Goal: Obtain resource: Download file/media

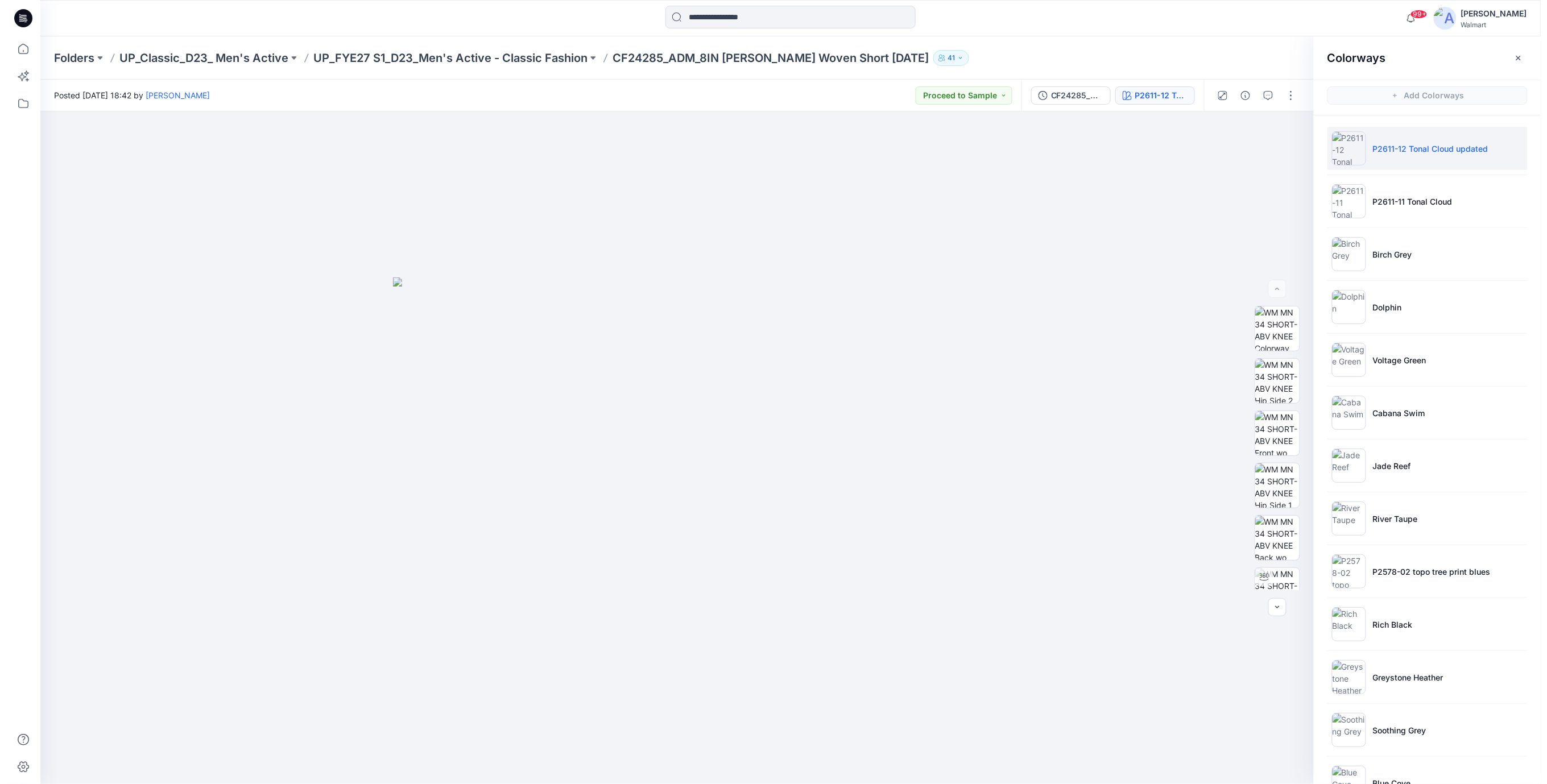
scroll to position [567, 0]
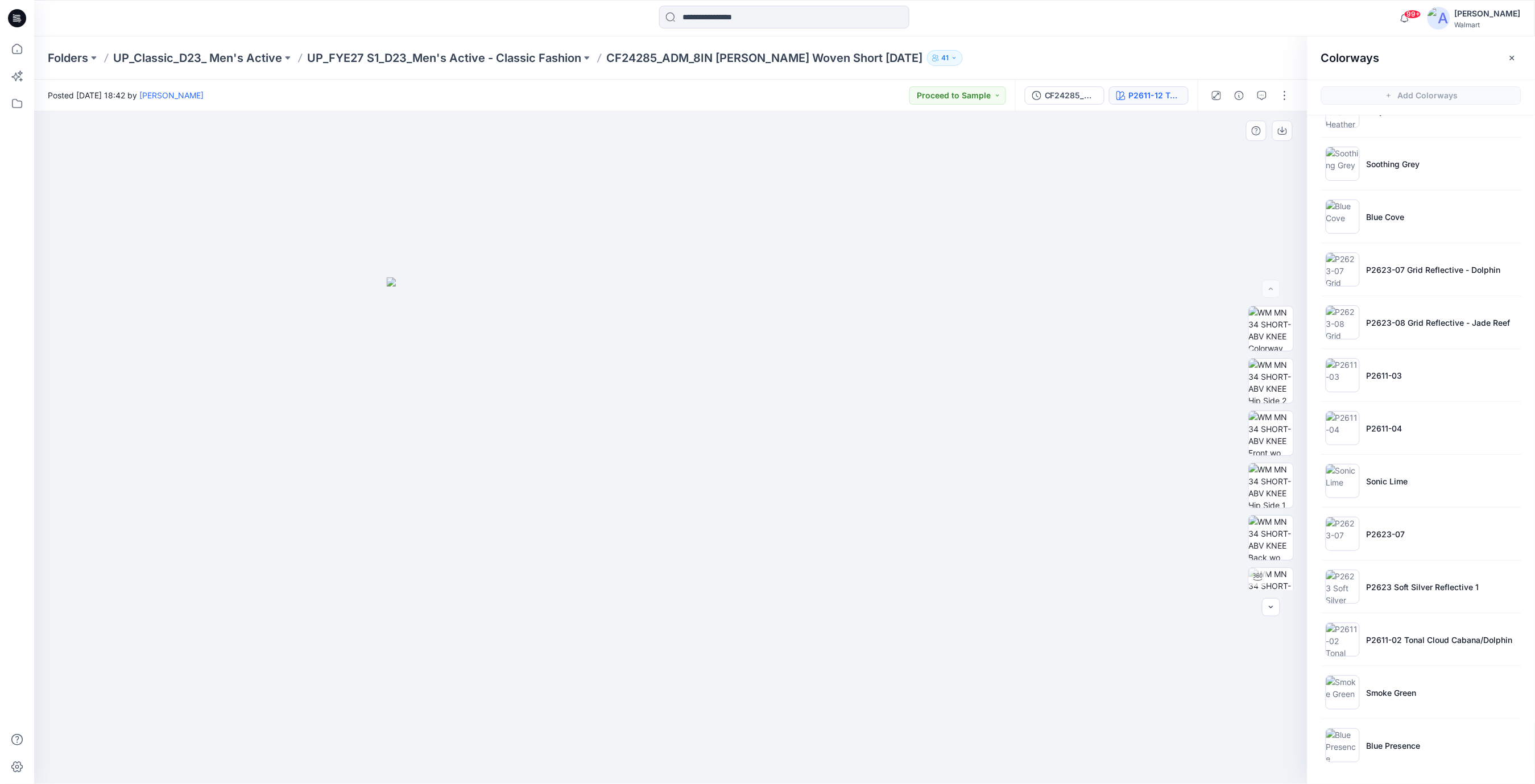
click at [1053, 392] on div at bounding box center [671, 448] width 1274 height 672
click at [13, 14] on icon at bounding box center [17, 18] width 18 height 18
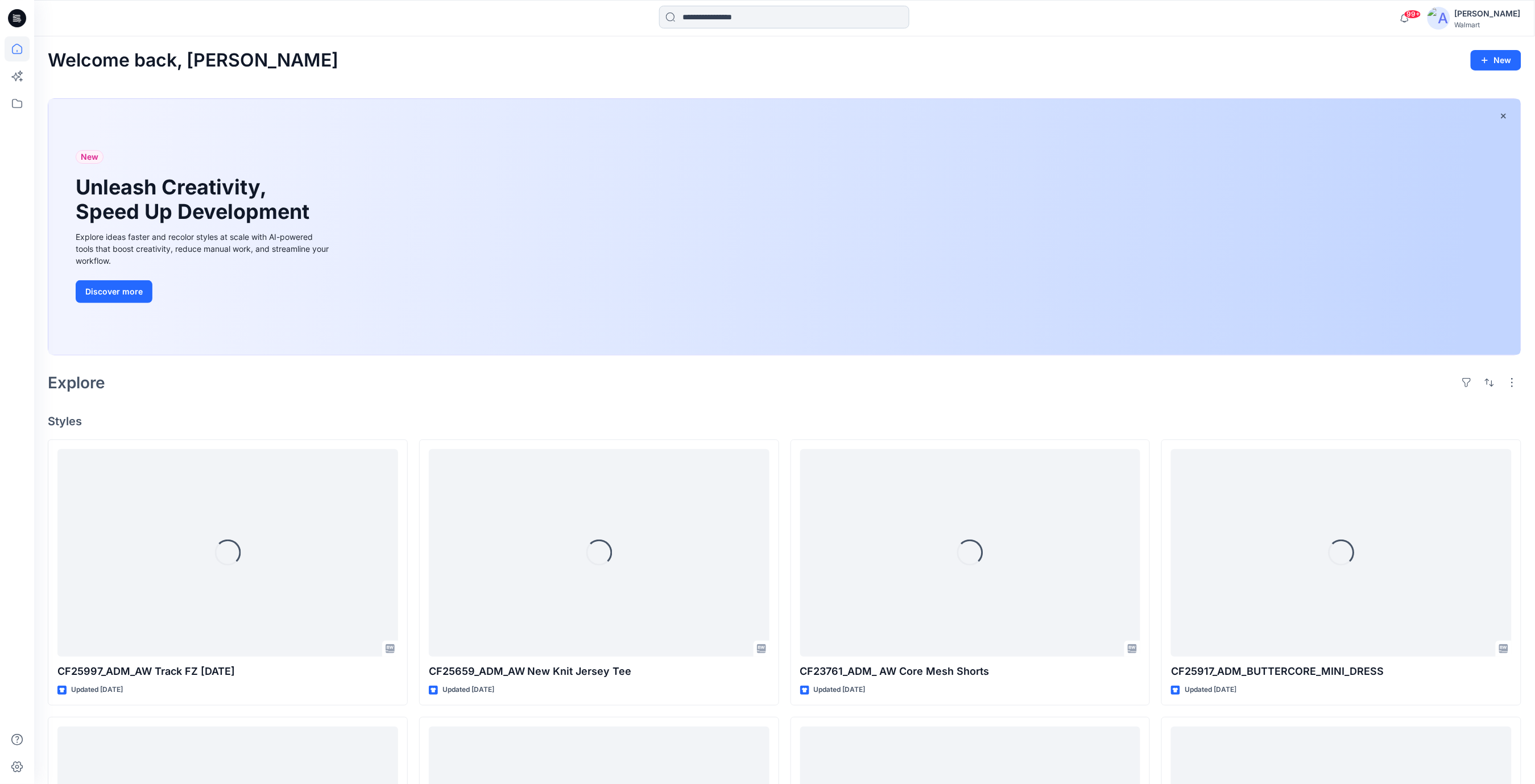
click at [729, 19] on input at bounding box center [784, 17] width 250 height 23
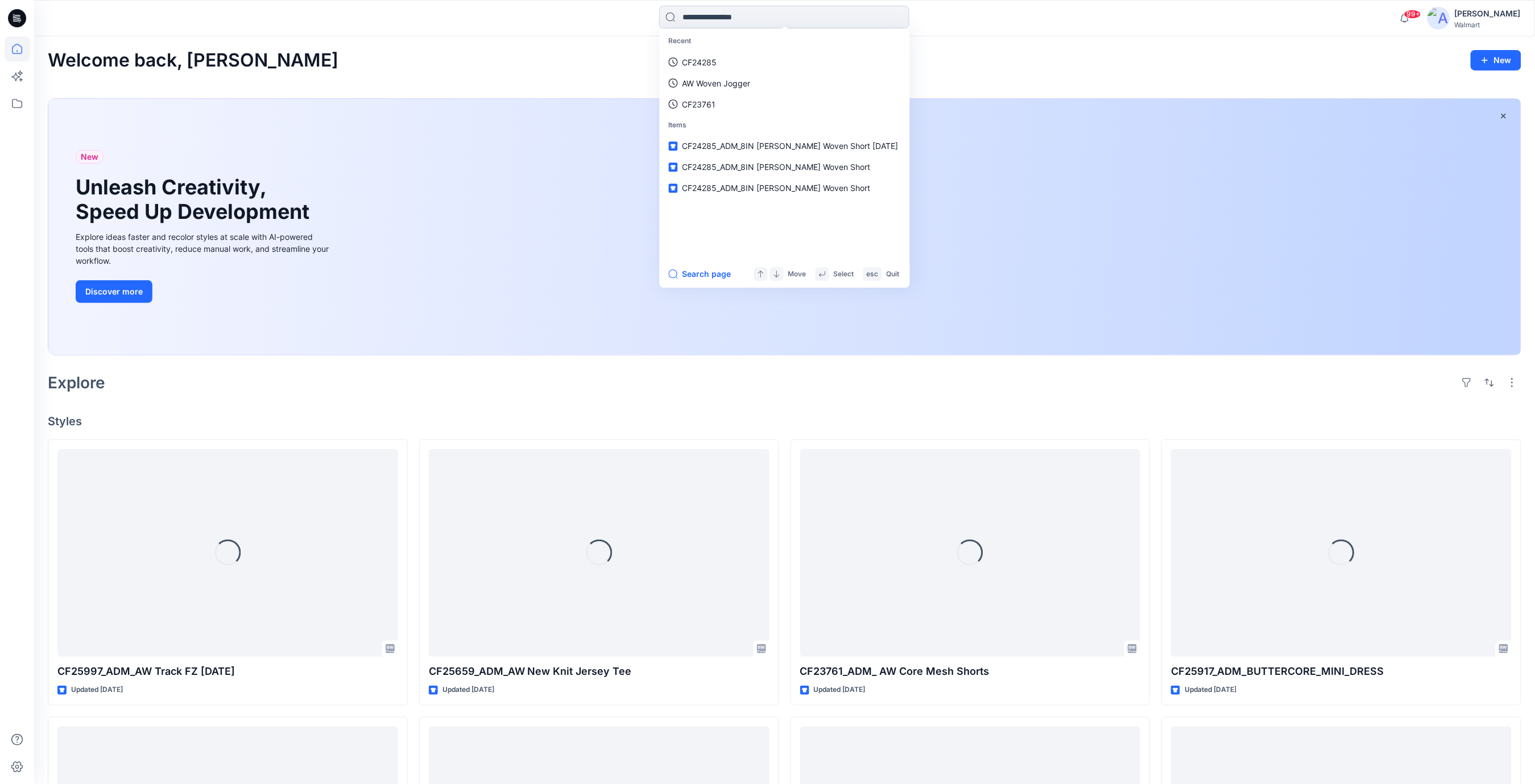
paste input "**********"
type input "**********"
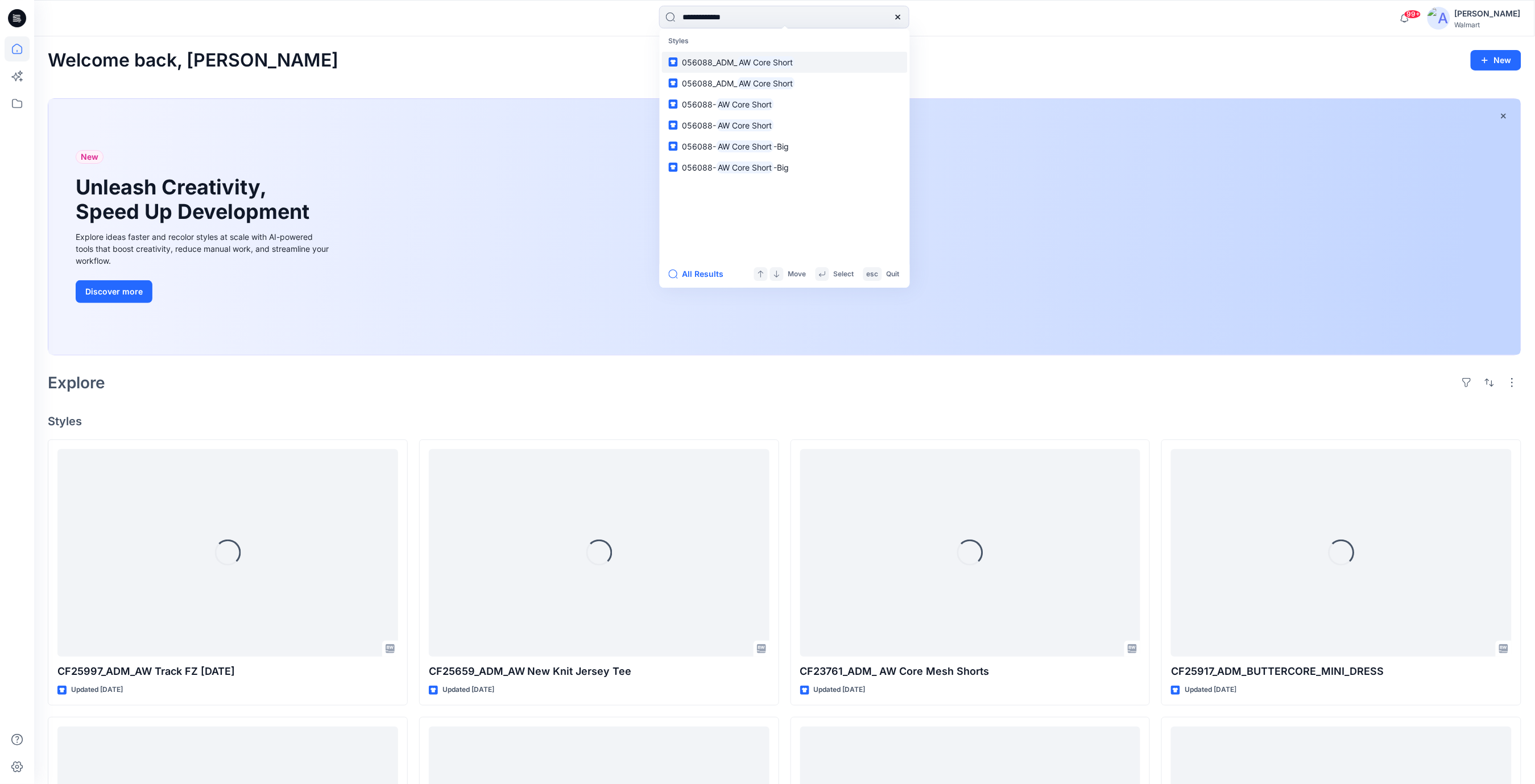
click at [761, 65] on mark "AW Core Short" at bounding box center [766, 62] width 58 height 13
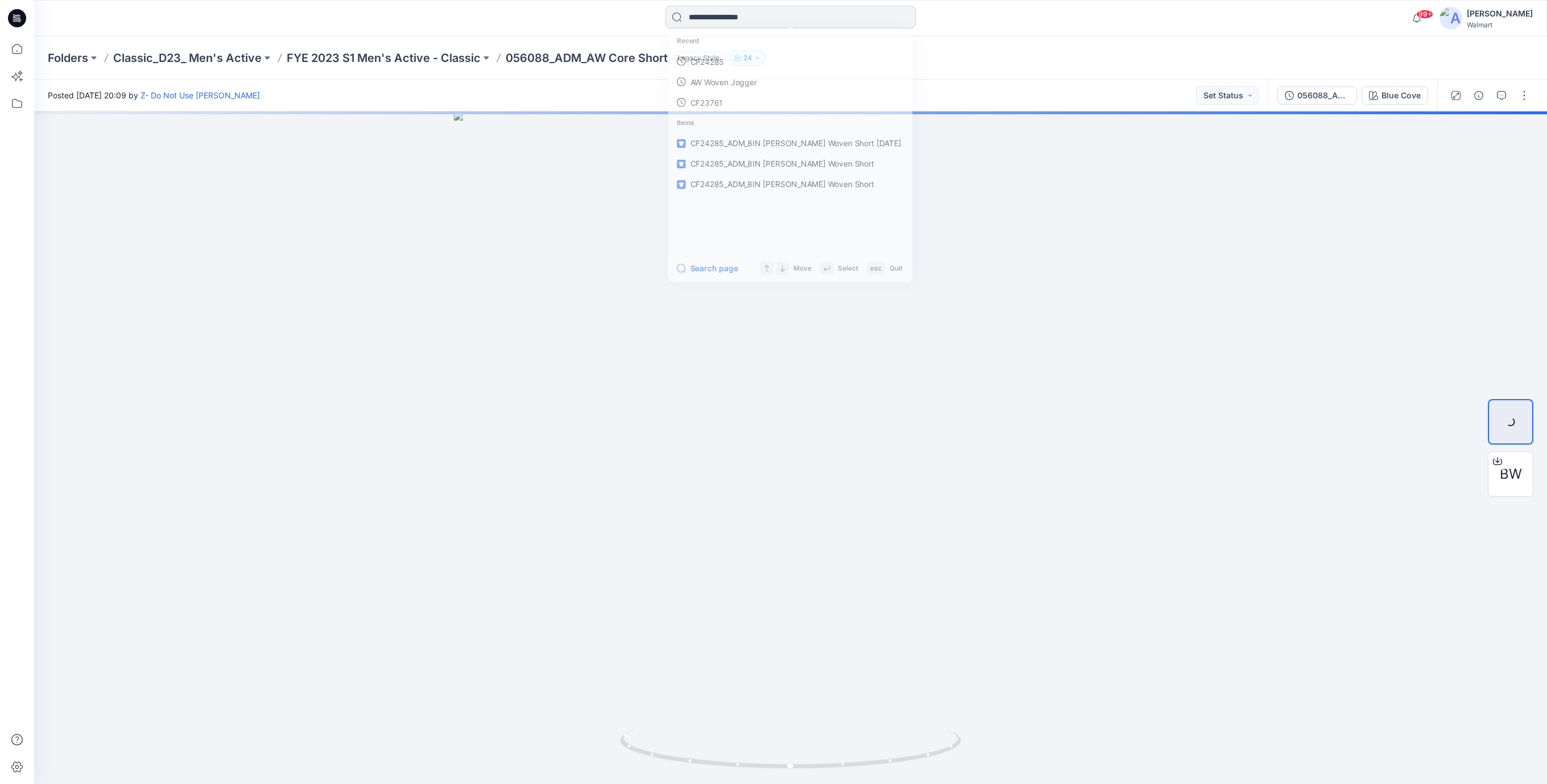
click at [728, 19] on input at bounding box center [790, 17] width 250 height 23
click at [722, 63] on p "AW Core Short" at bounding box center [715, 62] width 54 height 12
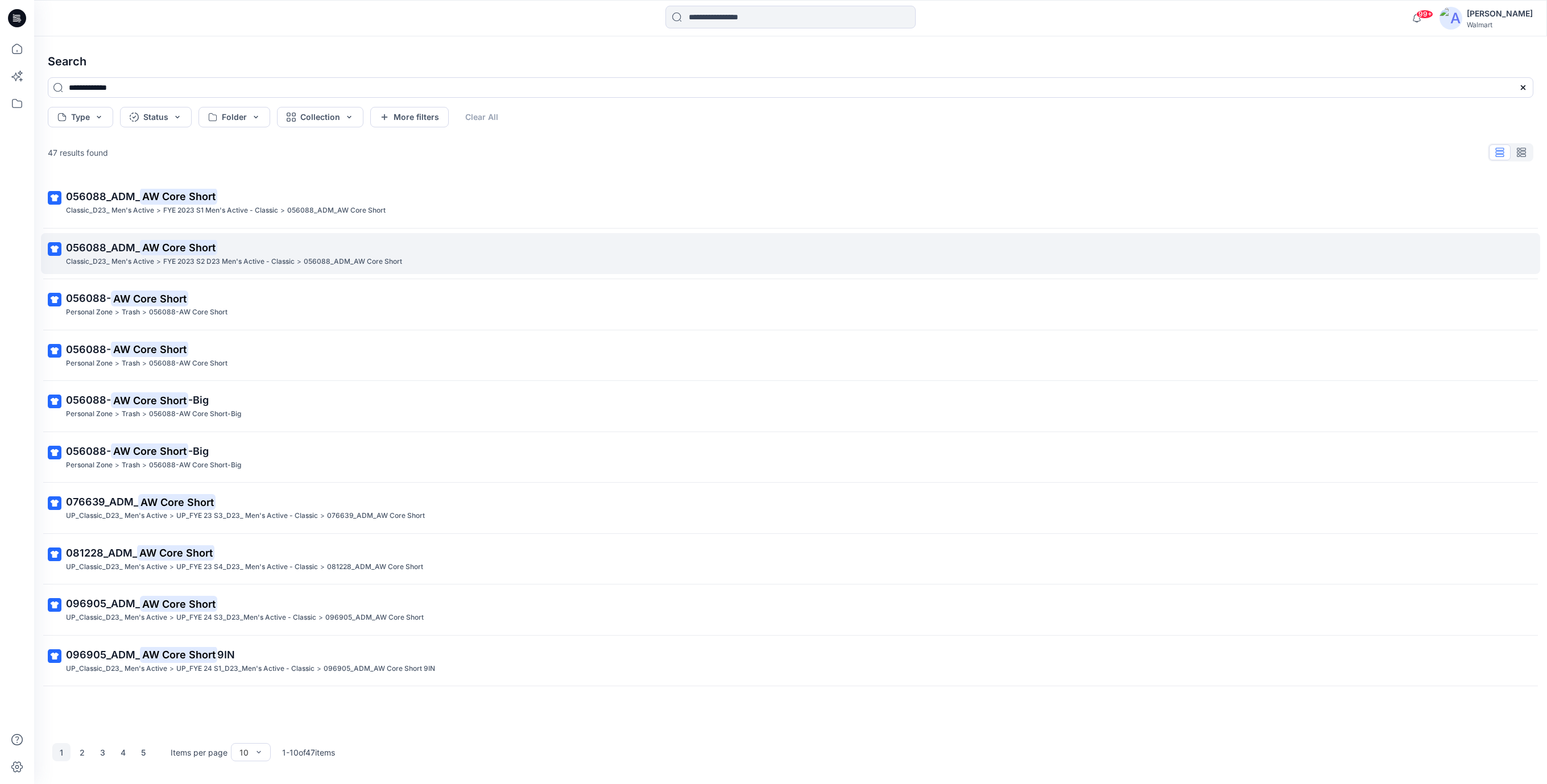
click at [153, 249] on mark "AW Core Short" at bounding box center [178, 247] width 77 height 16
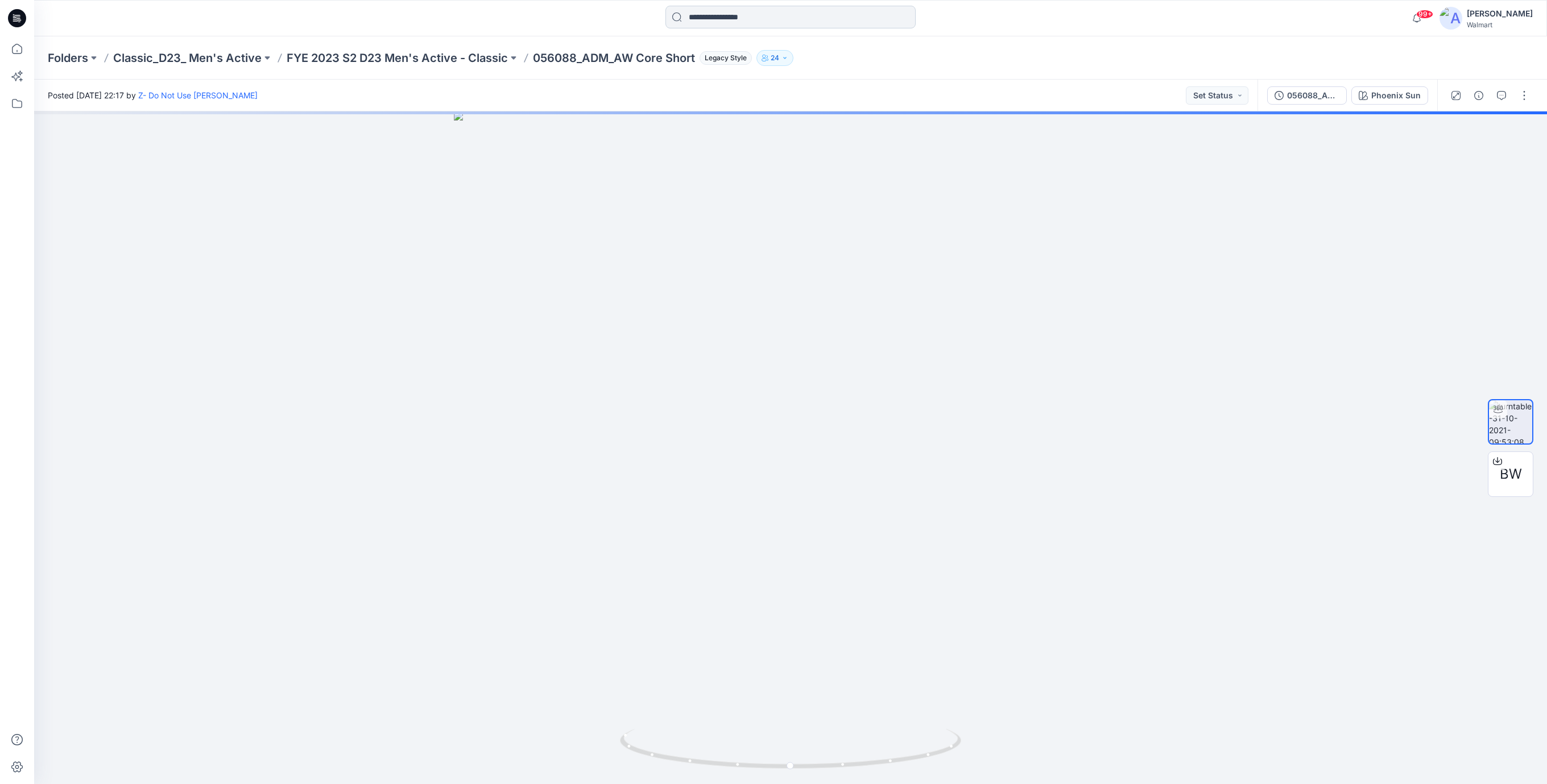
click at [728, 19] on input at bounding box center [790, 17] width 250 height 23
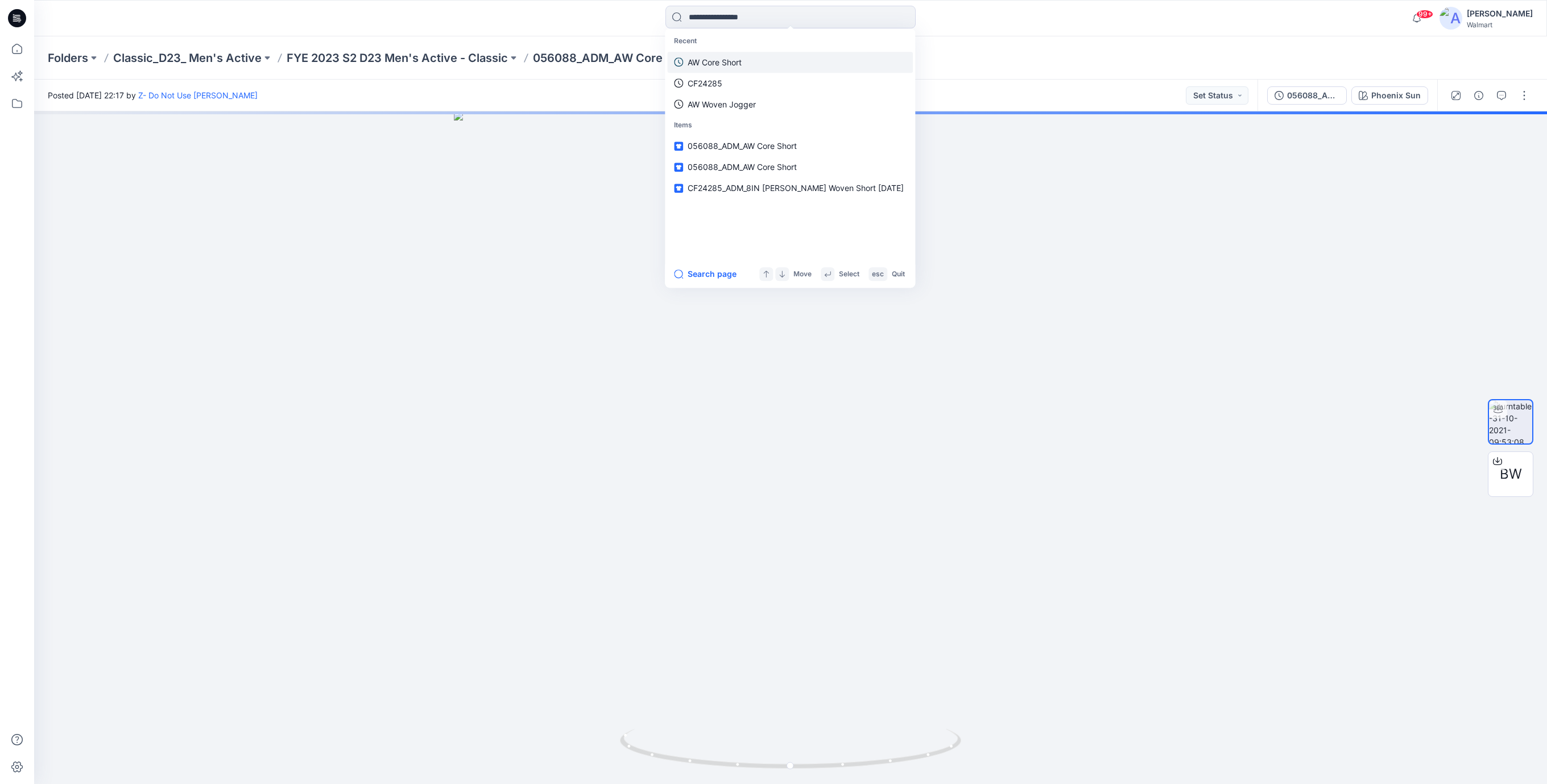
click at [717, 64] on p "AW Core Short" at bounding box center [715, 62] width 54 height 12
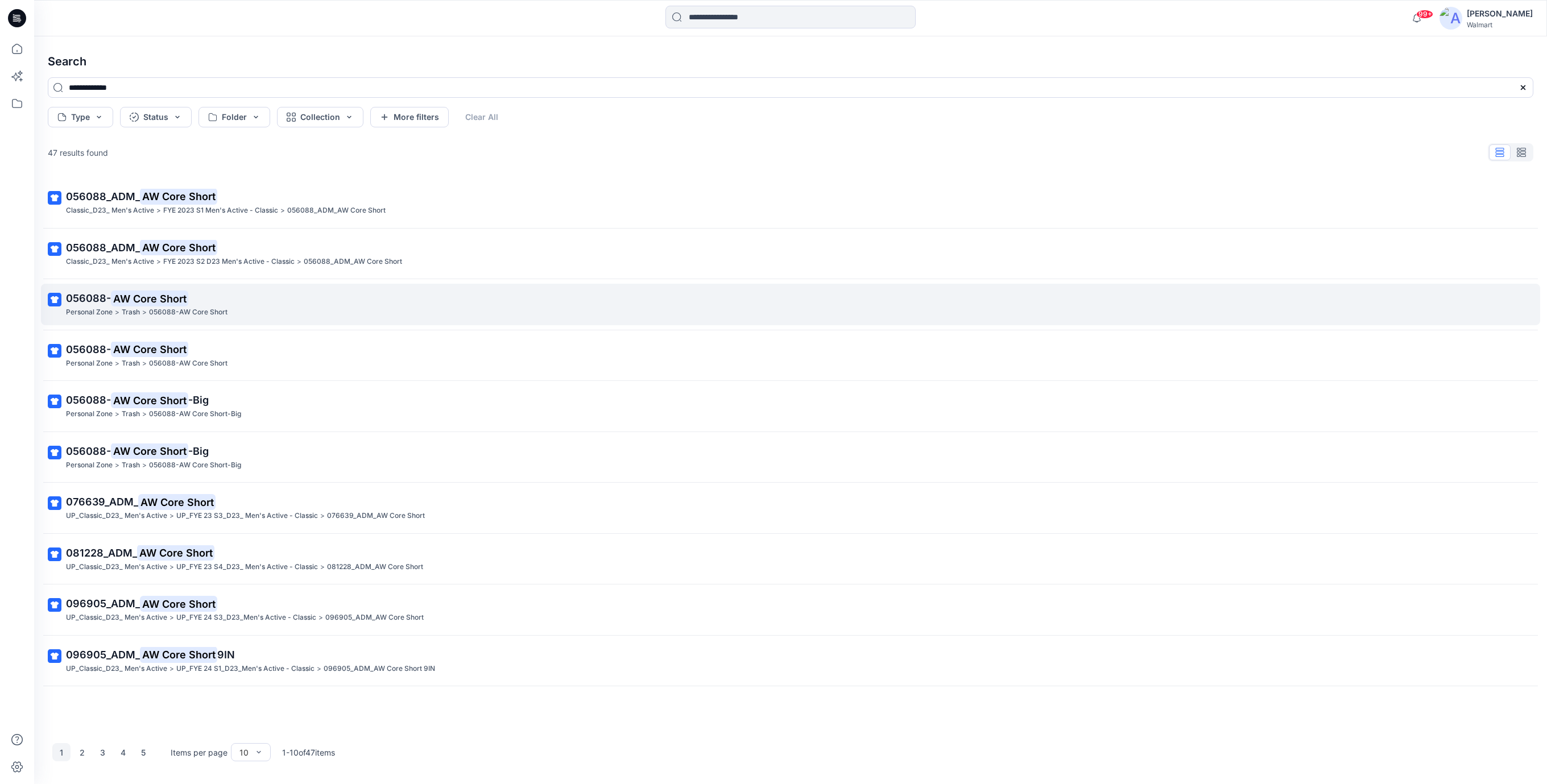
click at [162, 304] on mark "AW Core Short" at bounding box center [150, 298] width 77 height 16
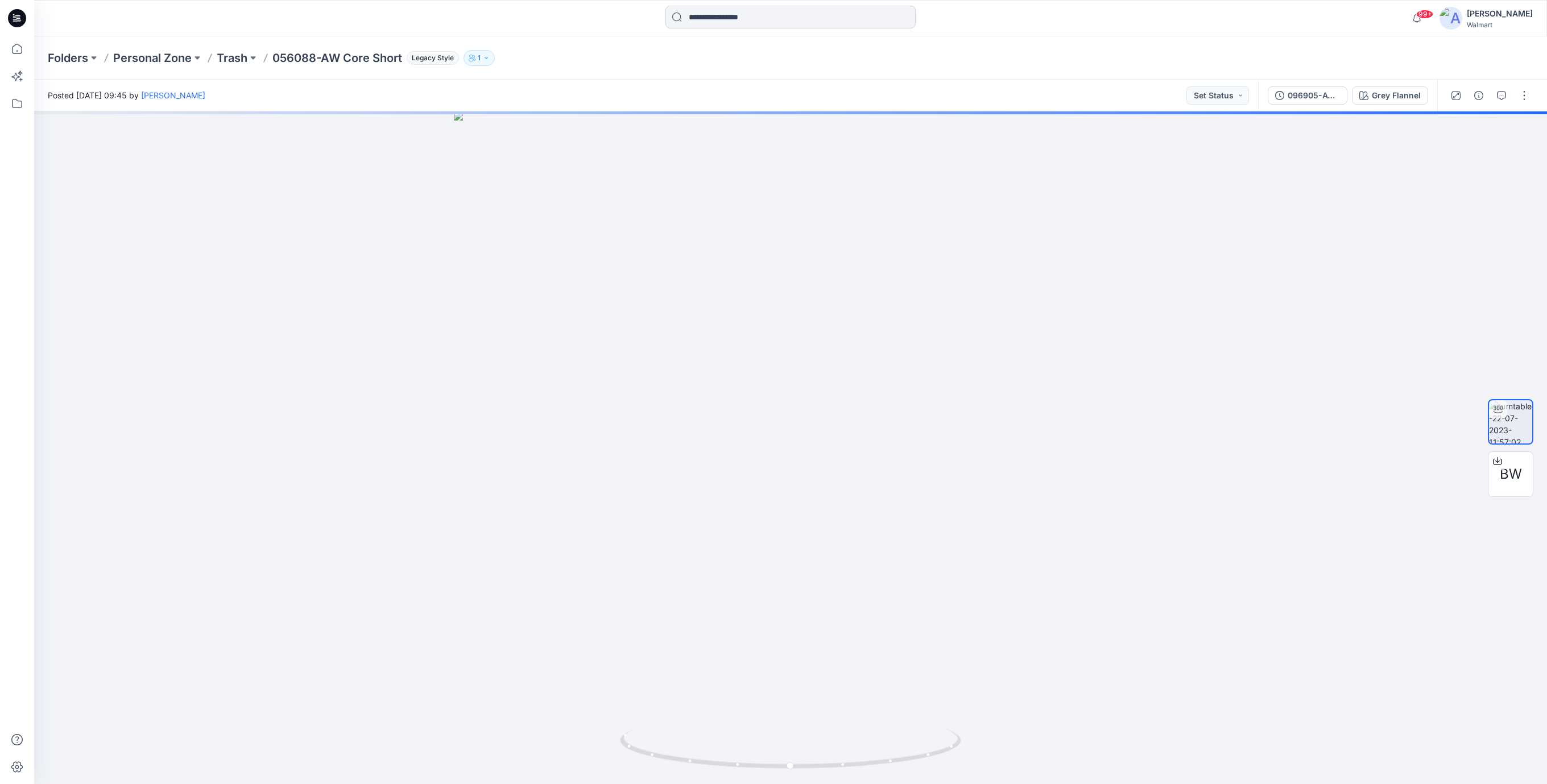
click at [721, 22] on input at bounding box center [790, 17] width 250 height 23
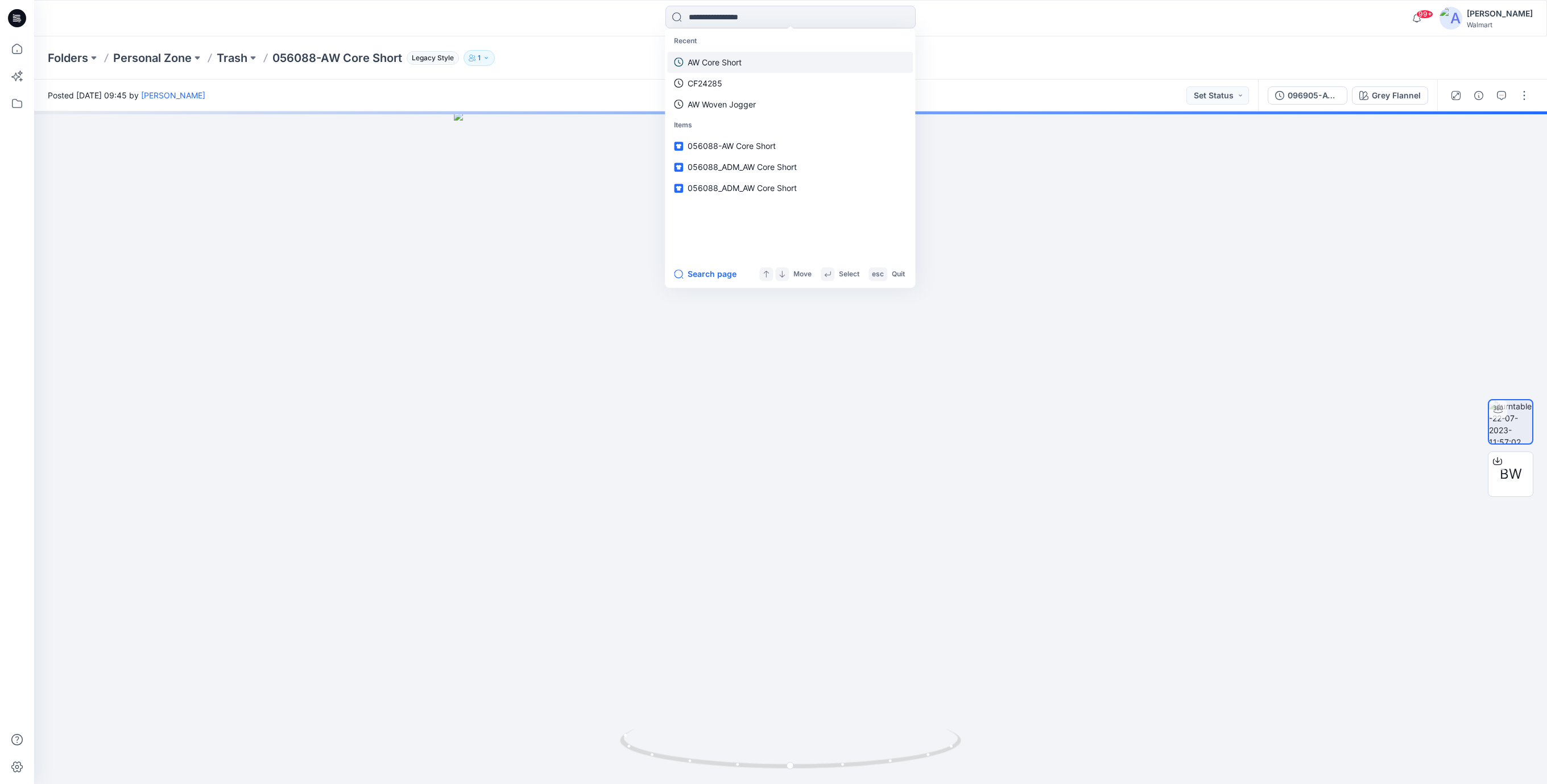
click at [715, 62] on p "AW Core Short" at bounding box center [715, 62] width 54 height 12
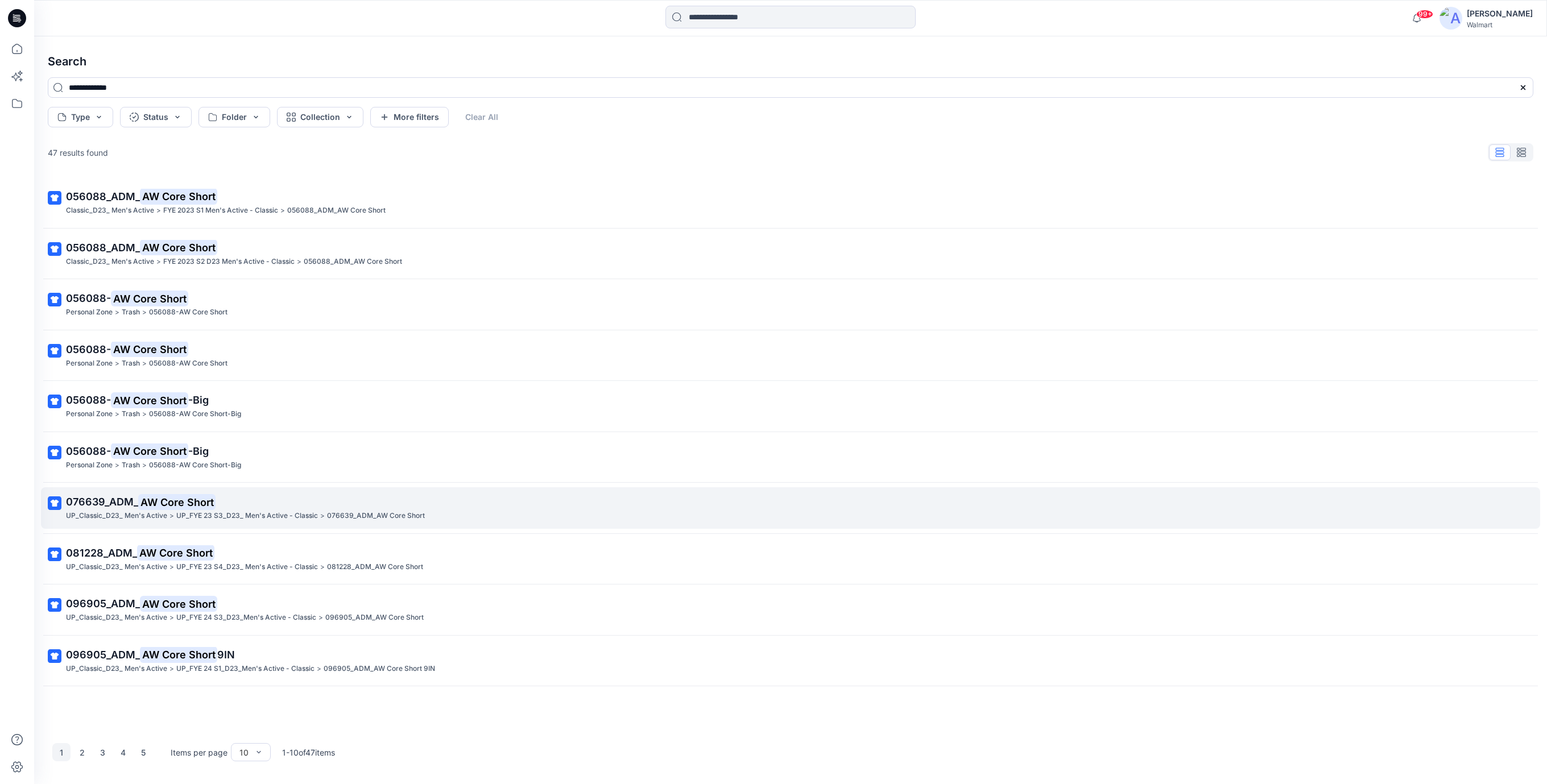
click at [187, 507] on mark "AW Core Short" at bounding box center [177, 502] width 77 height 16
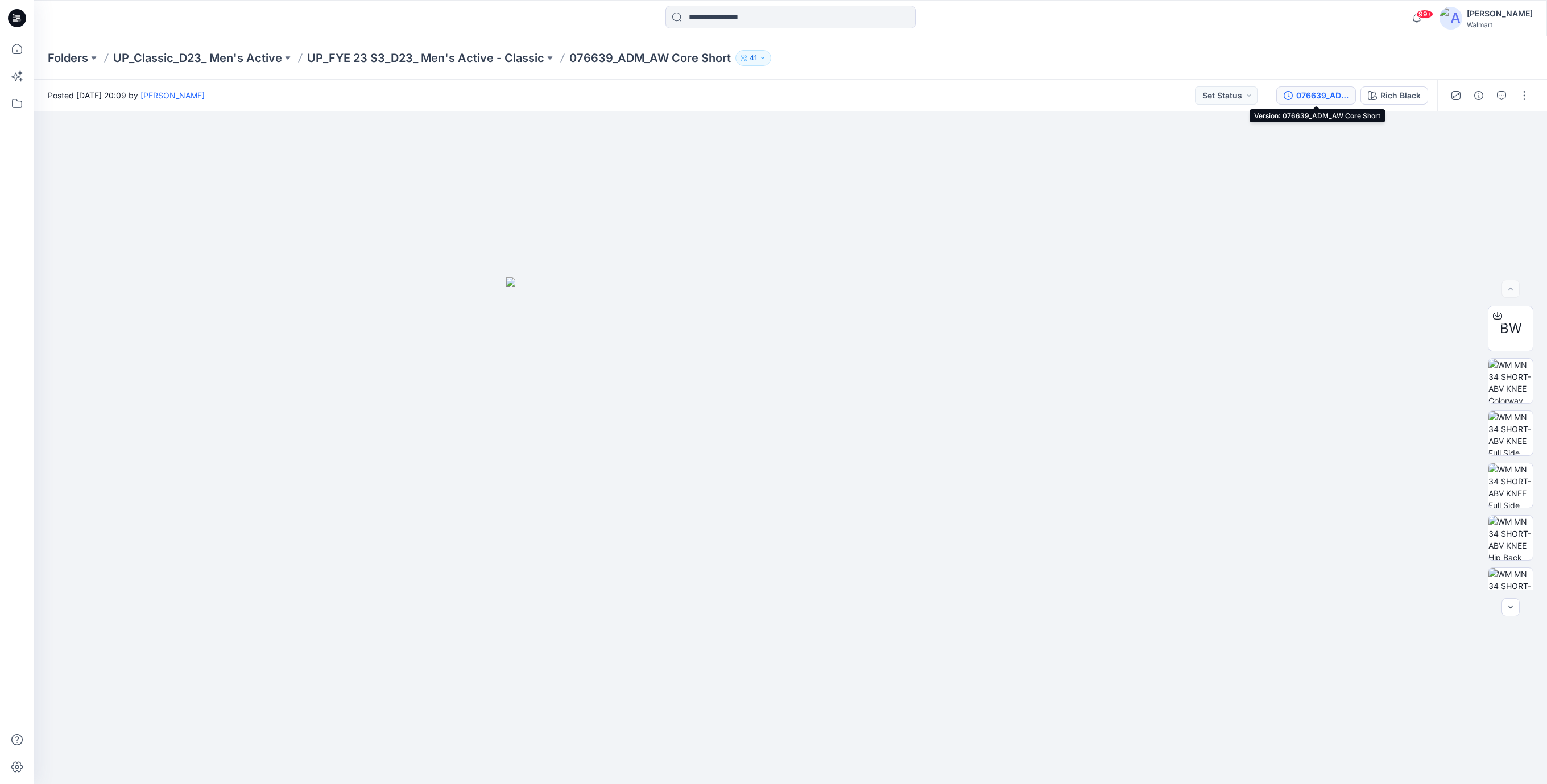
click at [1310, 99] on div "076639_ADM_AW Core Short" at bounding box center [1322, 95] width 52 height 13
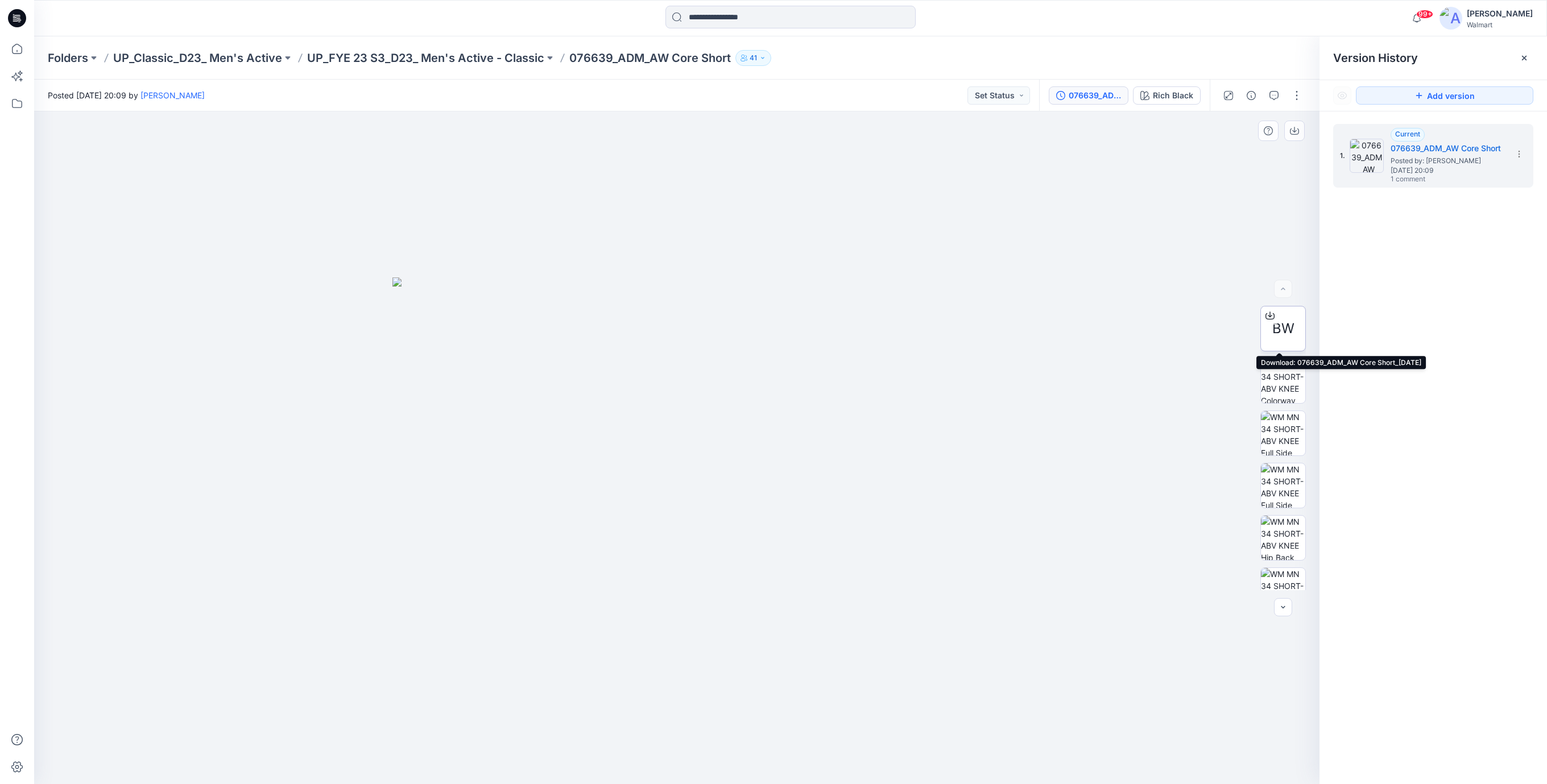
click at [1273, 329] on span "BW" at bounding box center [1283, 328] width 22 height 20
click at [716, 20] on input at bounding box center [790, 17] width 250 height 23
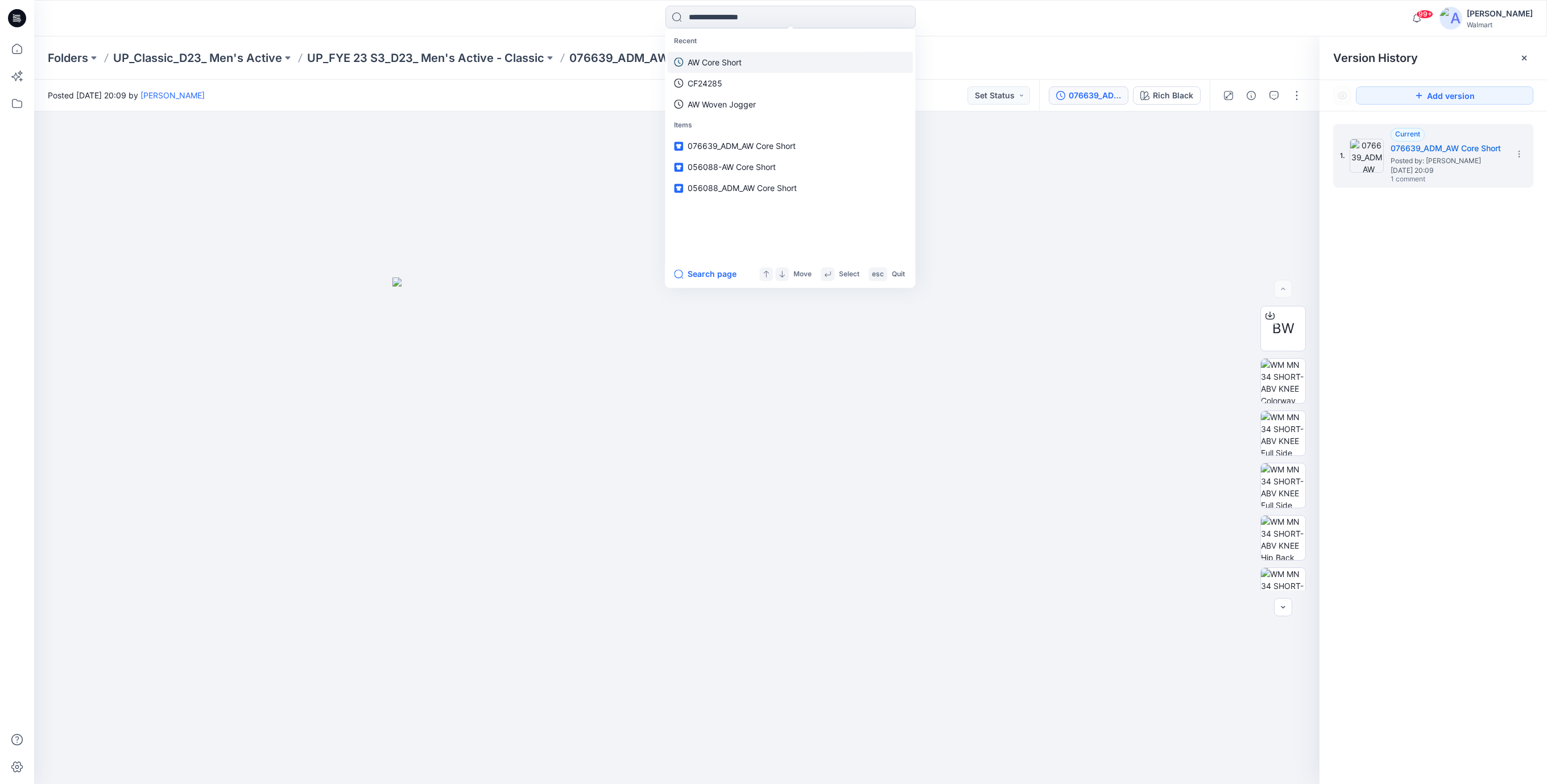
click at [714, 63] on p "AW Core Short" at bounding box center [715, 62] width 54 height 12
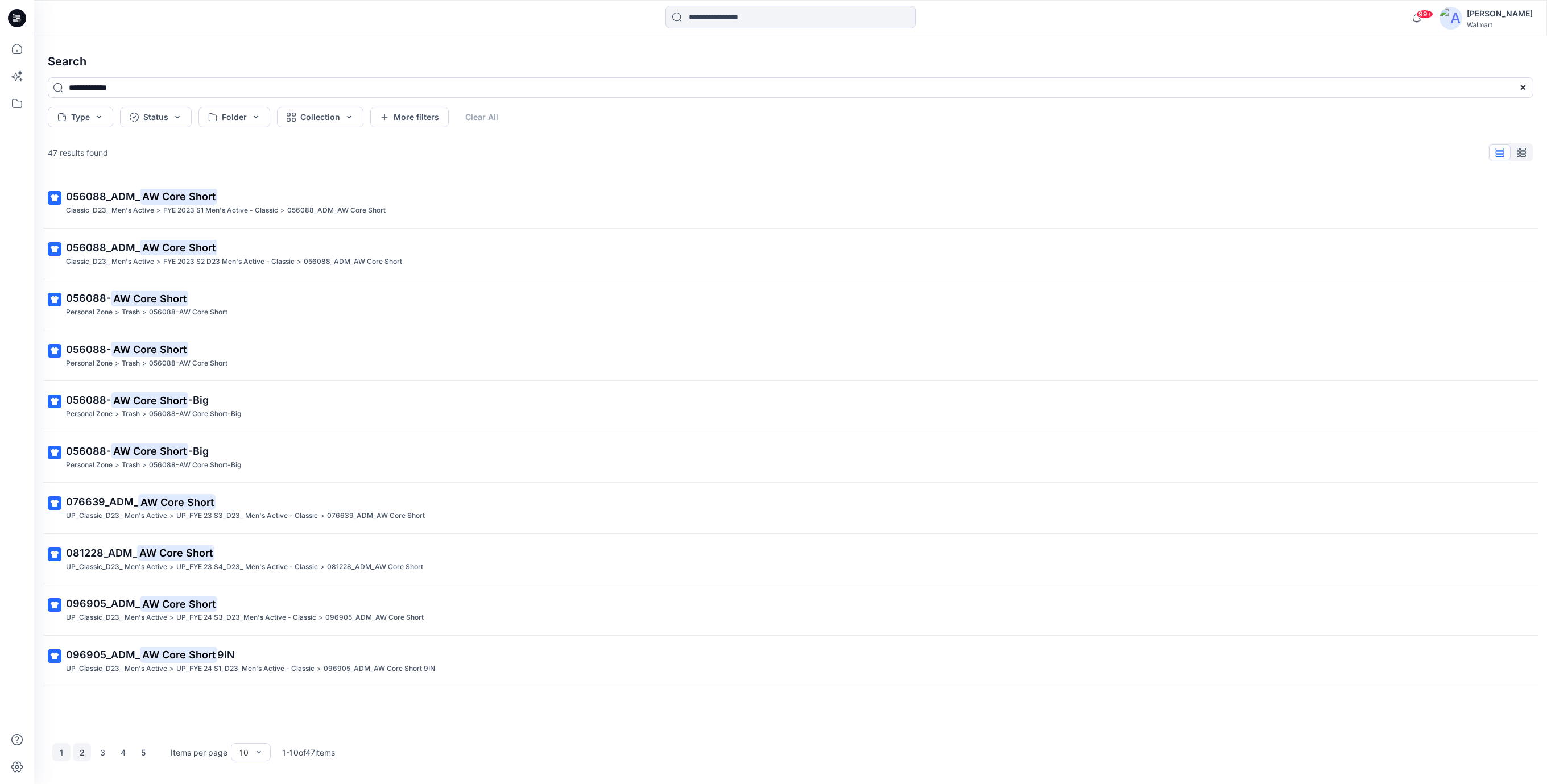
click at [83, 753] on button "2" at bounding box center [82, 752] width 18 height 18
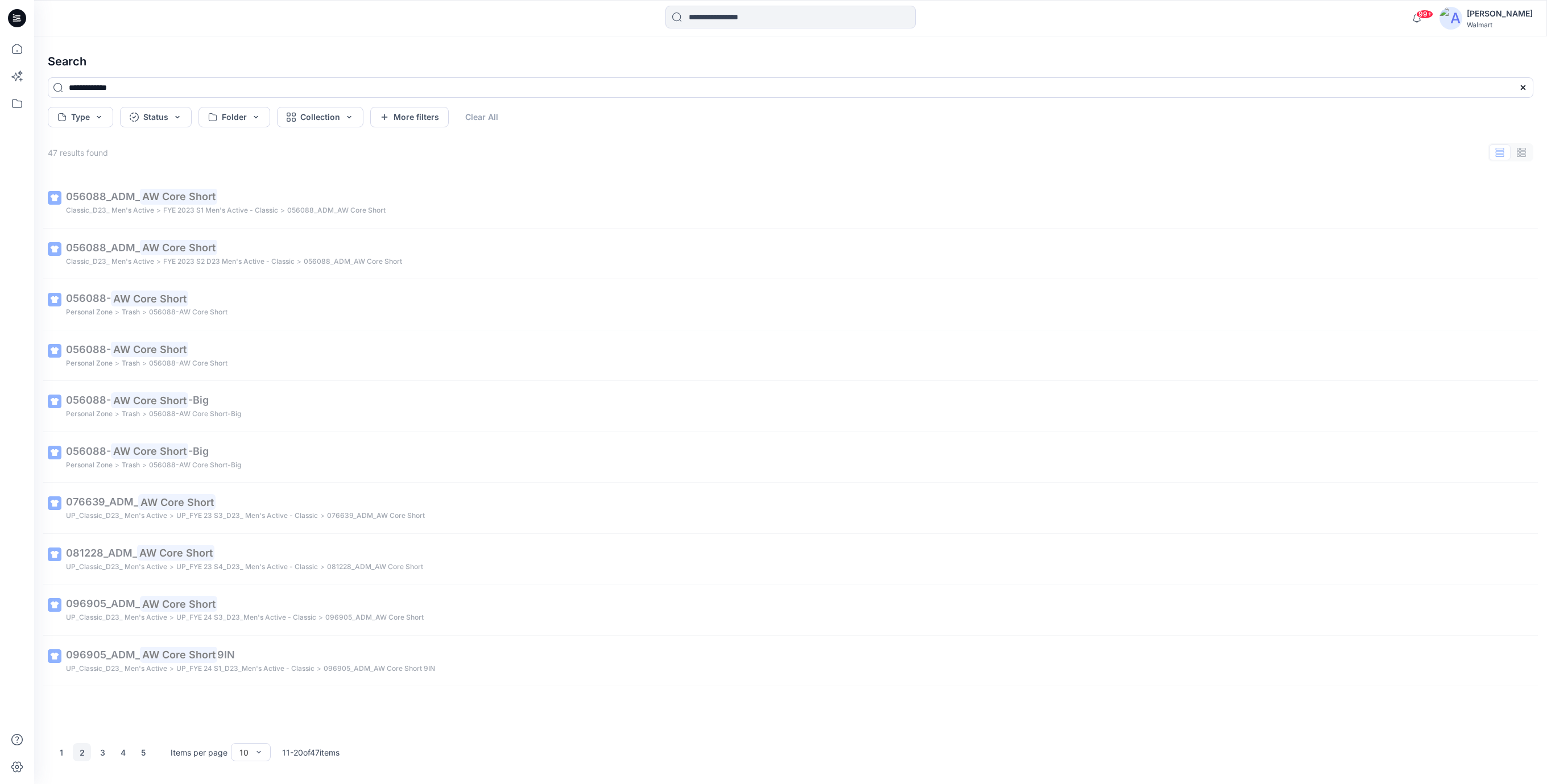
click at [80, 755] on button "2" at bounding box center [82, 752] width 18 height 18
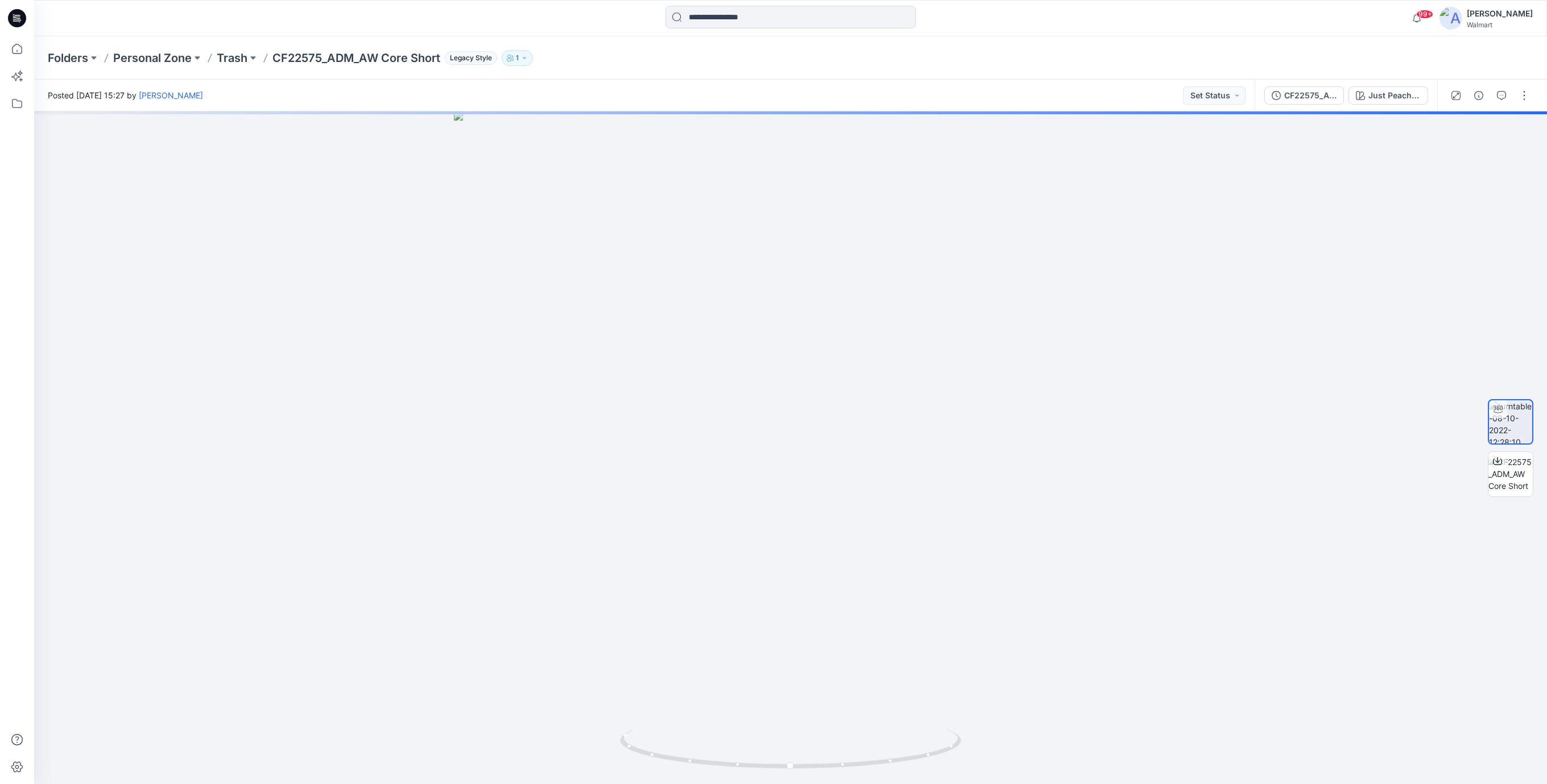
click at [16, 19] on icon at bounding box center [17, 18] width 18 height 18
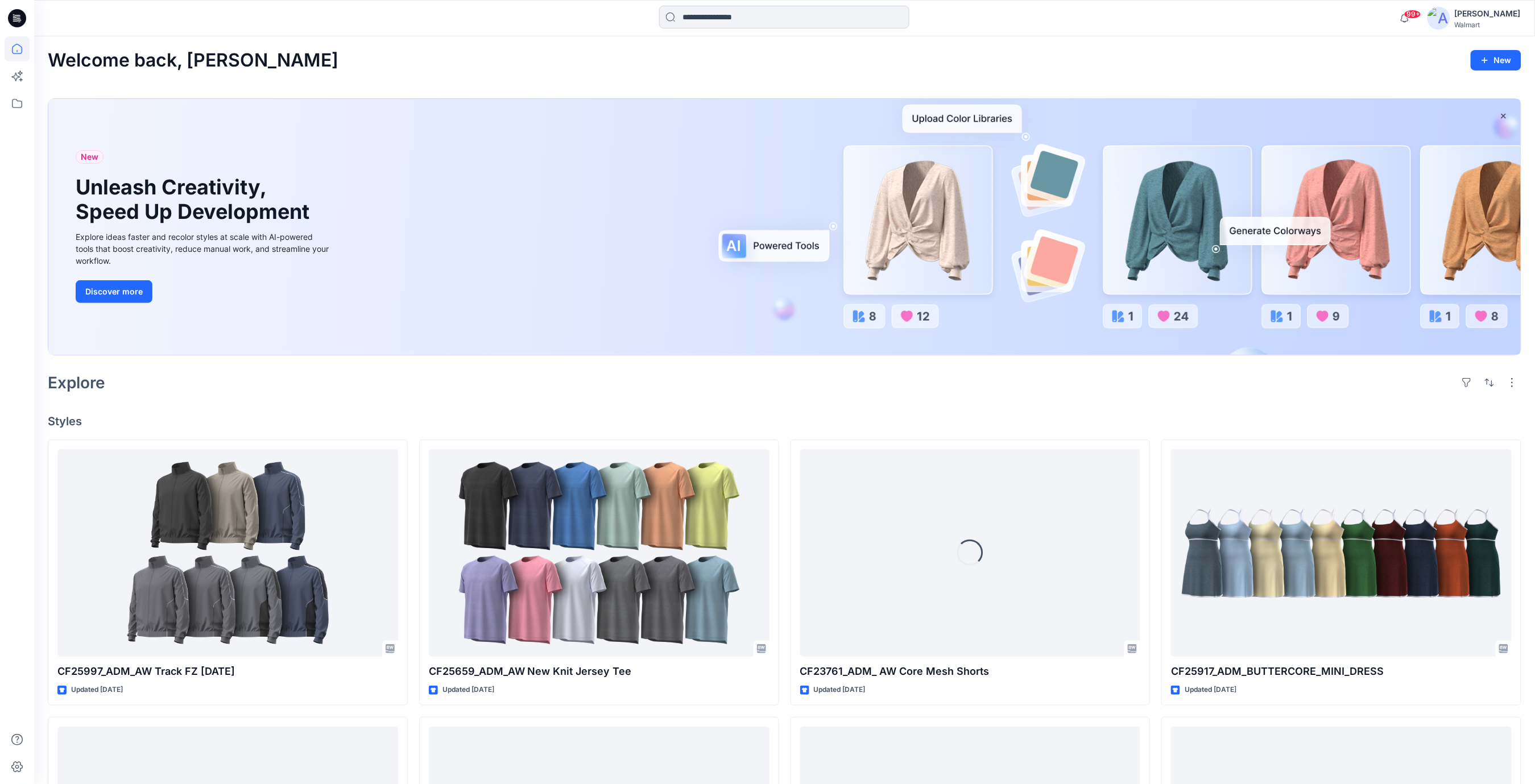
click at [746, 11] on input at bounding box center [784, 17] width 250 height 23
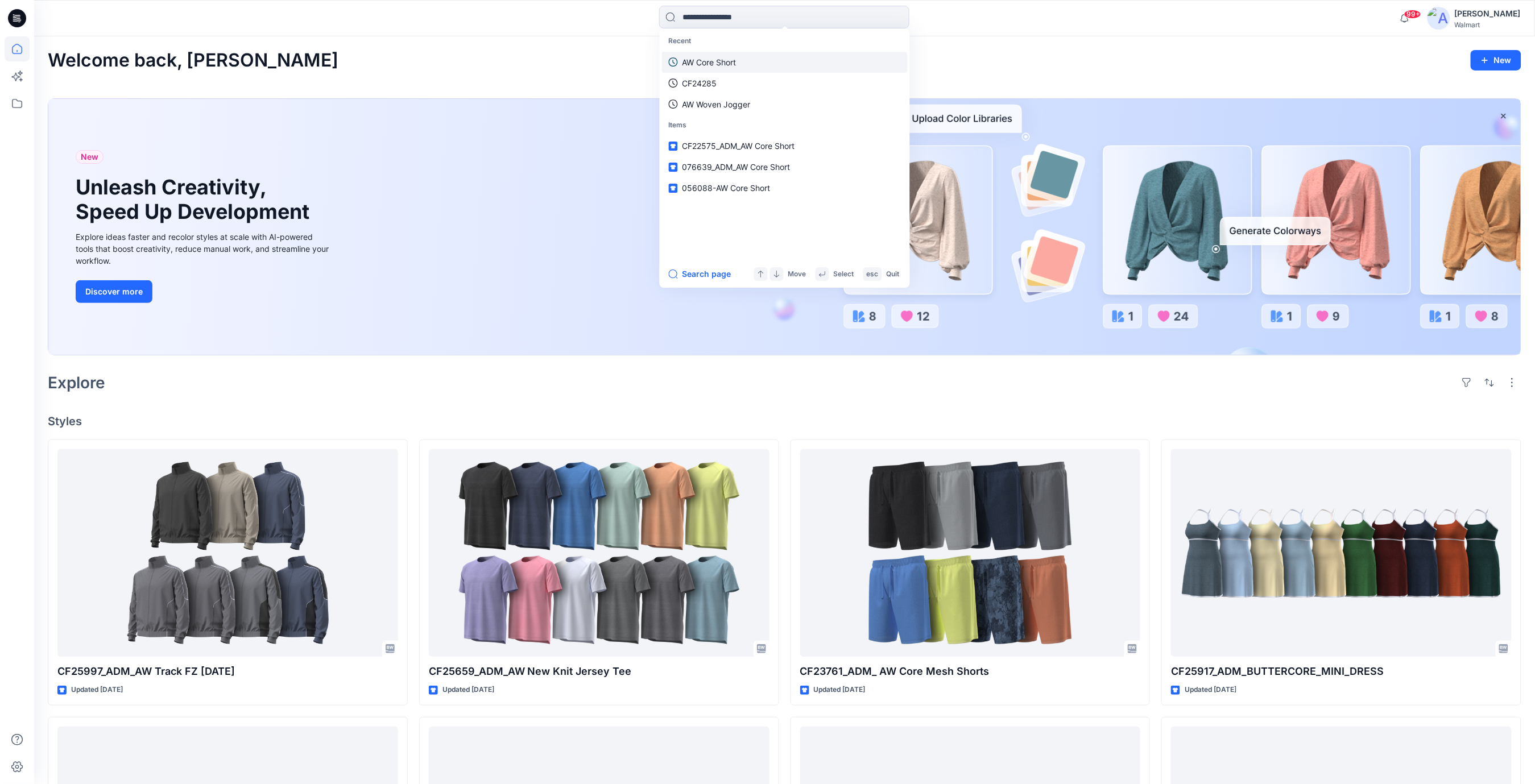
click at [716, 62] on p "AW Core Short" at bounding box center [709, 62] width 54 height 12
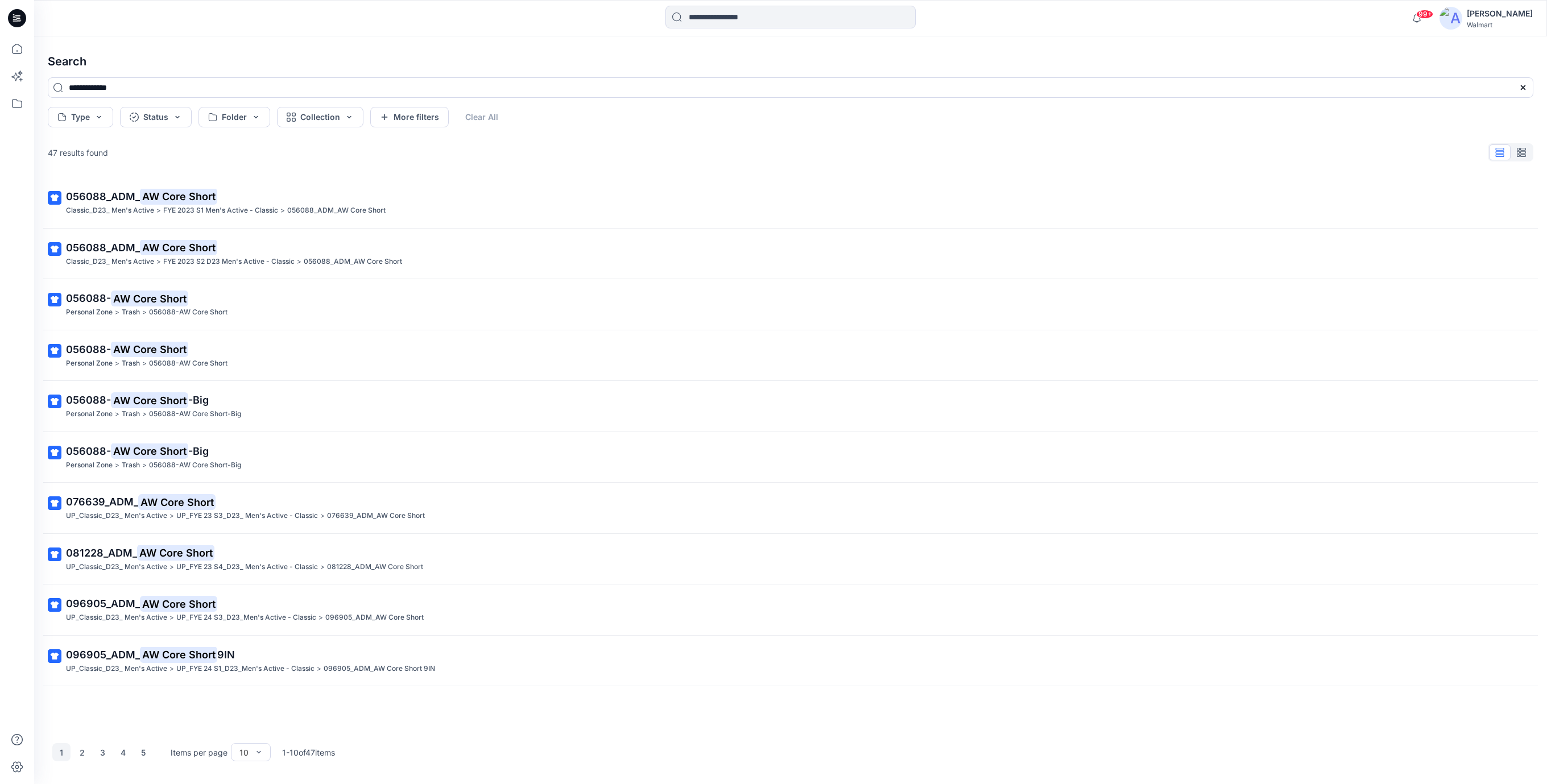
click at [10, 22] on icon at bounding box center [17, 18] width 18 height 18
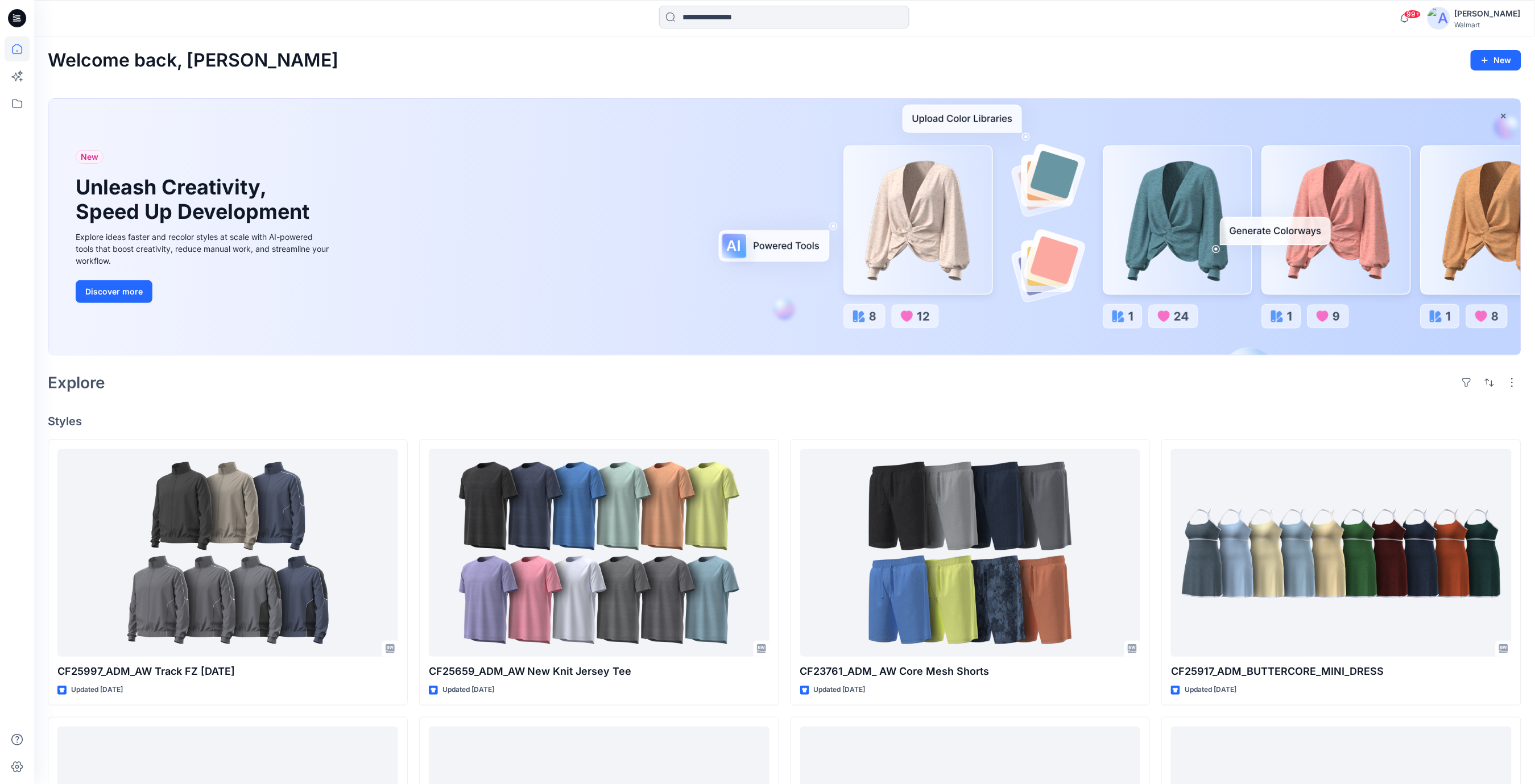
click at [709, 22] on input at bounding box center [784, 17] width 250 height 23
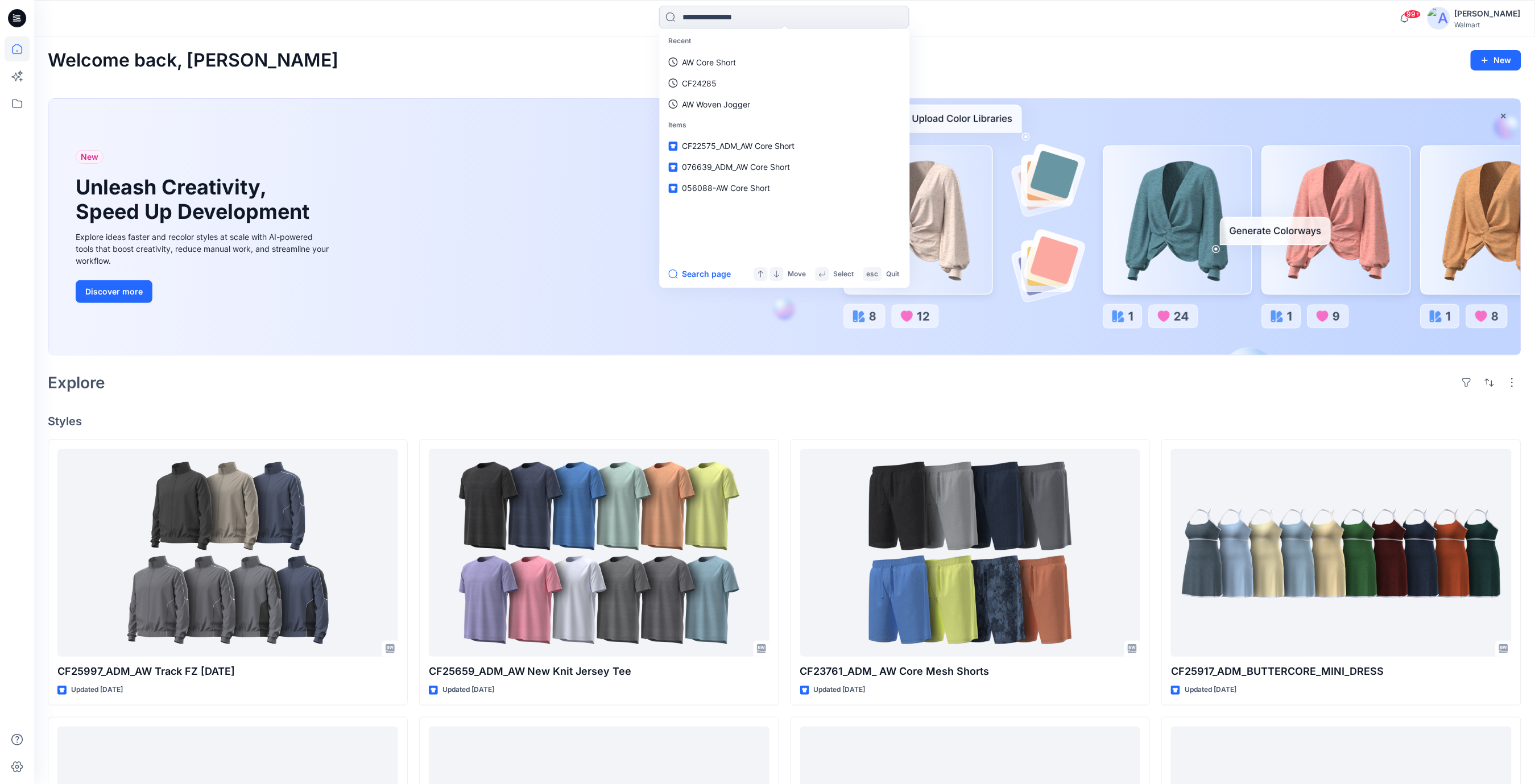
paste input "**********"
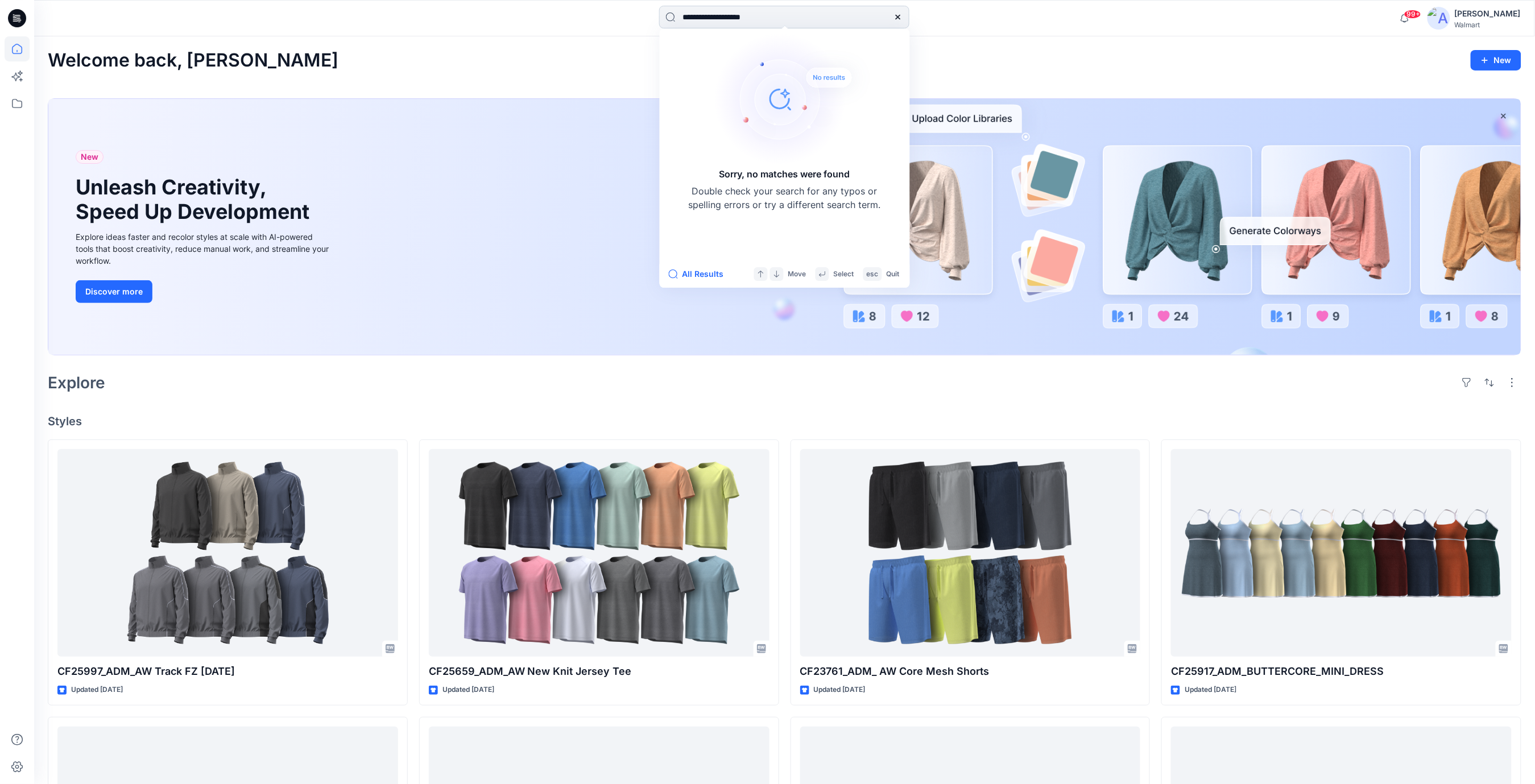
click at [696, 19] on input "**********" at bounding box center [784, 17] width 250 height 23
click at [759, 19] on input "**********" at bounding box center [784, 17] width 250 height 23
click at [707, 16] on input "**********" at bounding box center [784, 17] width 250 height 23
type input "**********"
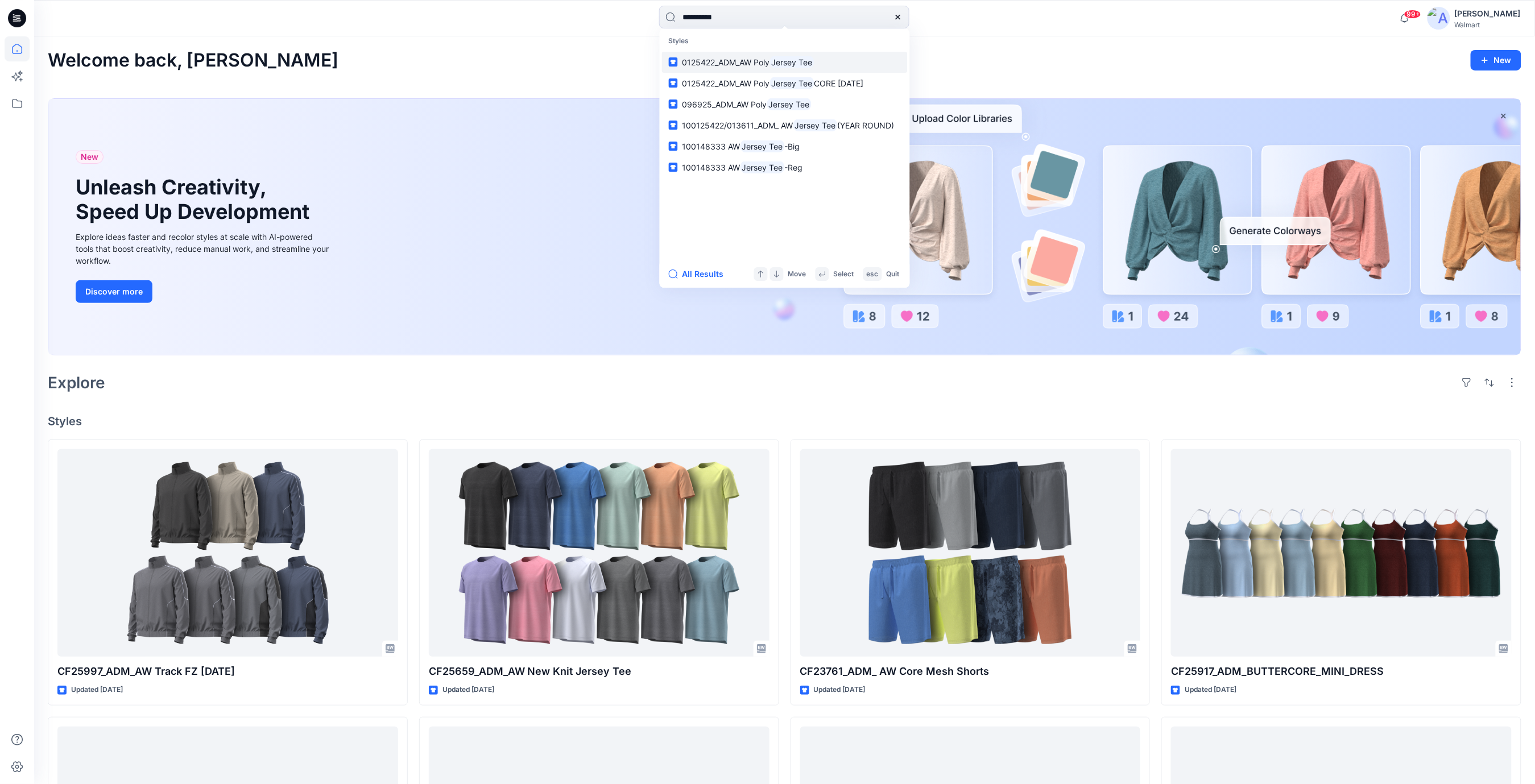
click at [801, 62] on mark "Jersey Tee" at bounding box center [792, 62] width 44 height 13
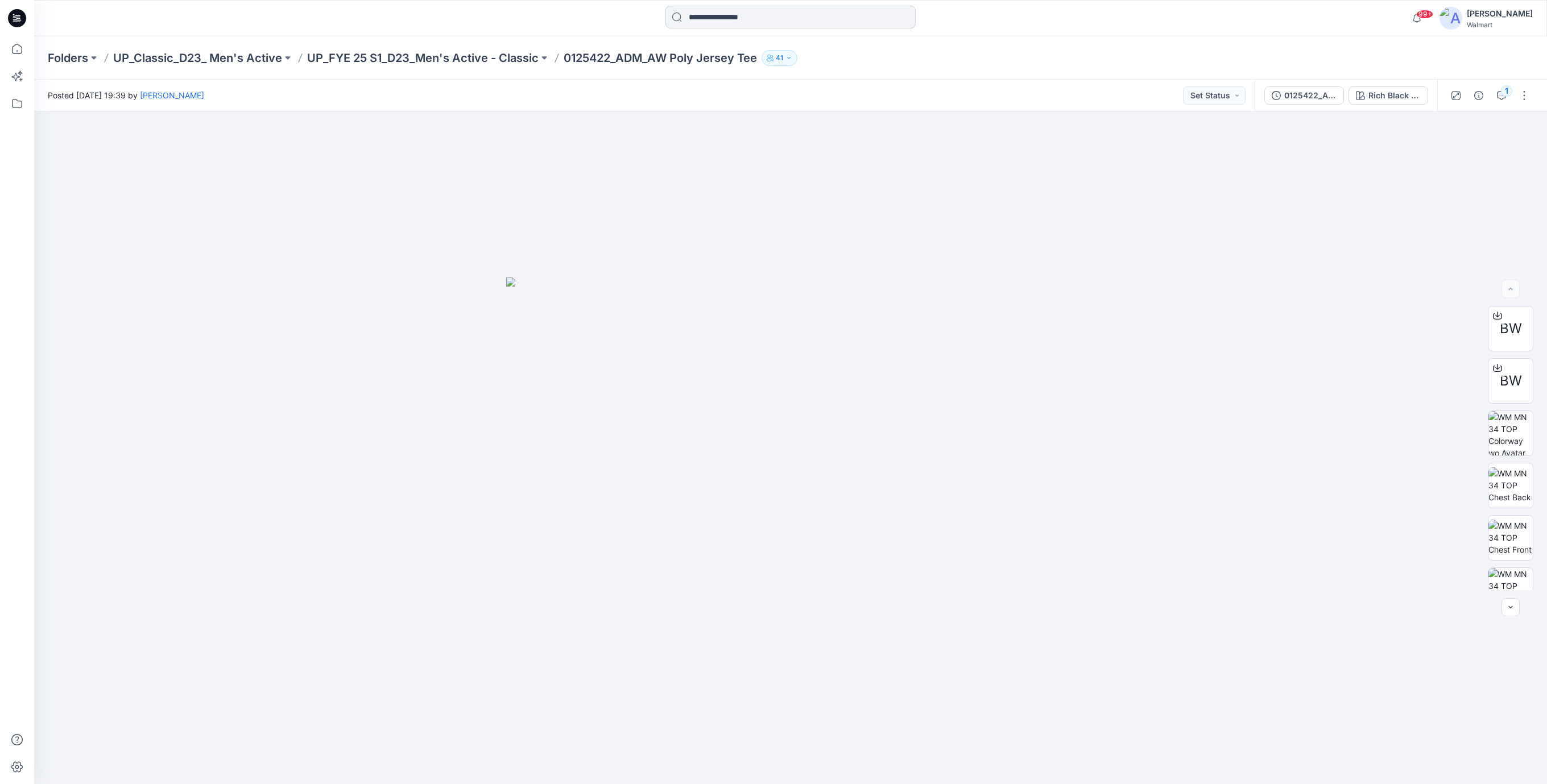
click at [700, 20] on input at bounding box center [790, 17] width 250 height 23
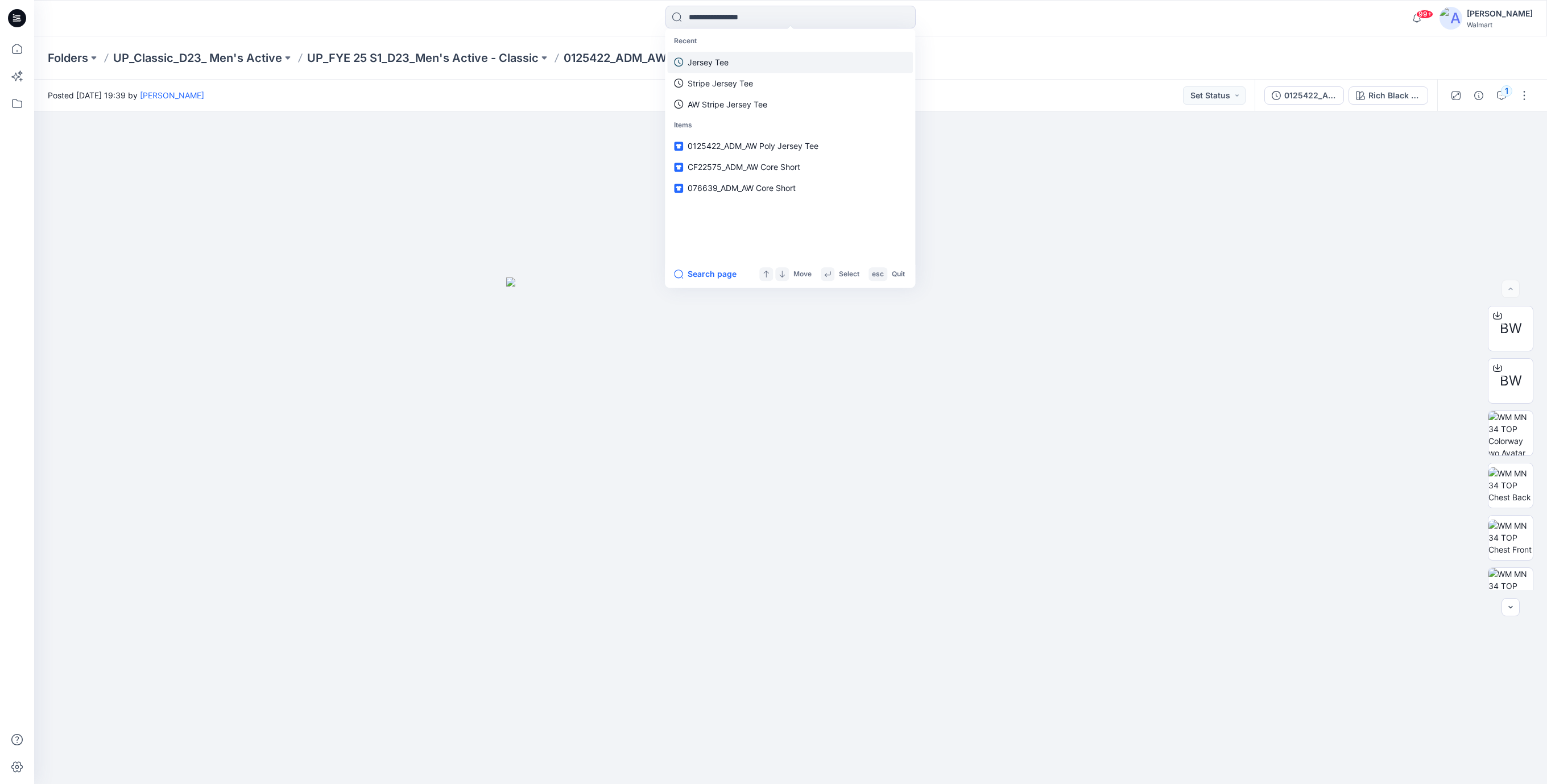
click at [716, 63] on p "Jersey Tee" at bounding box center [708, 62] width 41 height 12
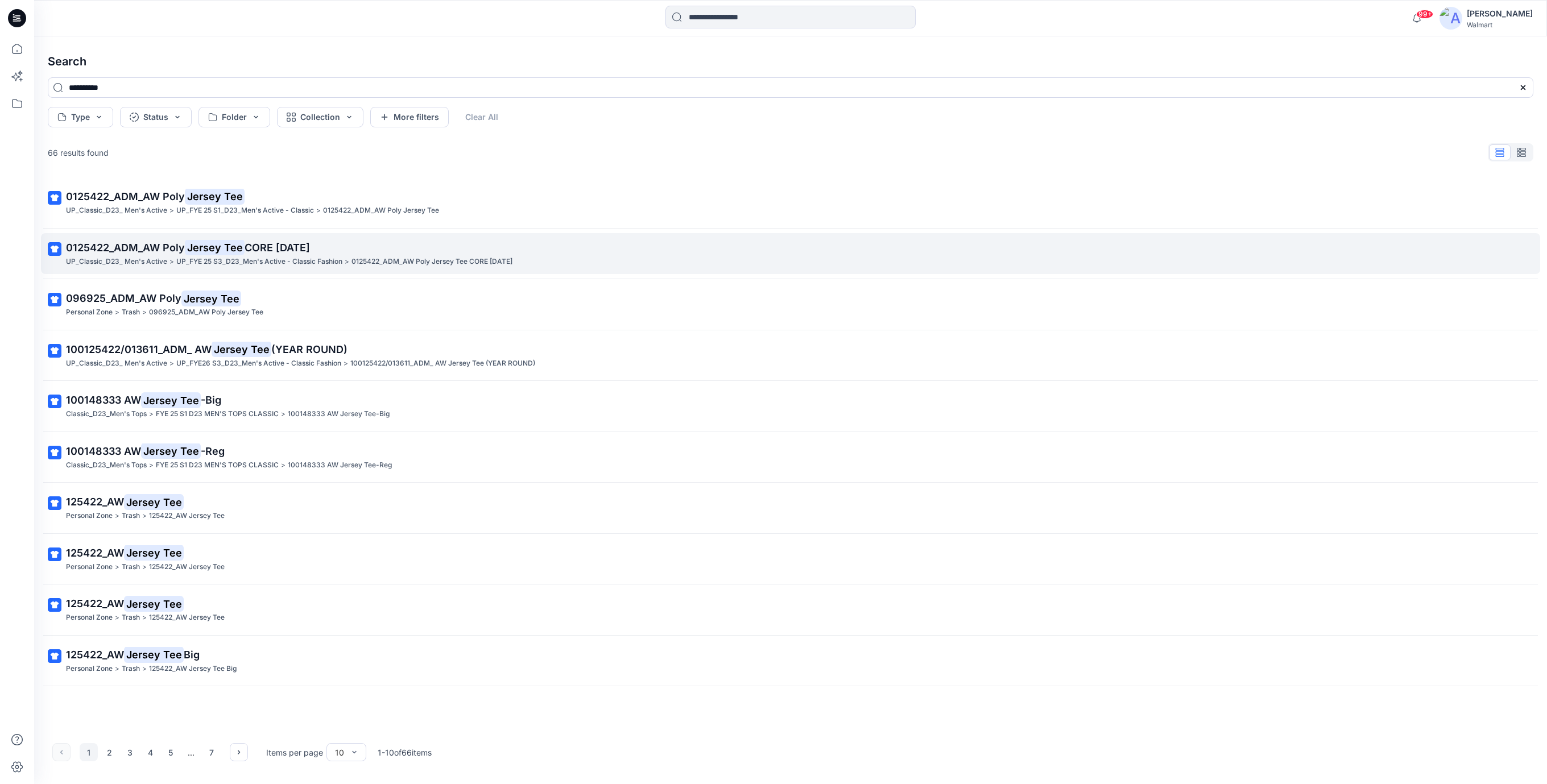
click at [252, 250] on span "CORE [DATE]" at bounding box center [277, 247] width 65 height 12
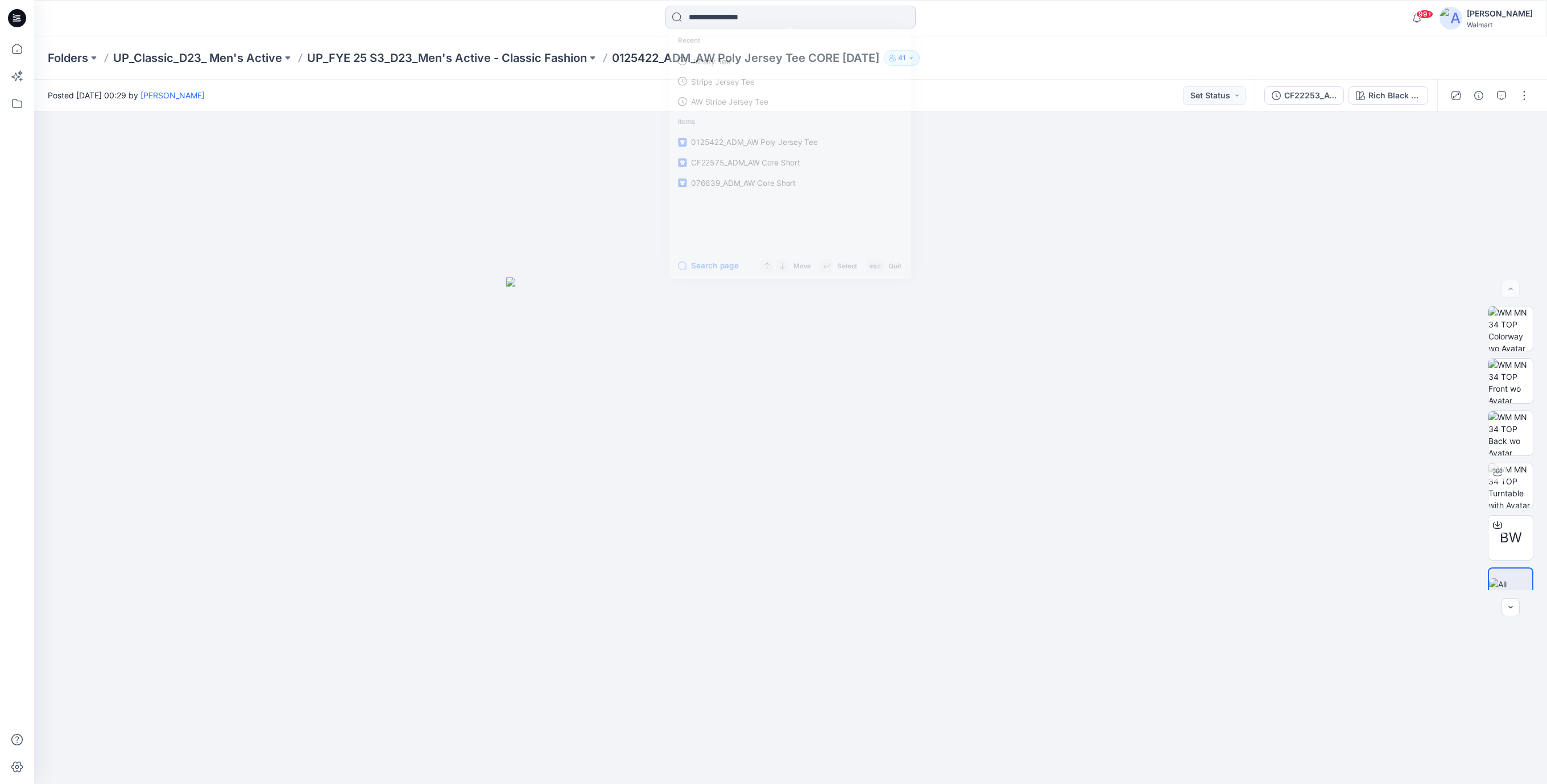
click at [707, 17] on input at bounding box center [790, 17] width 250 height 23
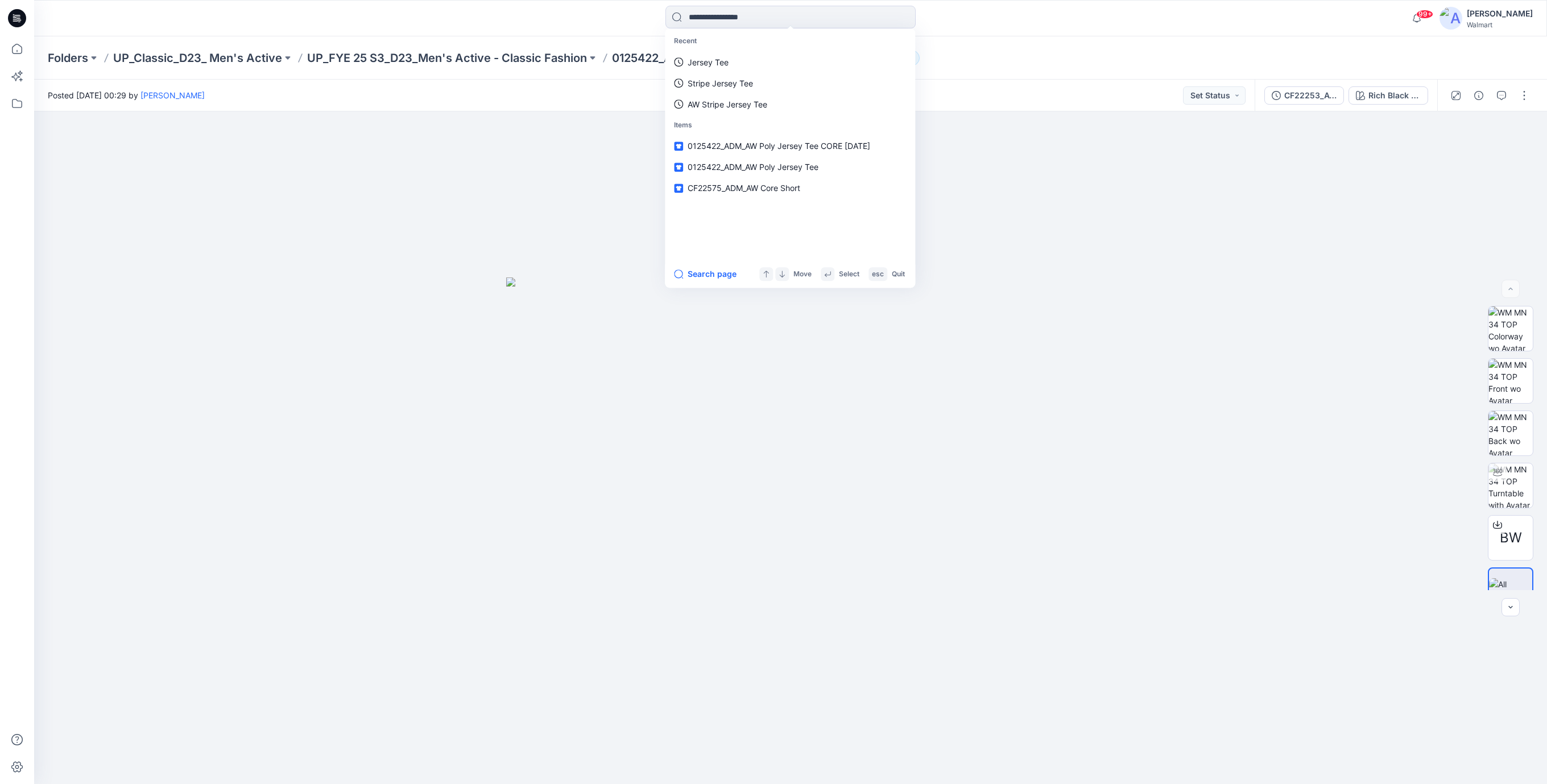
click at [443, 181] on div at bounding box center [790, 448] width 1513 height 672
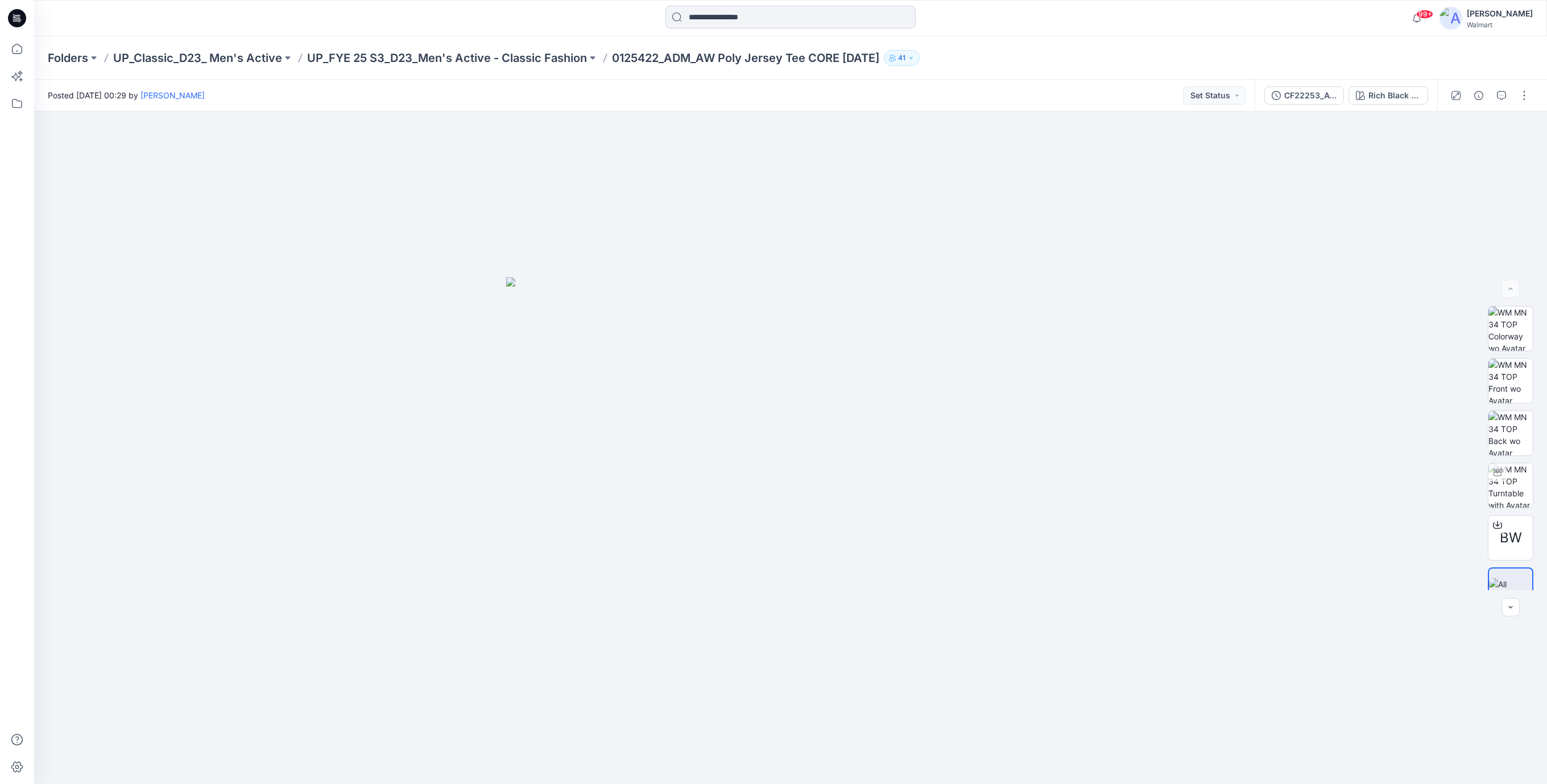
click at [704, 19] on input at bounding box center [790, 17] width 250 height 23
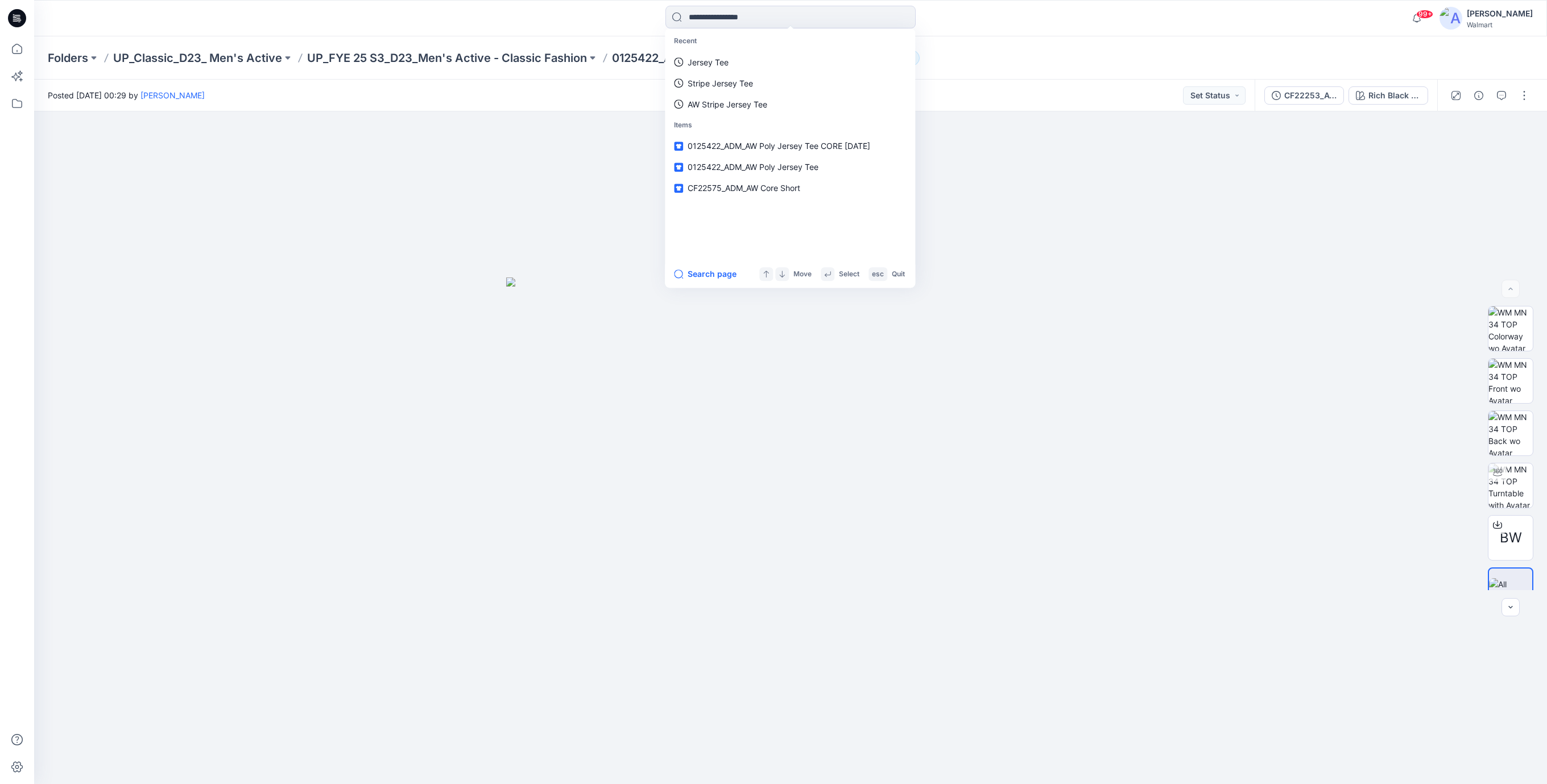
click at [16, 20] on icon at bounding box center [17, 18] width 18 height 18
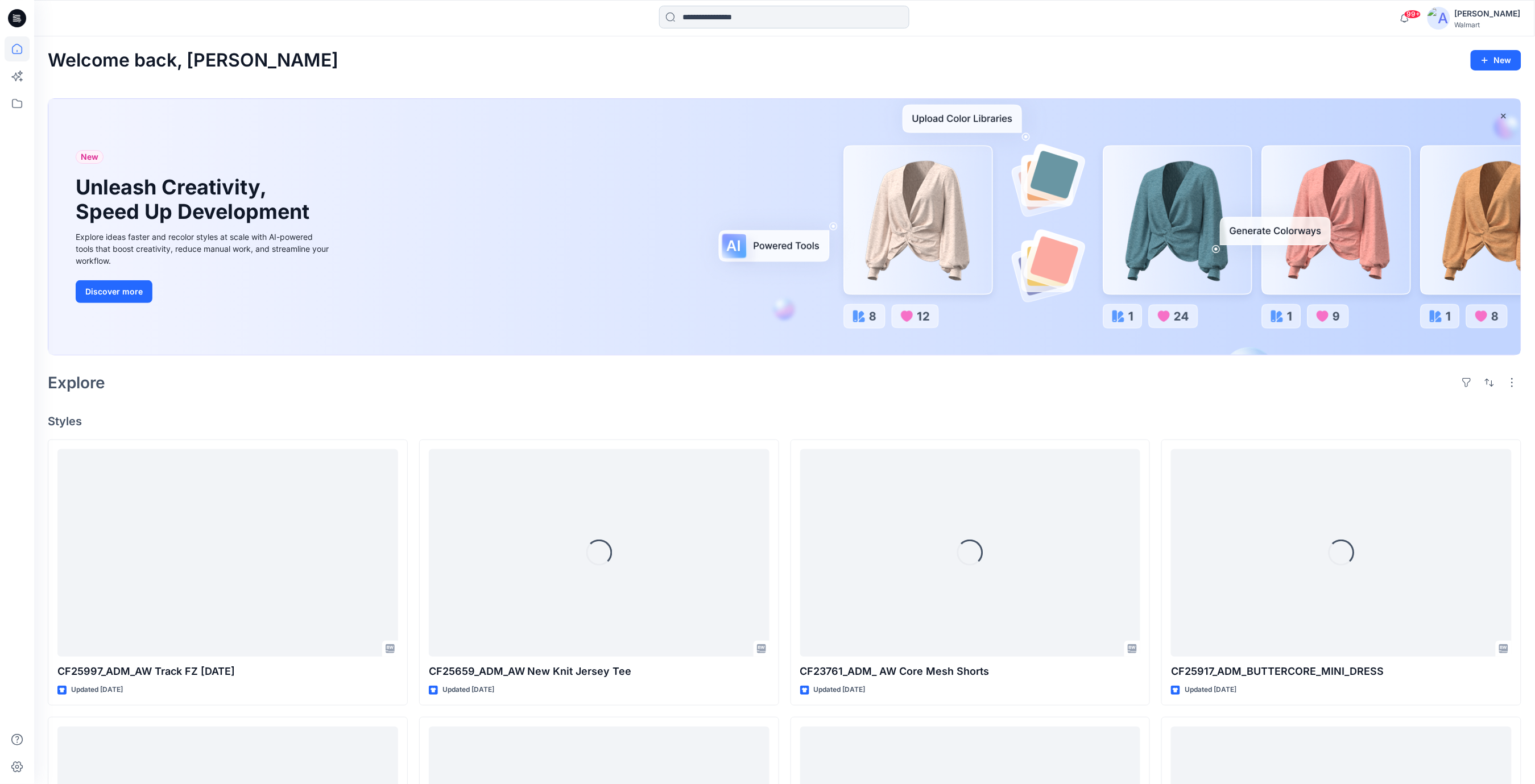
click at [745, 20] on input at bounding box center [784, 17] width 250 height 23
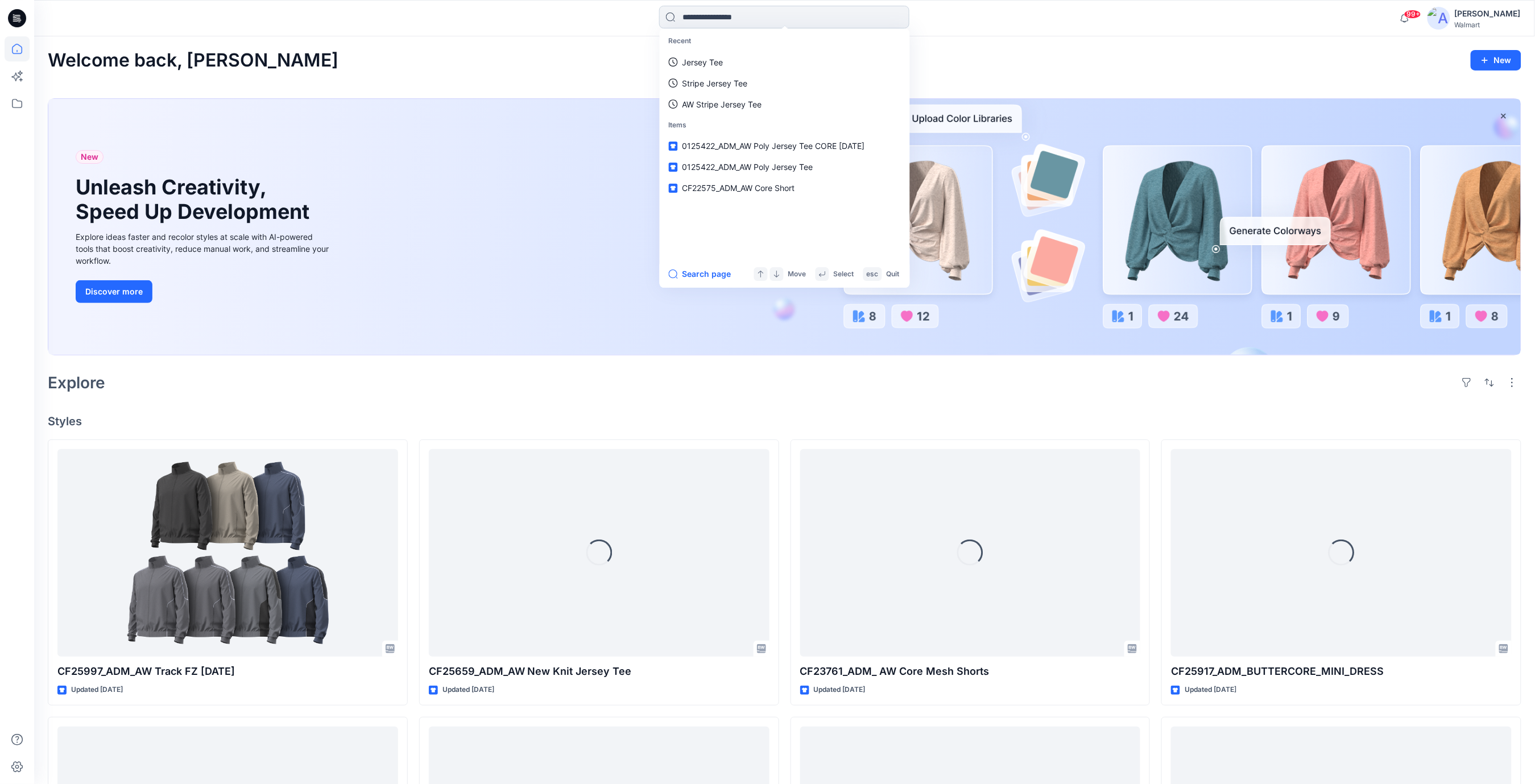
paste input "**********"
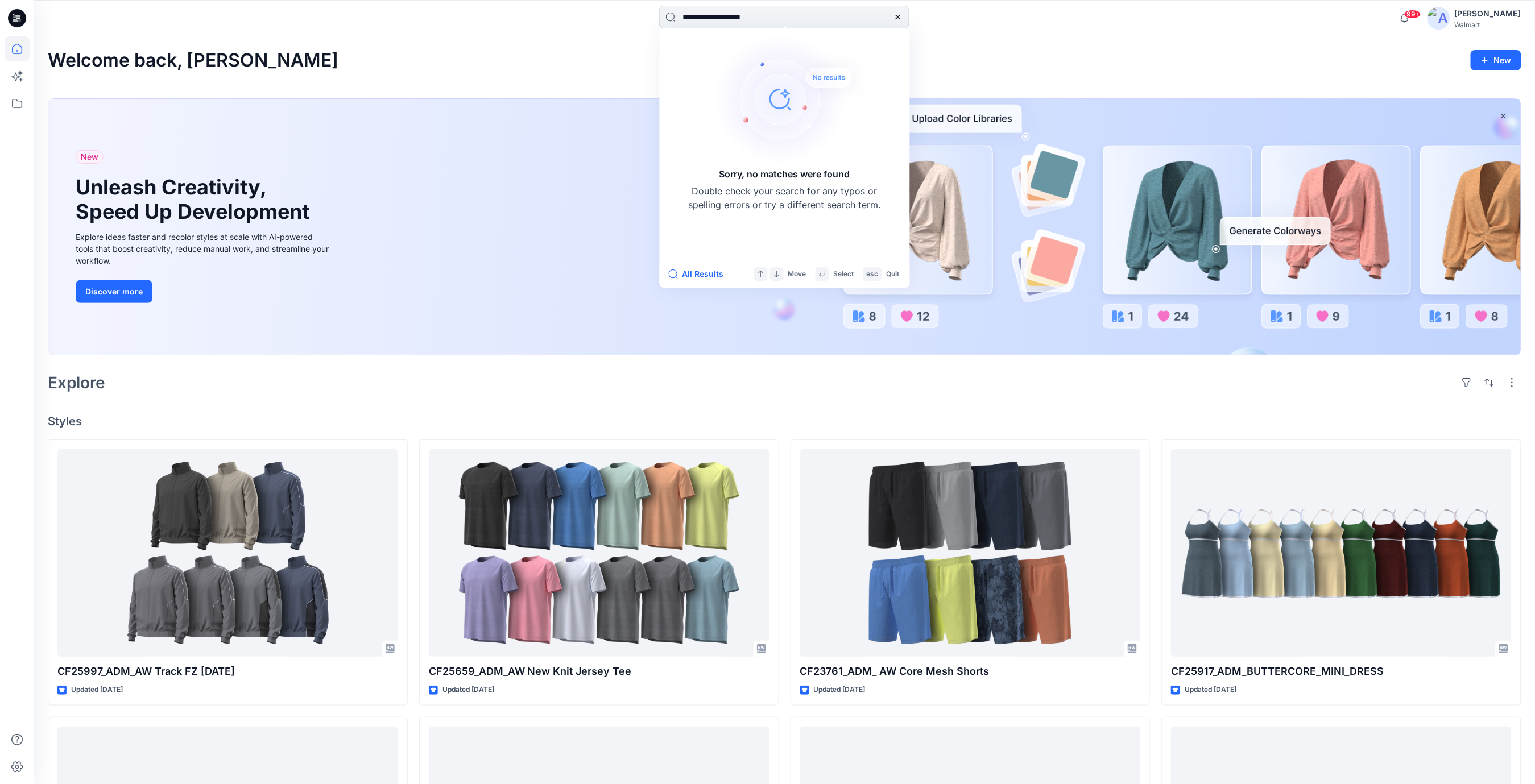
click at [695, 16] on input "**********" at bounding box center [784, 17] width 250 height 23
click at [768, 20] on input "**********" at bounding box center [784, 17] width 250 height 23
click at [707, 16] on input "**********" at bounding box center [784, 17] width 250 height 23
type input "**********"
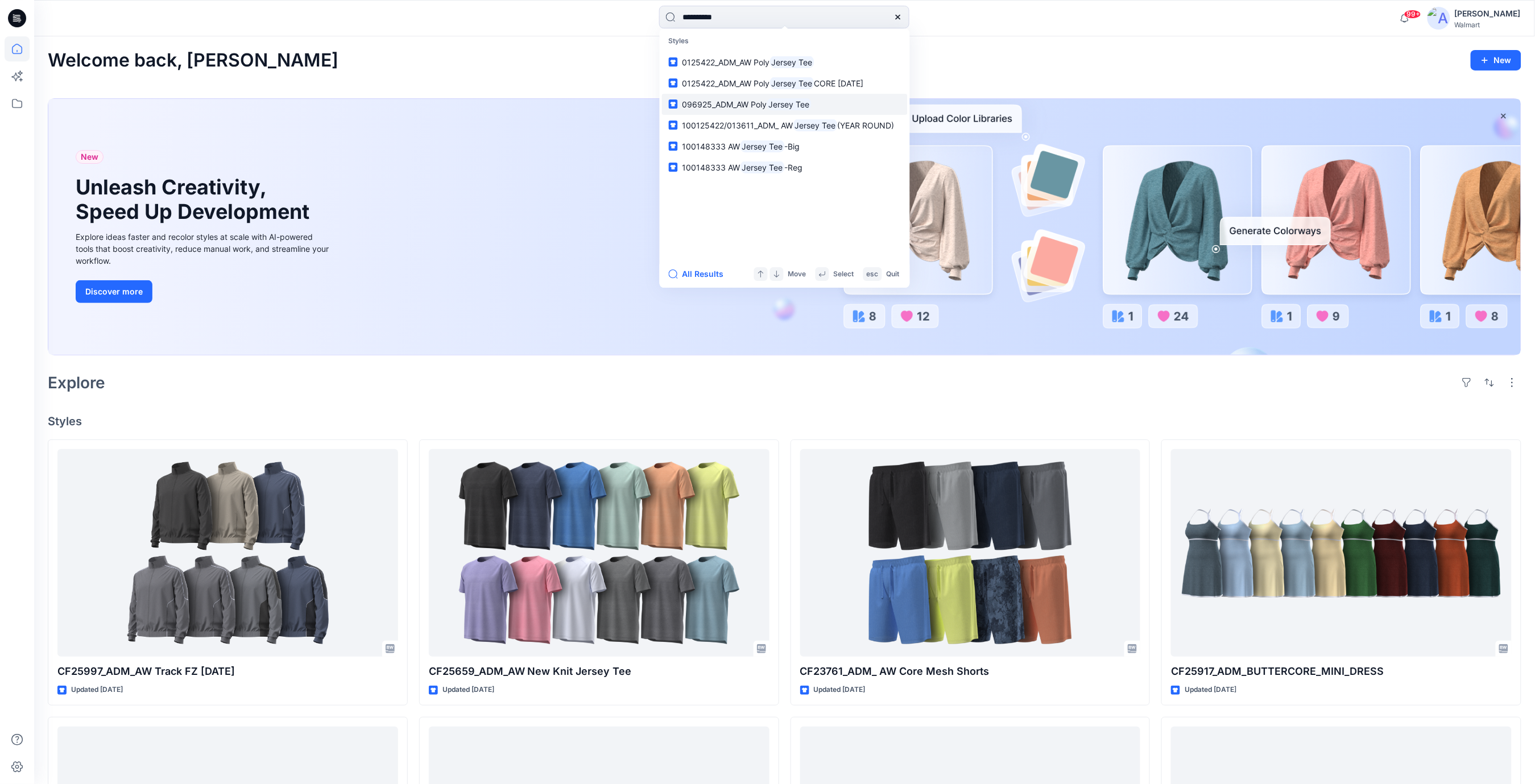
click at [801, 107] on mark "Jersey Tee" at bounding box center [790, 104] width 44 height 13
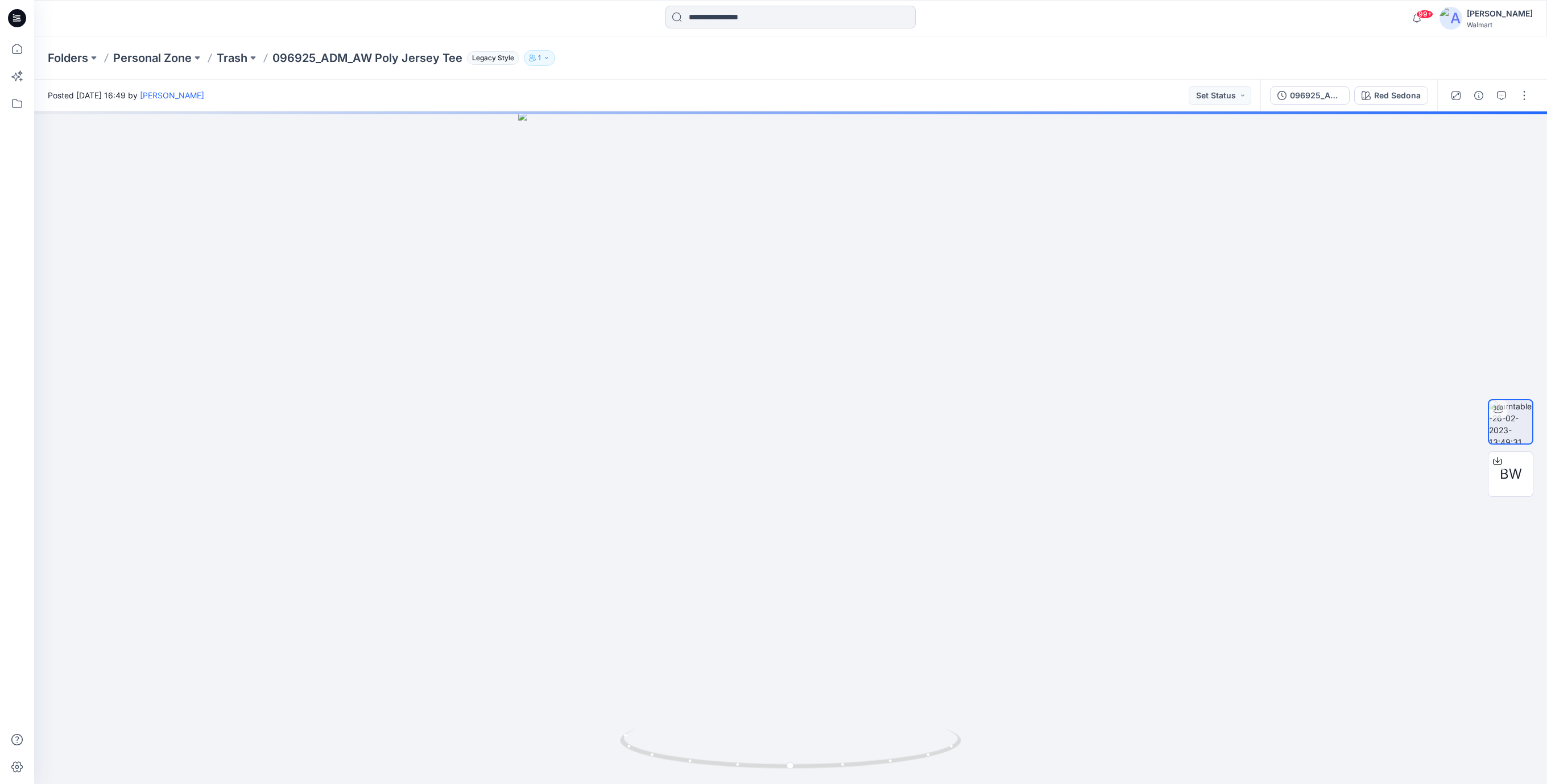
click at [725, 23] on input at bounding box center [790, 17] width 250 height 23
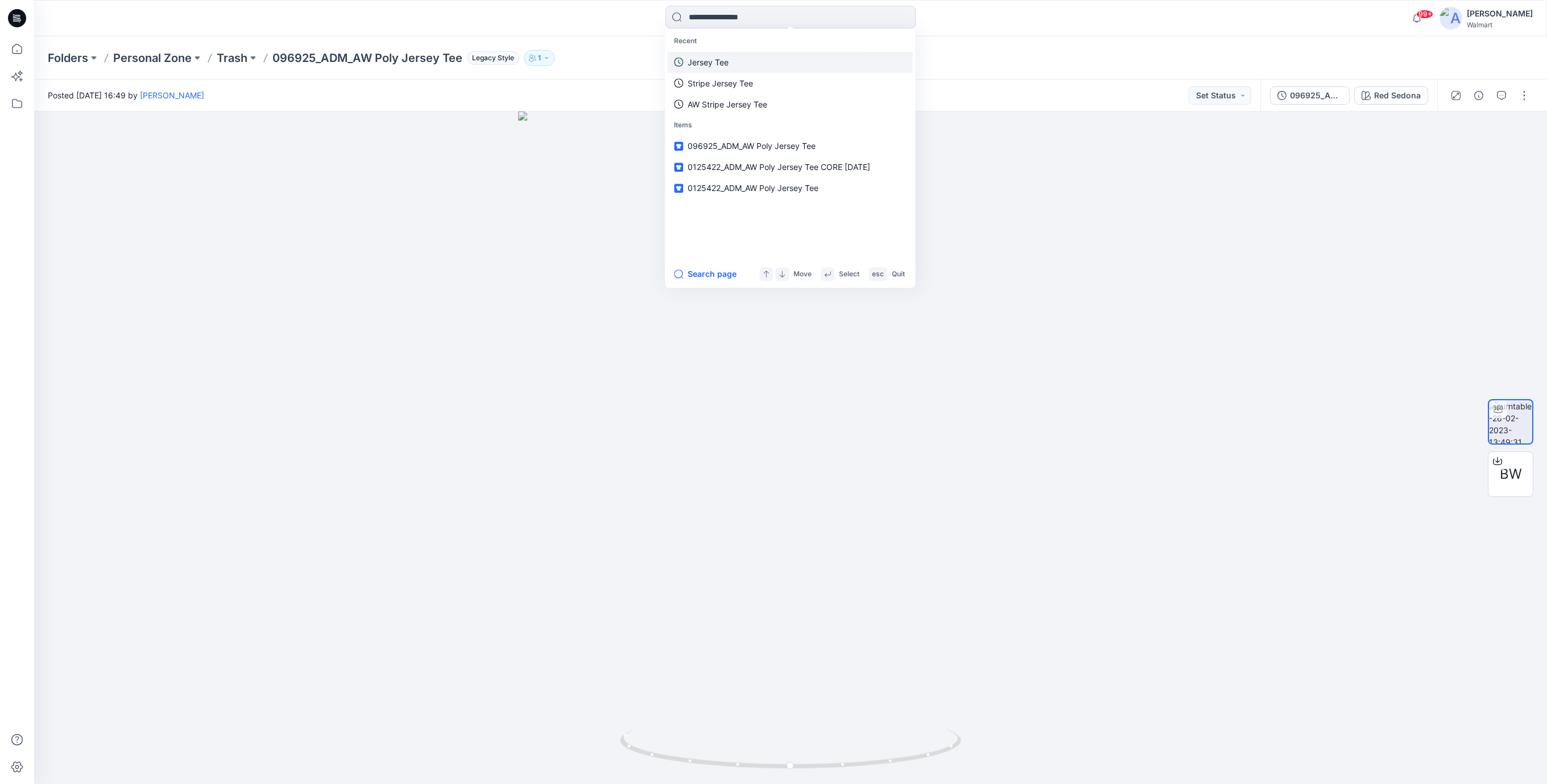
click at [723, 67] on p "Jersey Tee" at bounding box center [708, 62] width 41 height 12
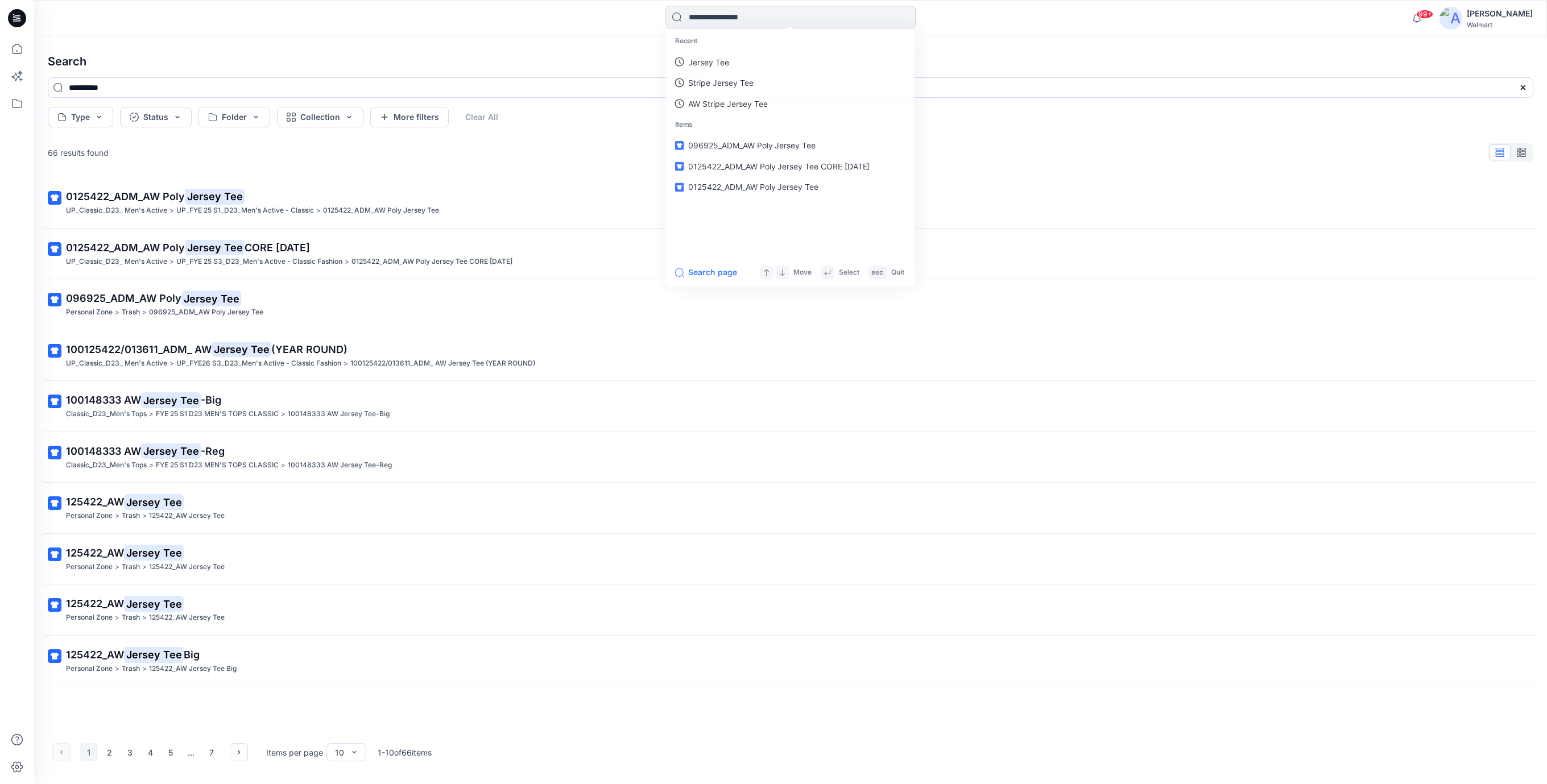
click at [751, 17] on input at bounding box center [790, 17] width 250 height 23
click at [733, 104] on p "AW Stripe Jersey Tee" at bounding box center [727, 104] width 80 height 12
type input "**********"
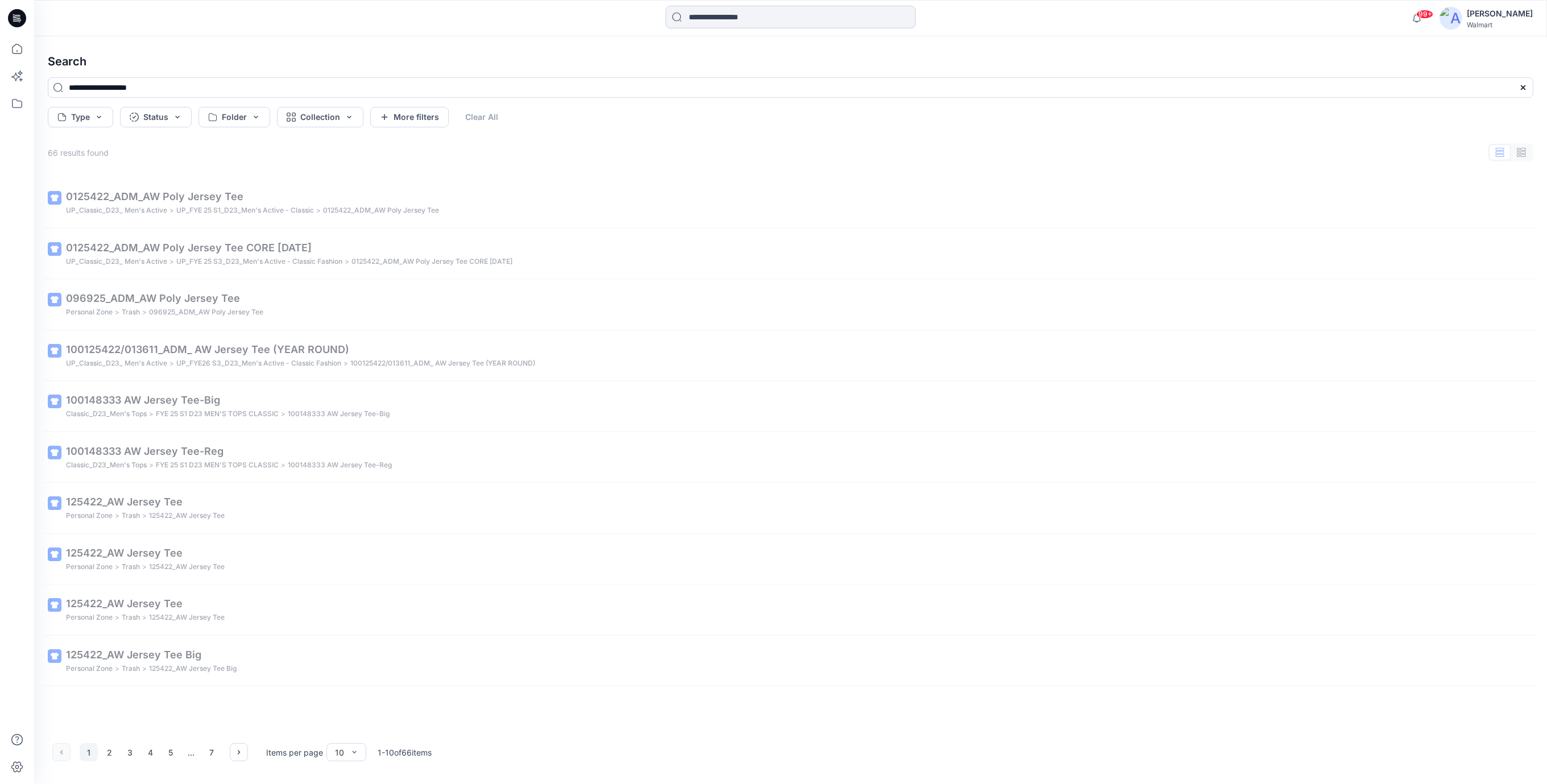
click at [743, 20] on input at bounding box center [790, 17] width 250 height 23
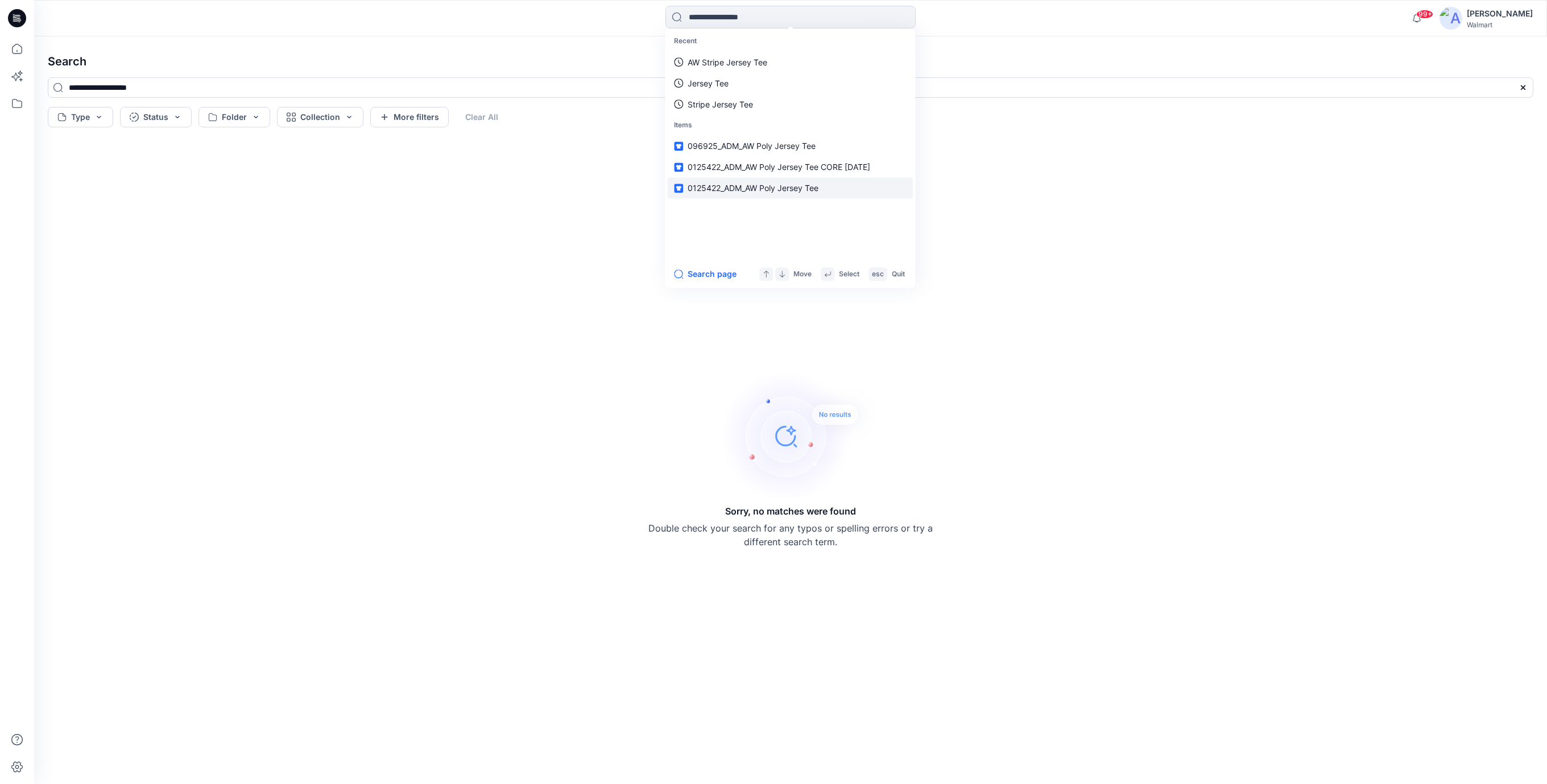
click at [787, 185] on span "0125422_ADM_AW Poly Jersey Tee" at bounding box center [753, 188] width 131 height 10
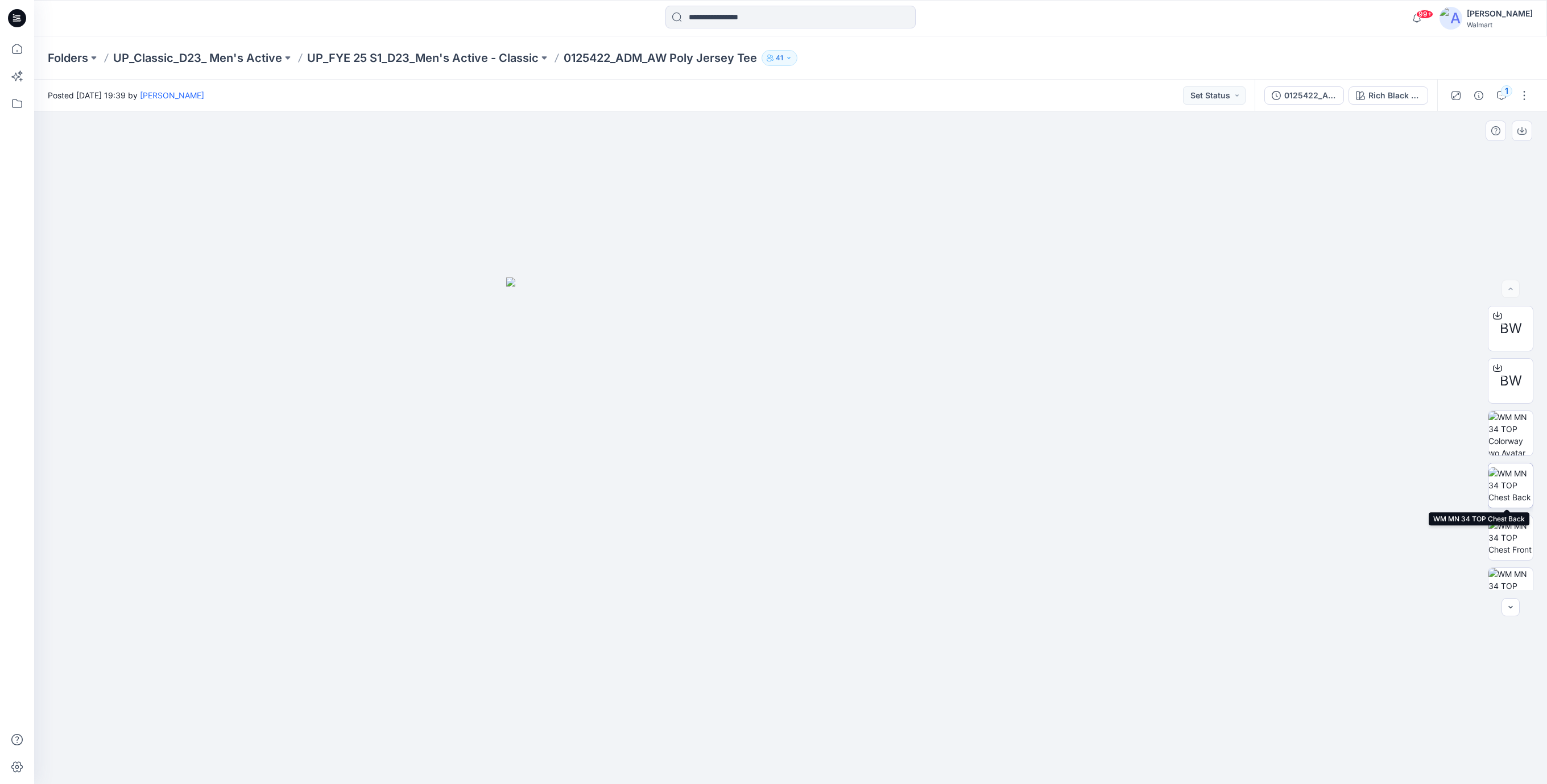
click at [1514, 490] on img at bounding box center [1510, 485] width 44 height 36
drag, startPoint x: 1129, startPoint y: 640, endPoint x: 1076, endPoint y: 580, distance: 80.1
click at [996, 620] on div at bounding box center [790, 448] width 1513 height 672
click at [1512, 514] on img at bounding box center [1510, 516] width 44 height 44
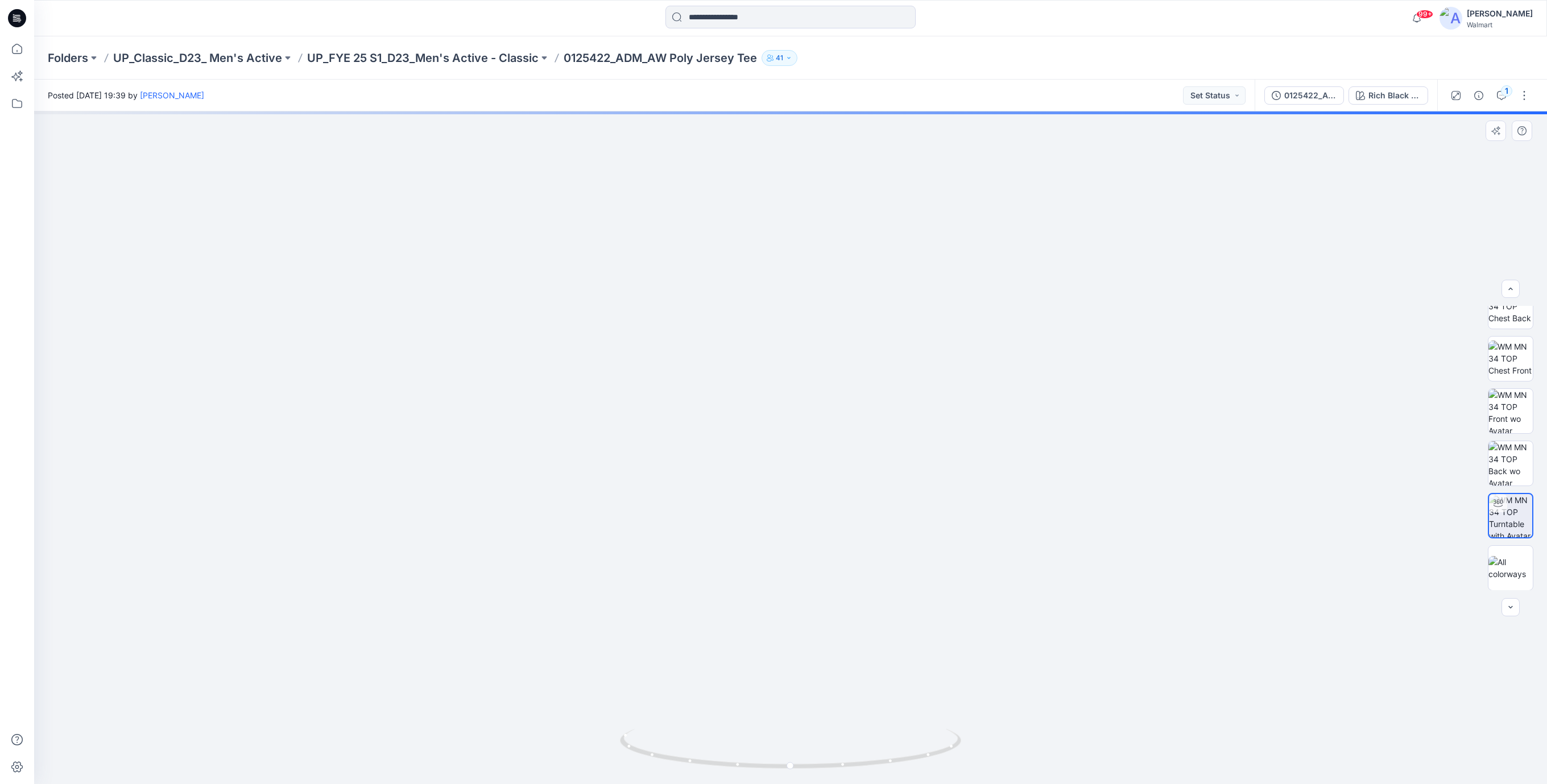
drag, startPoint x: 796, startPoint y: 330, endPoint x: 792, endPoint y: 442, distance: 112.1
click at [792, 442] on img at bounding box center [791, 416] width 928 height 737
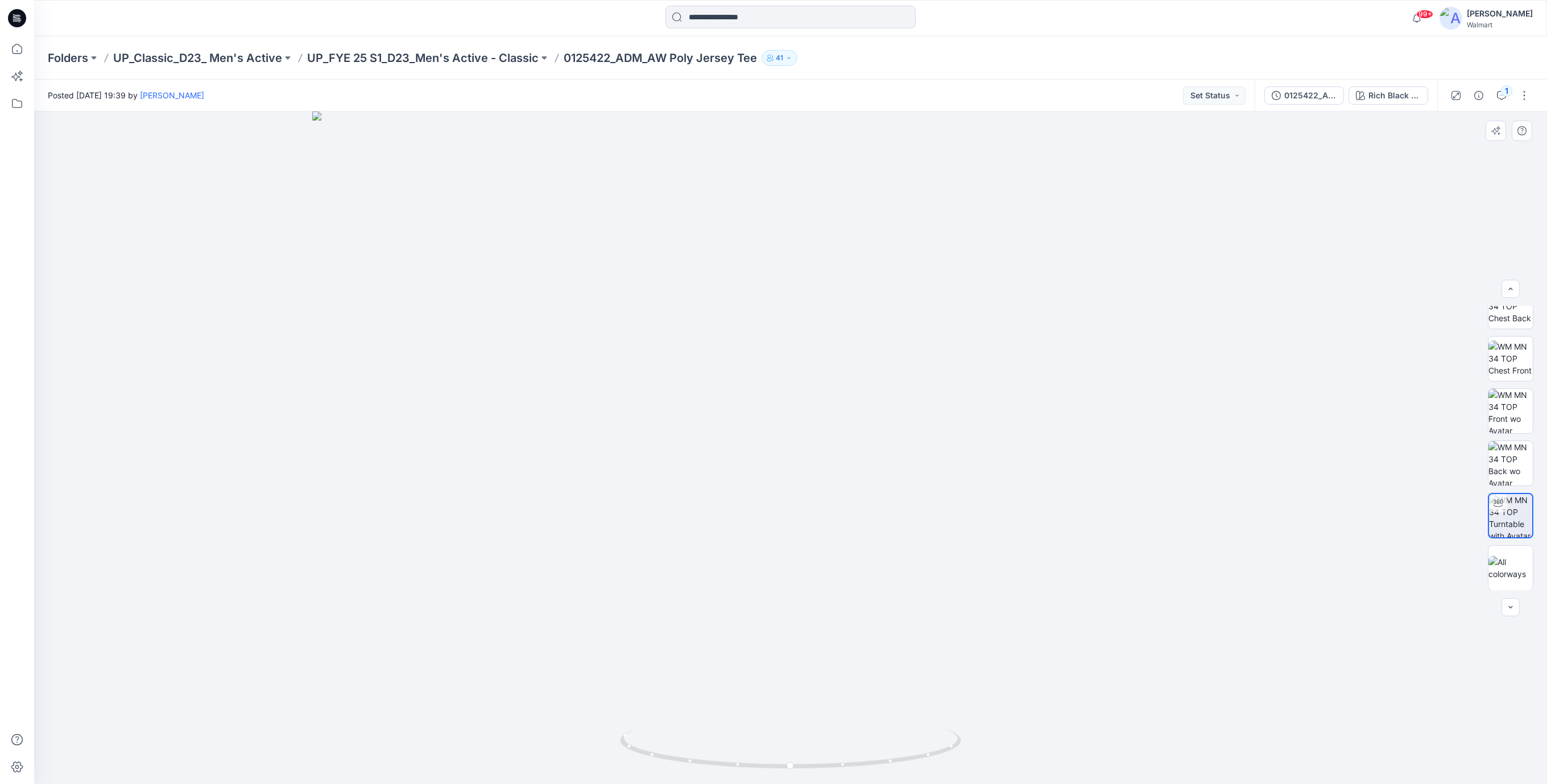
click at [455, 243] on img at bounding box center [791, 448] width 957 height 672
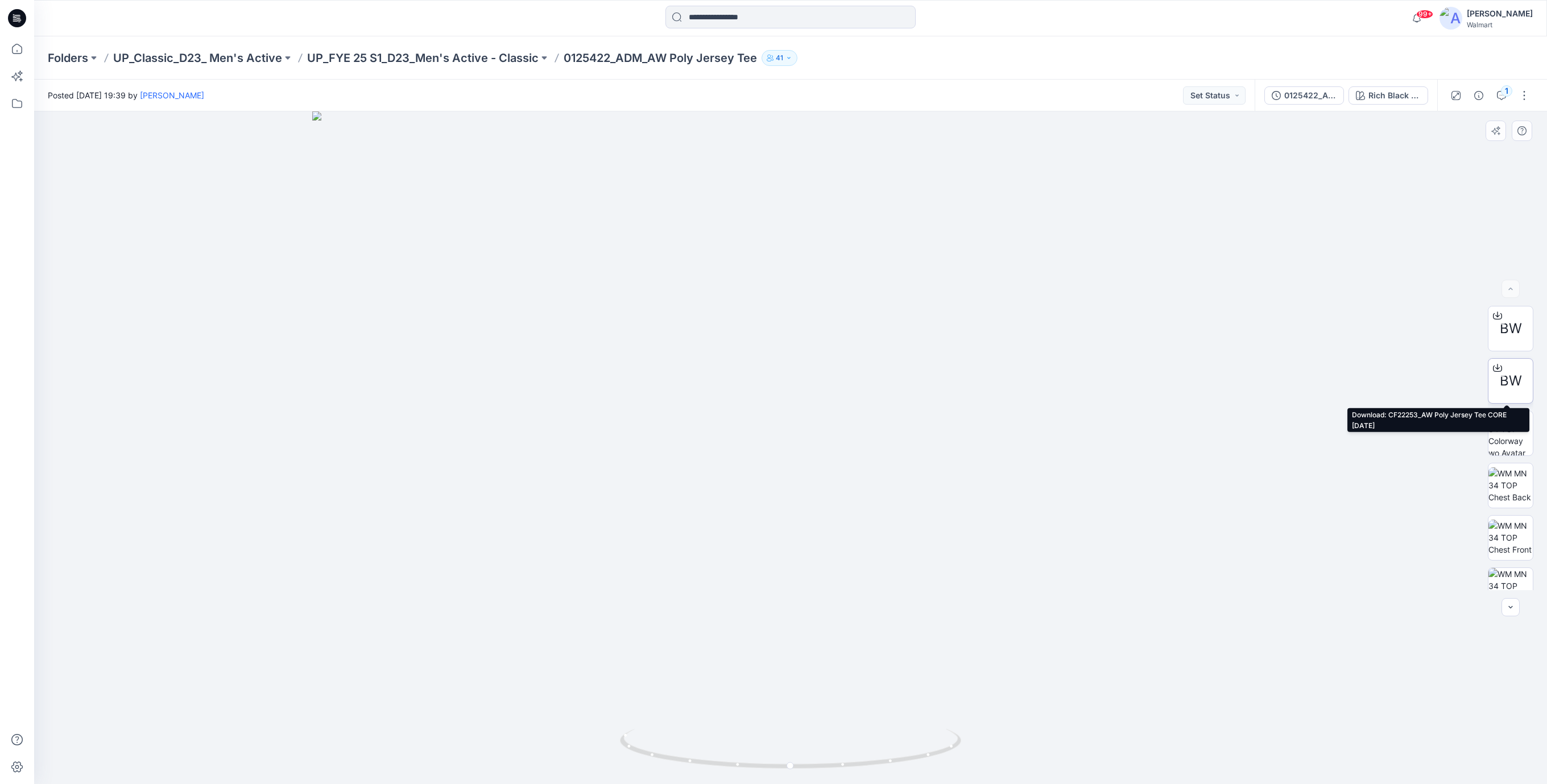
click at [1509, 382] on span "BW" at bounding box center [1510, 381] width 22 height 20
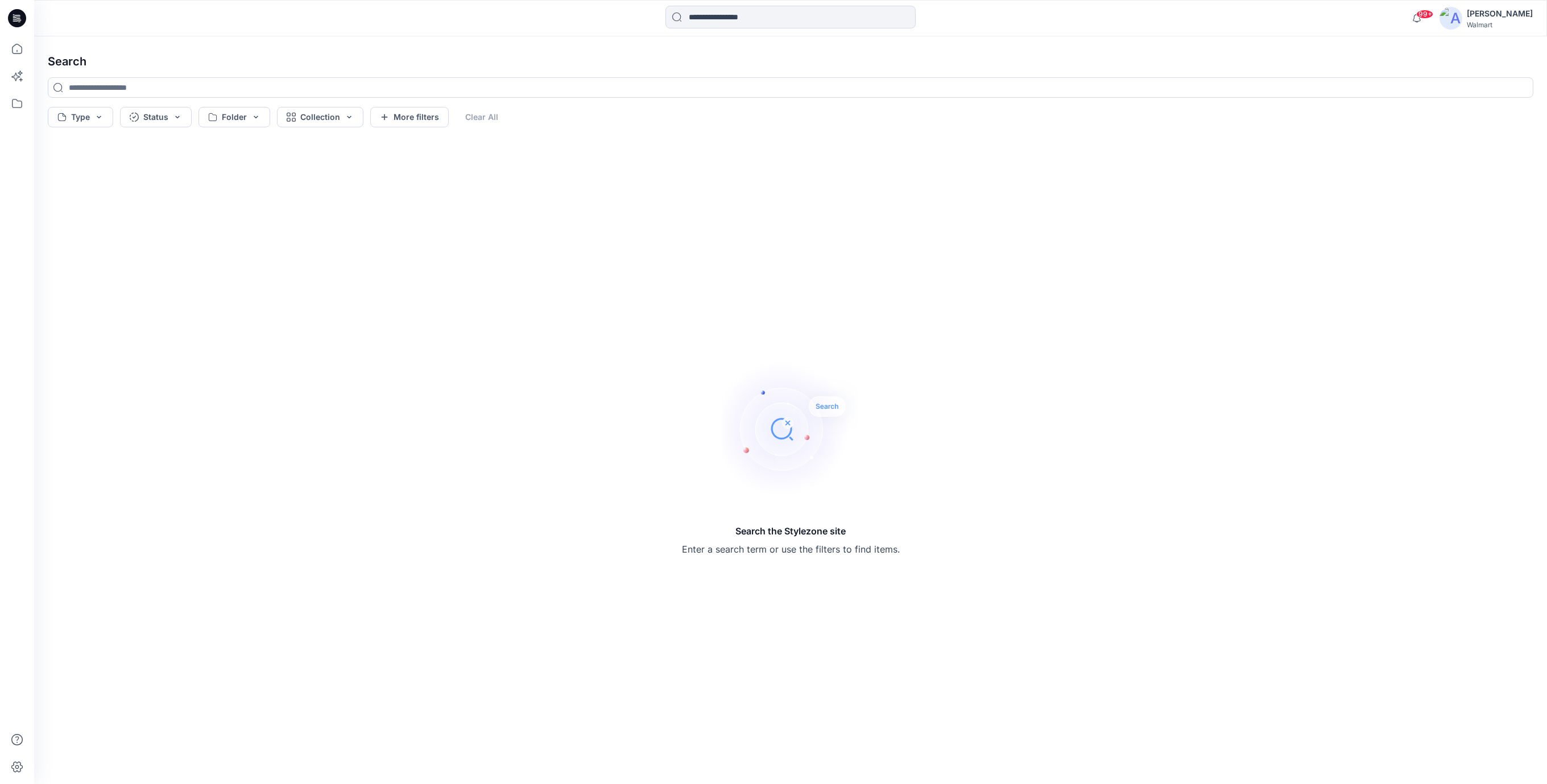
click at [16, 14] on icon at bounding box center [17, 18] width 18 height 18
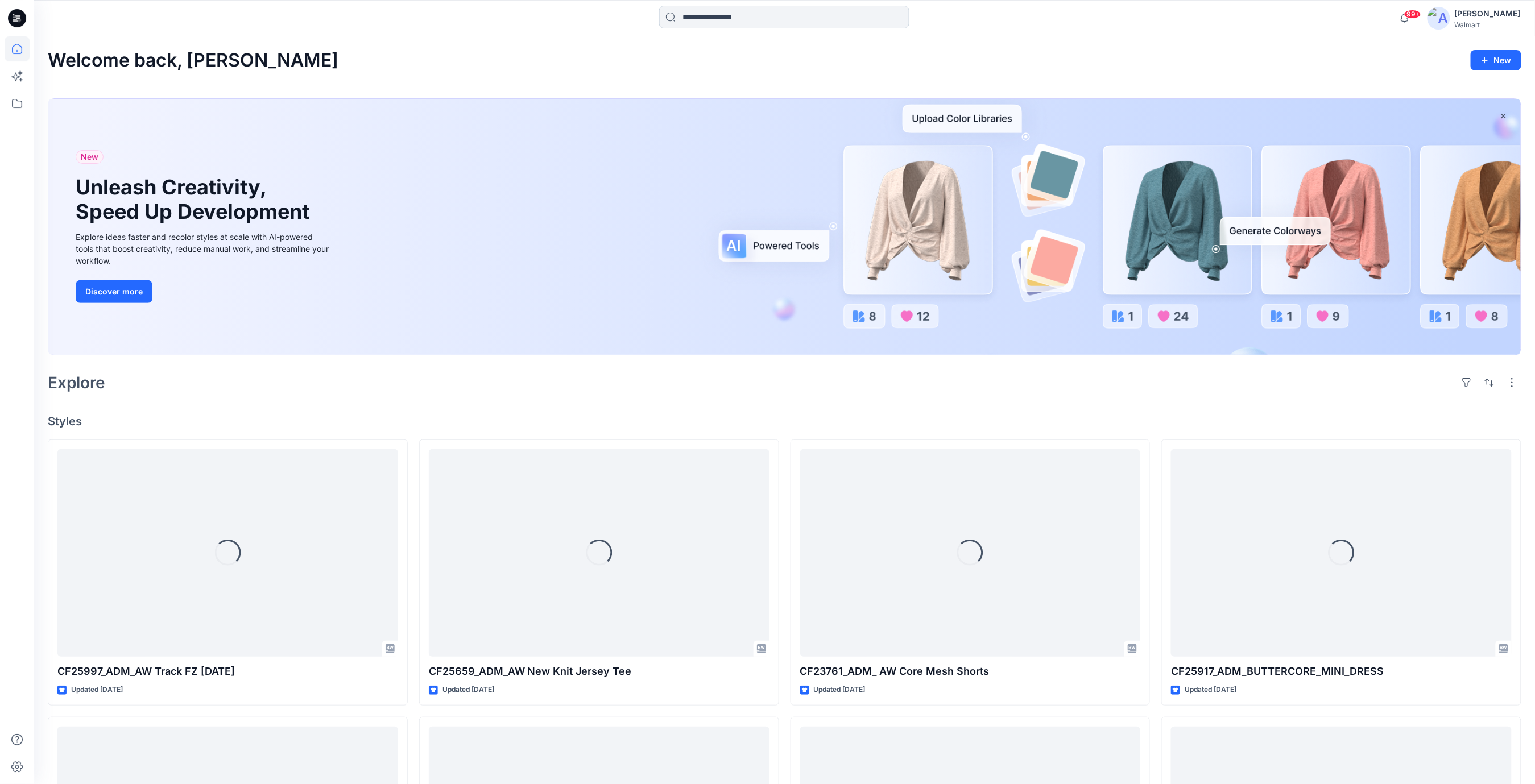
click at [703, 19] on input at bounding box center [784, 17] width 250 height 23
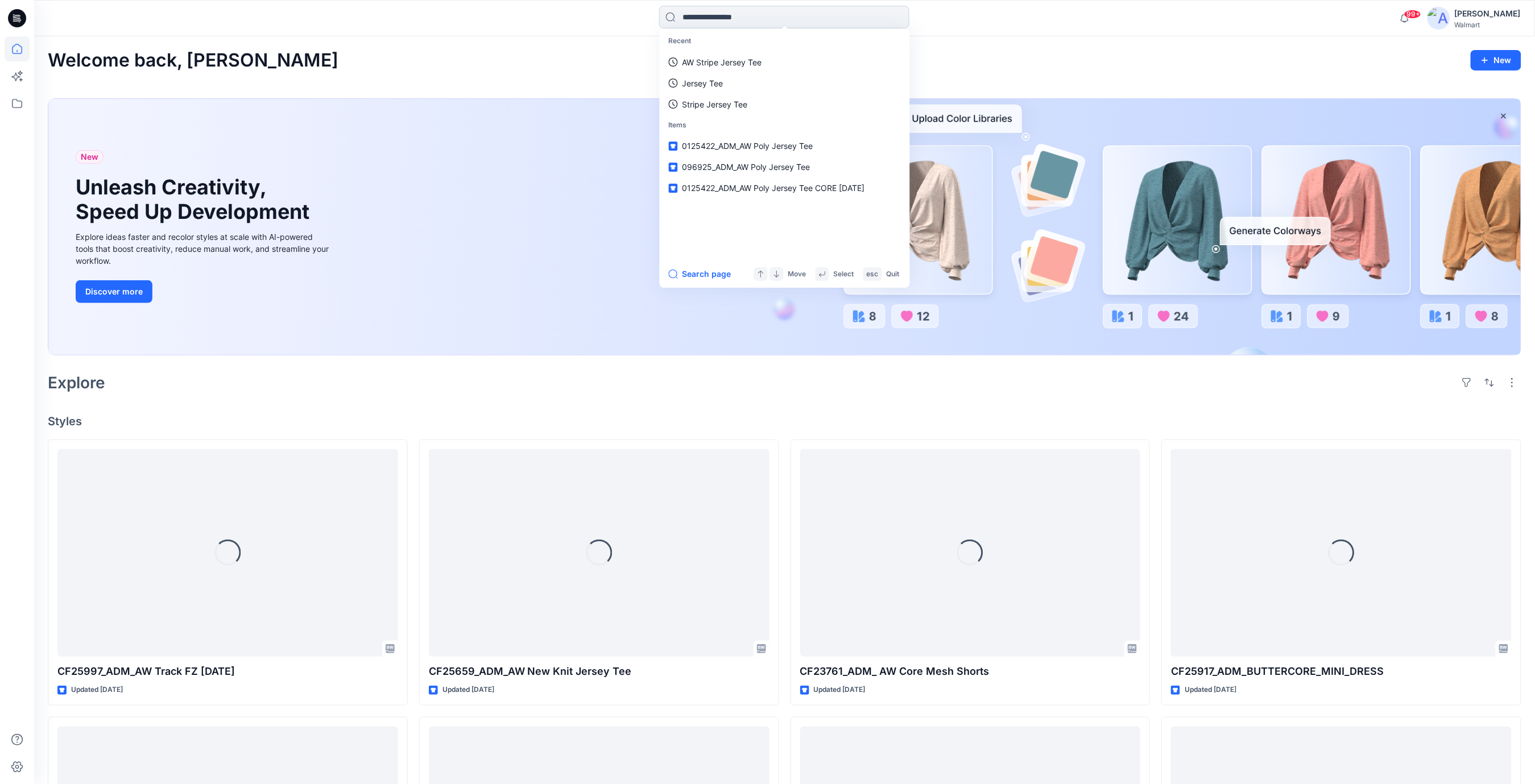
paste input "*******"
type input "*******"
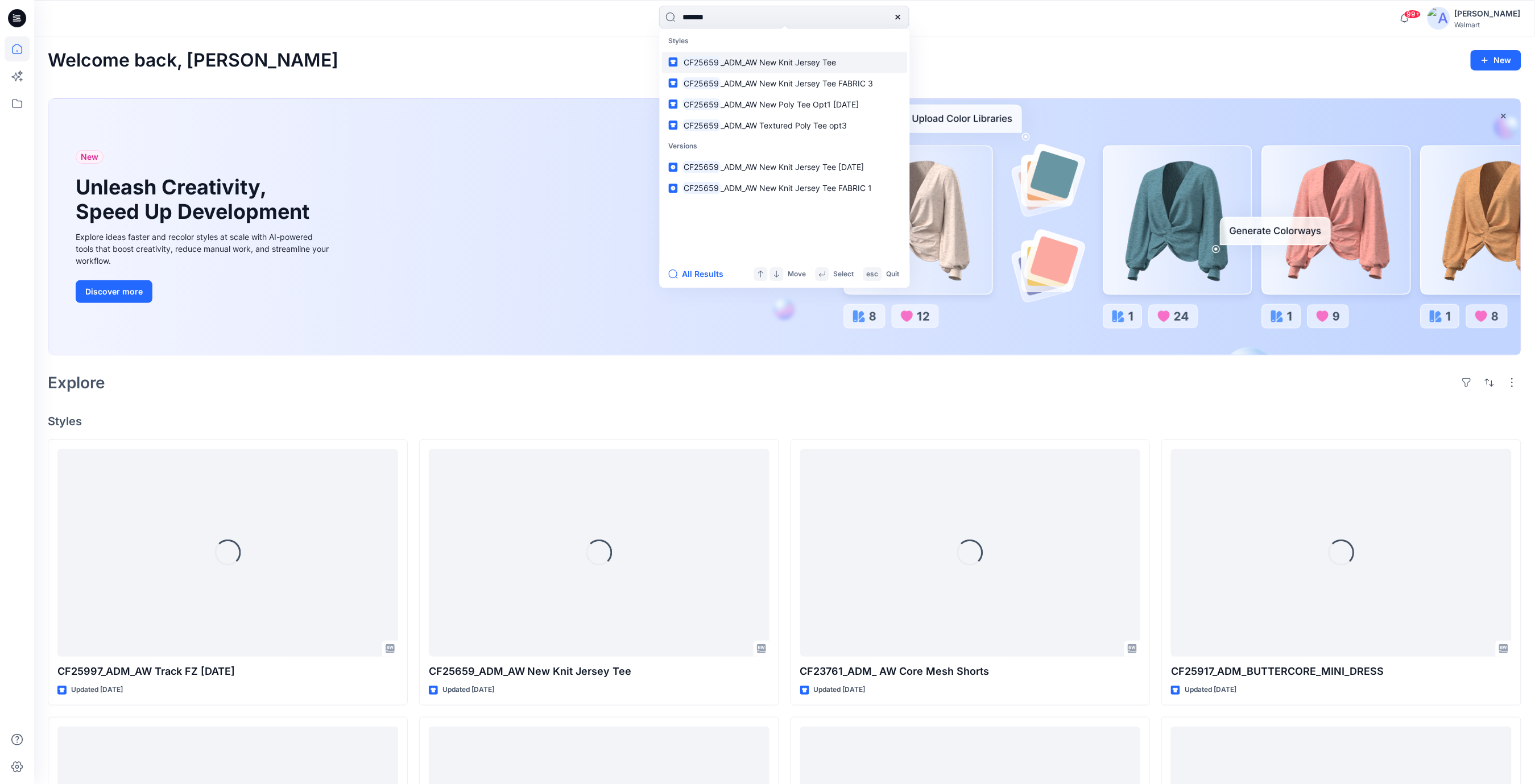
click at [795, 64] on span "_ADM_AW New Knit Jersey Tee" at bounding box center [778, 62] width 115 height 10
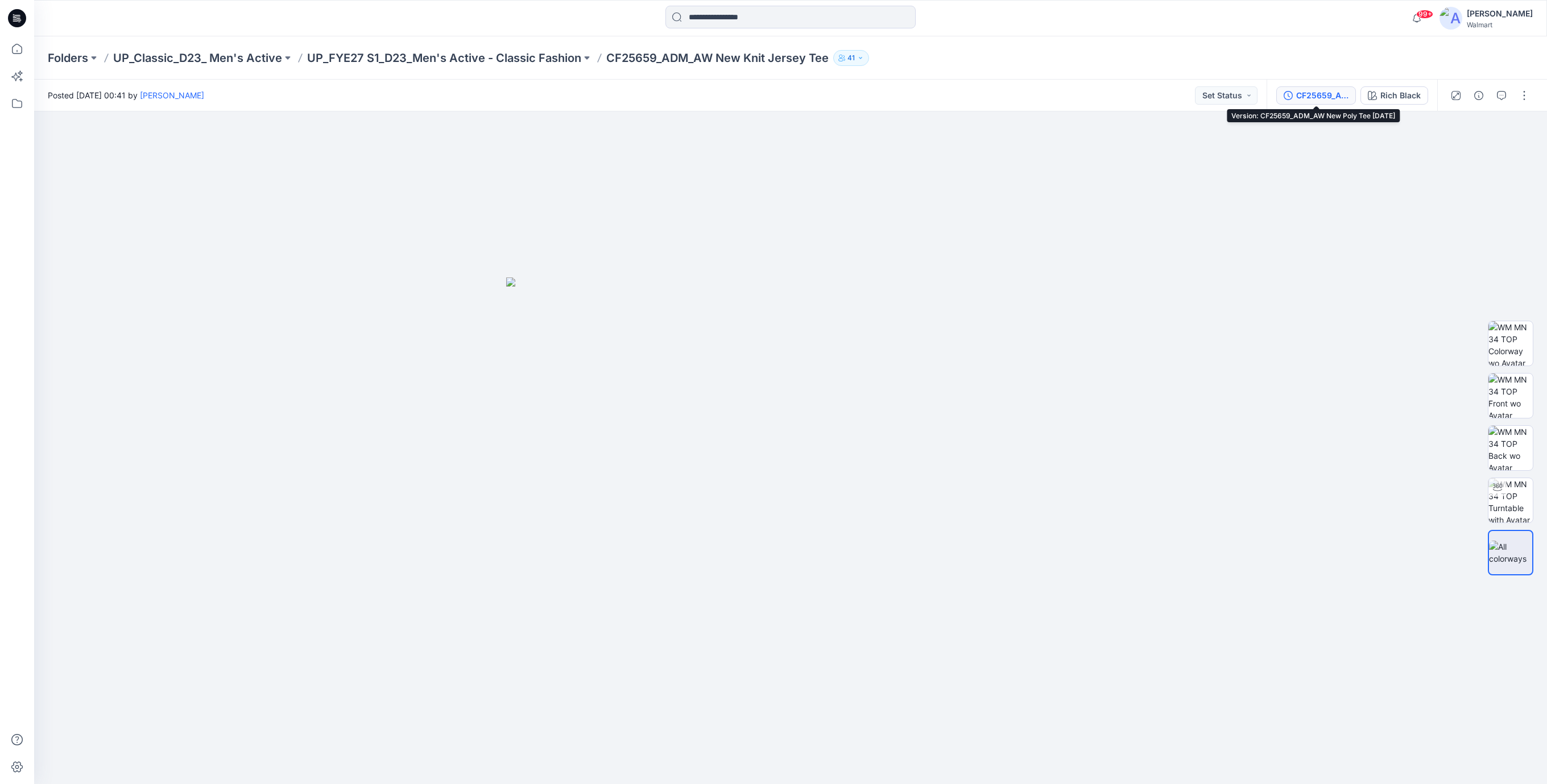
click at [1327, 97] on div "CF25659_ADM_AW New Poly Tee [DATE]" at bounding box center [1322, 95] width 52 height 13
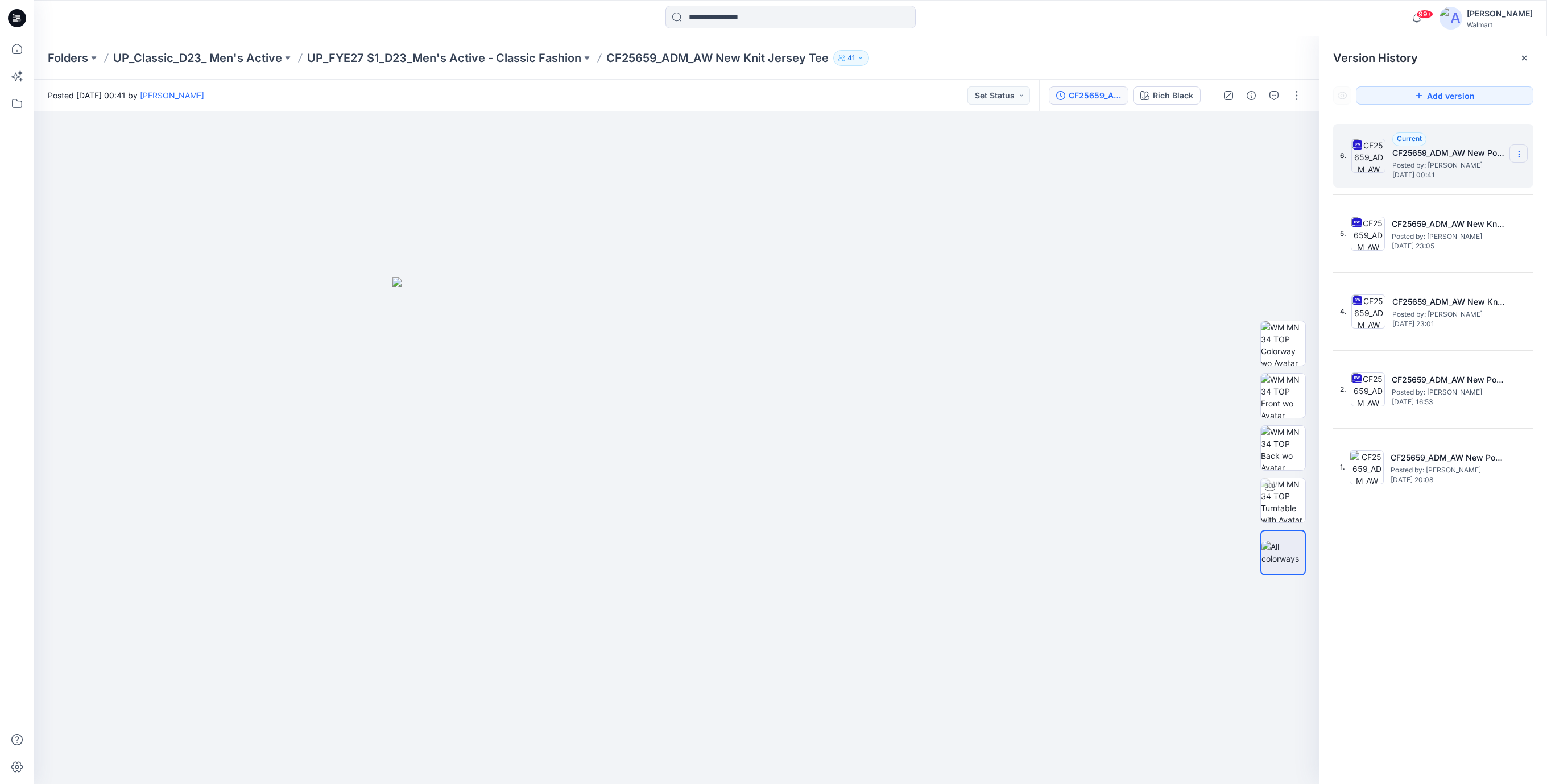
click at [1520, 153] on icon at bounding box center [1519, 154] width 9 height 9
click at [1448, 178] on span "Download Source BW File" at bounding box center [1461, 176] width 95 height 14
drag, startPoint x: 476, startPoint y: 166, endPoint x: 504, endPoint y: 145, distance: 35.0
click at [477, 166] on div at bounding box center [677, 448] width 1285 height 672
click at [704, 14] on input at bounding box center [790, 17] width 250 height 23
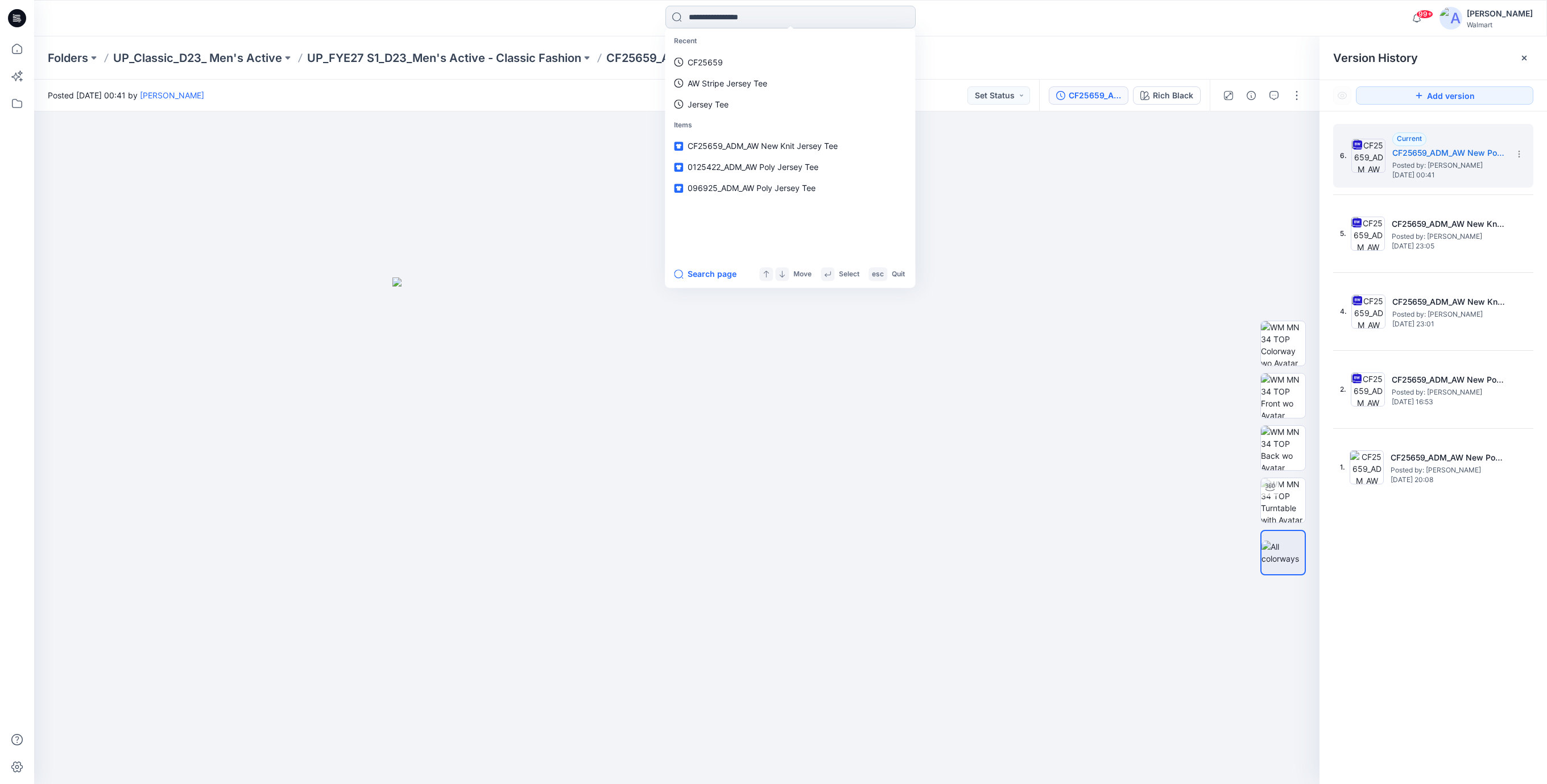
paste input "*******"
type input "*******"
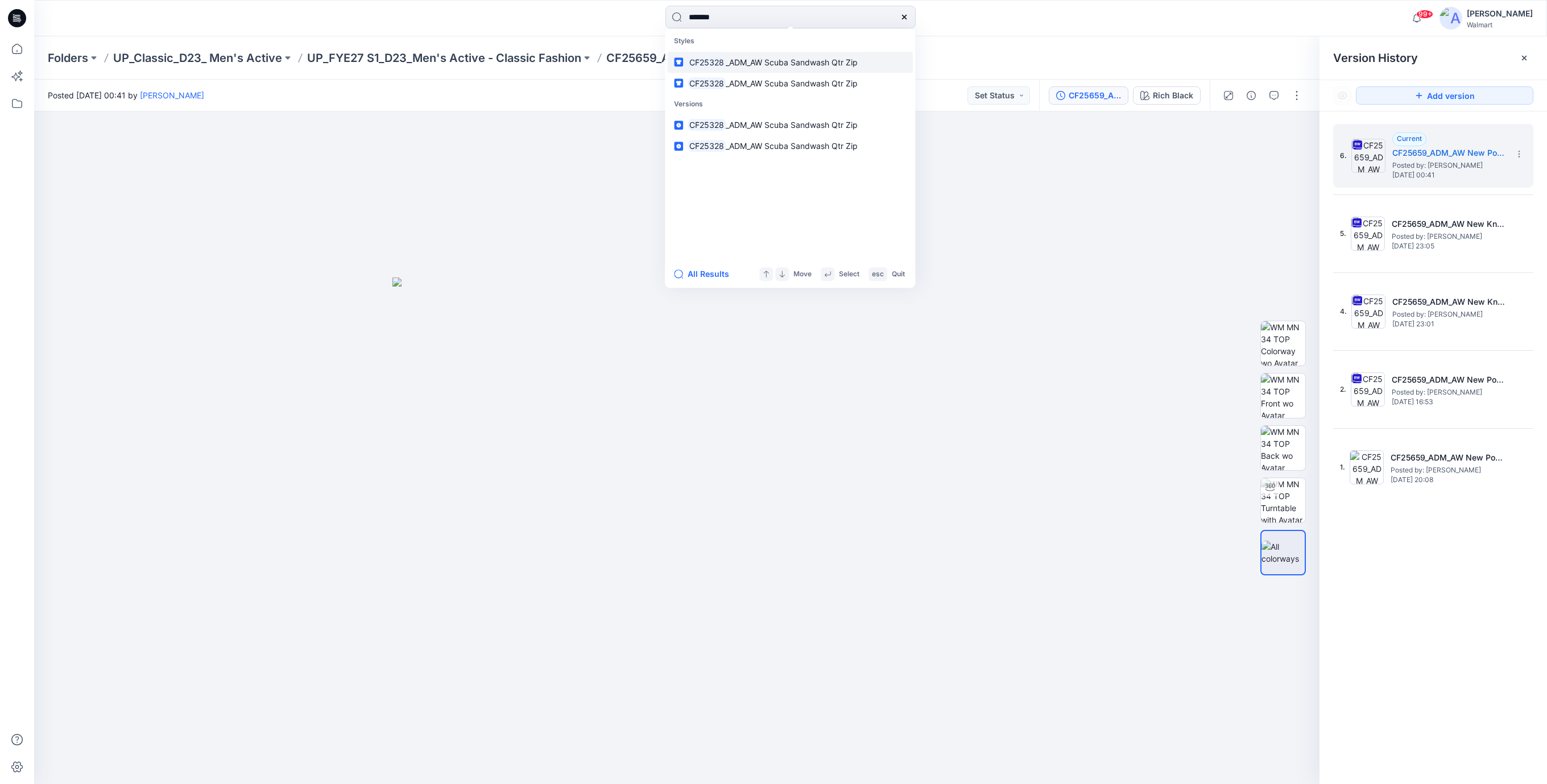
click at [826, 66] on span "_ADM_AW Scuba Sandwash Qtr Zip" at bounding box center [792, 62] width 132 height 10
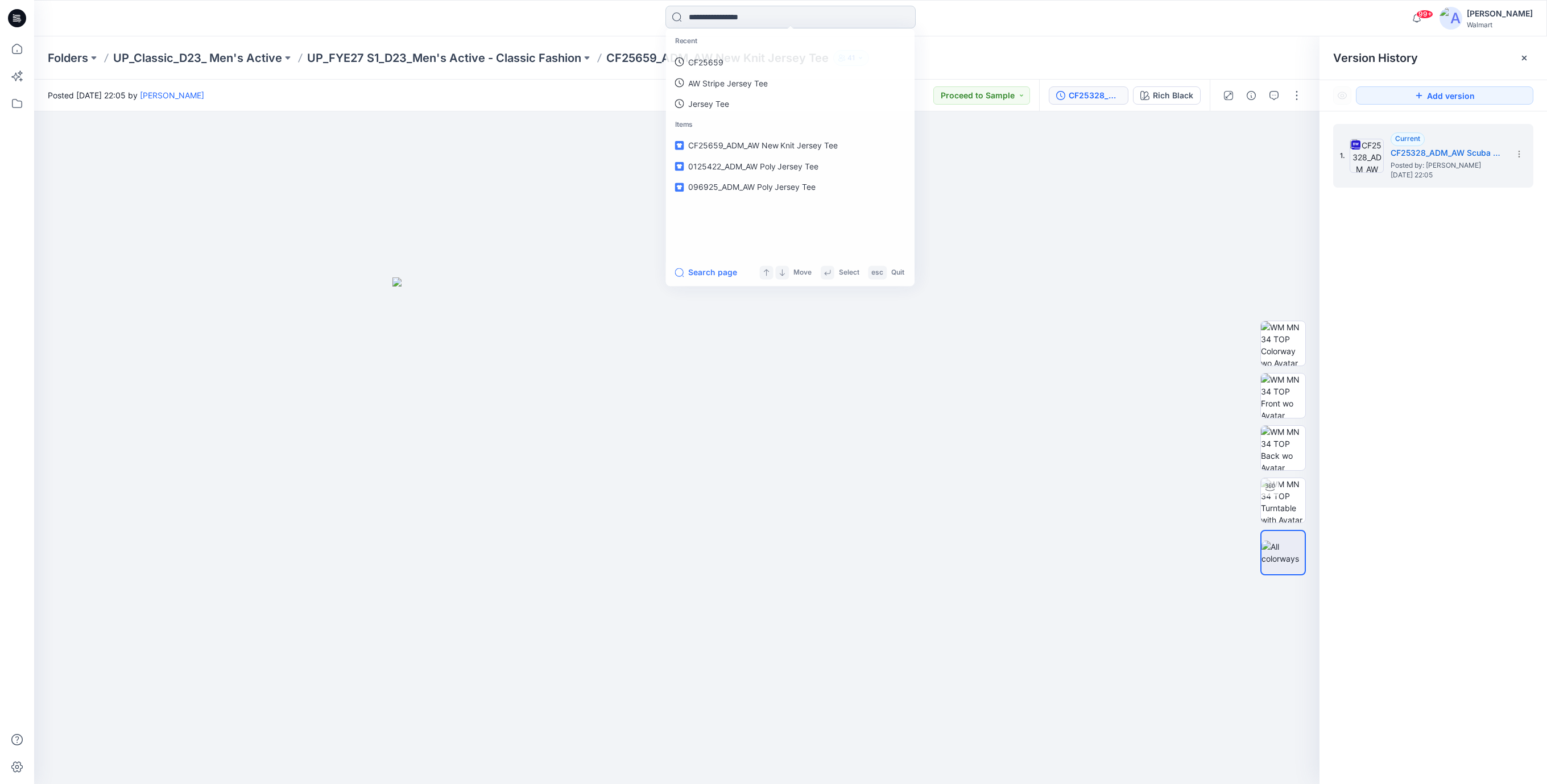
click at [710, 26] on input at bounding box center [790, 17] width 250 height 23
click at [708, 62] on p "CF25328" at bounding box center [705, 62] width 35 height 12
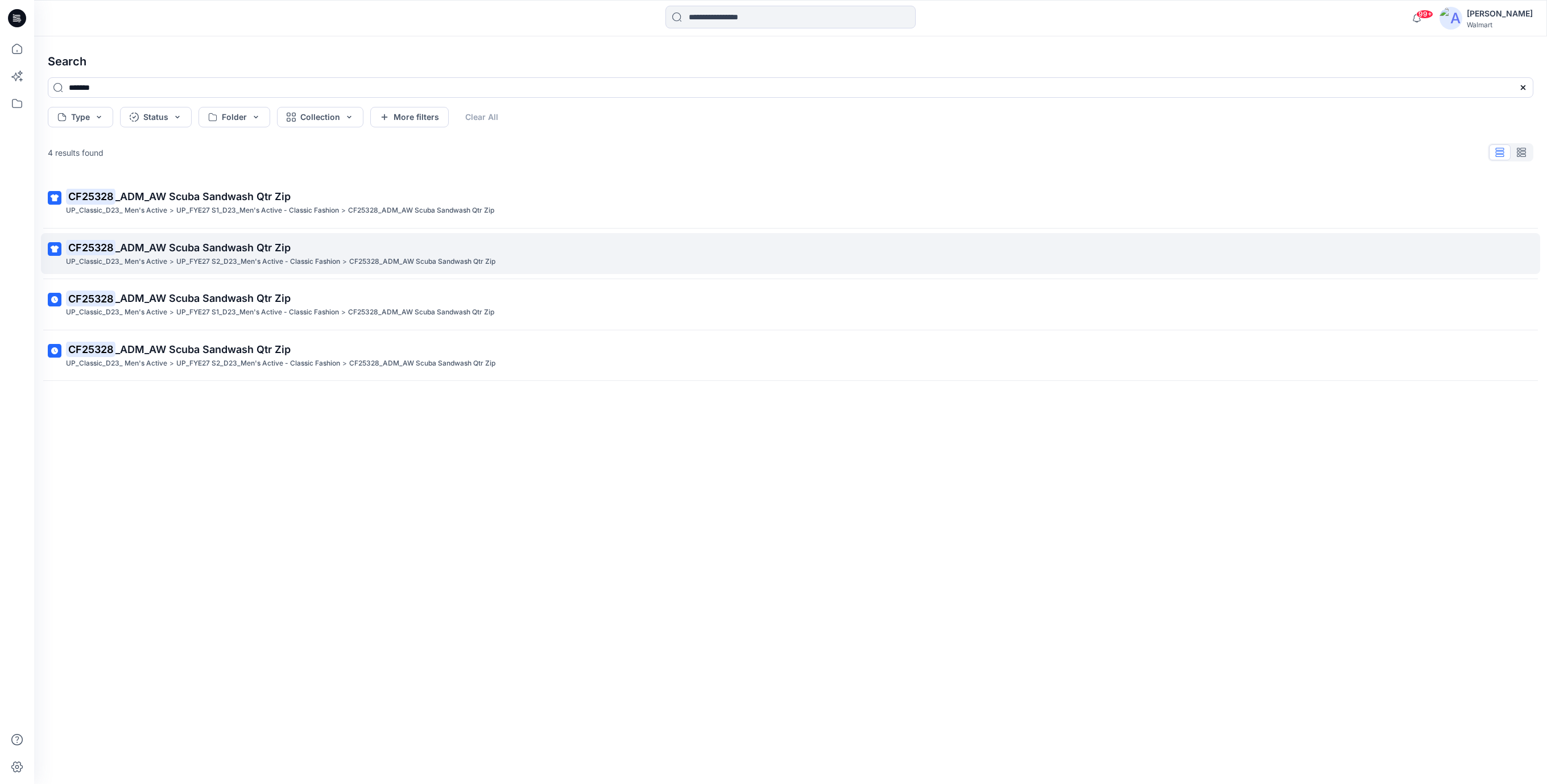
click at [283, 252] on span "_ADM_AW Scuba Sandwash Qtr Zip" at bounding box center [203, 247] width 175 height 12
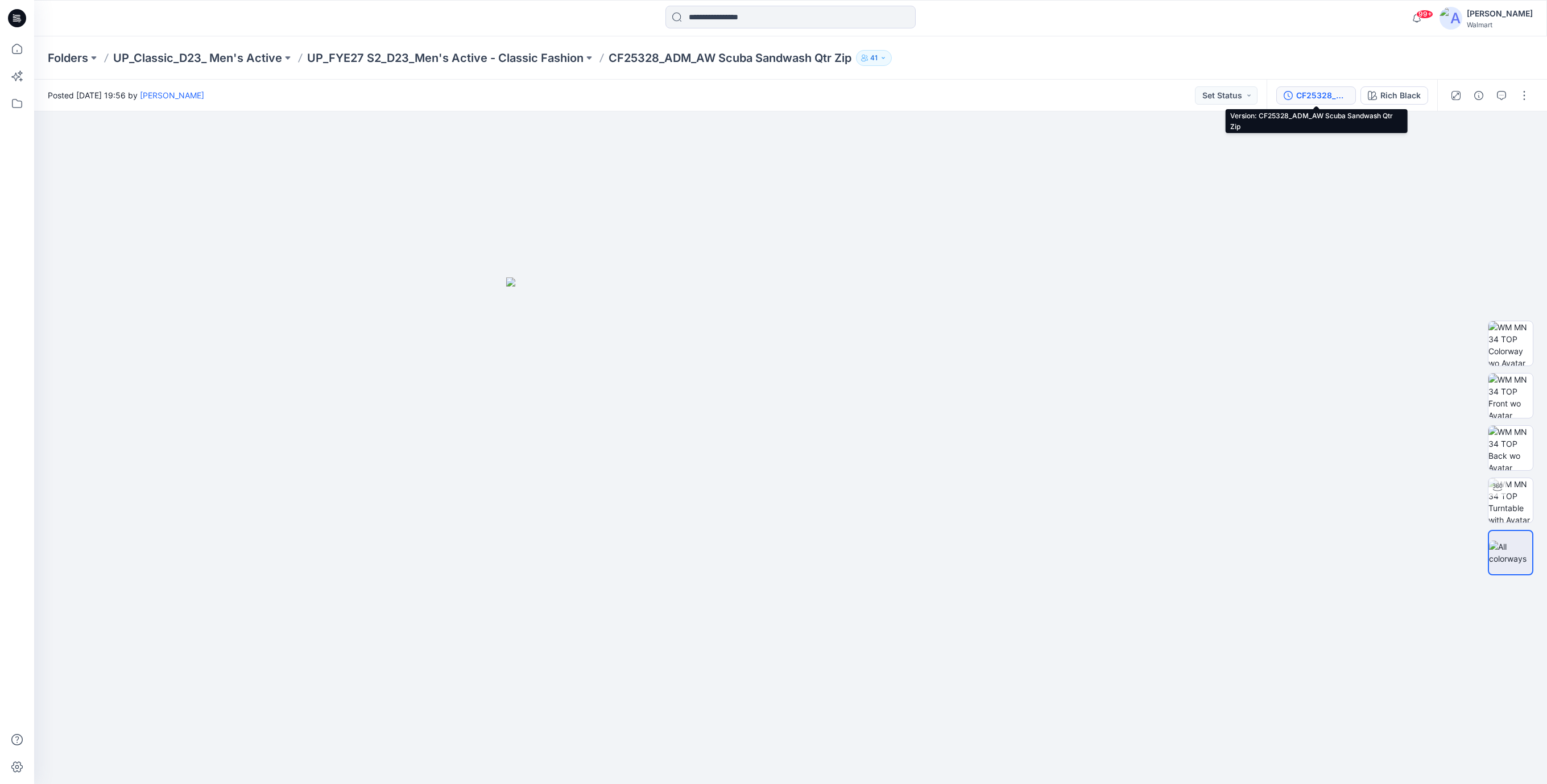
click at [1313, 97] on div "CF25328_ADM_AW Scuba Sandwash Qtr Zip" at bounding box center [1322, 95] width 52 height 13
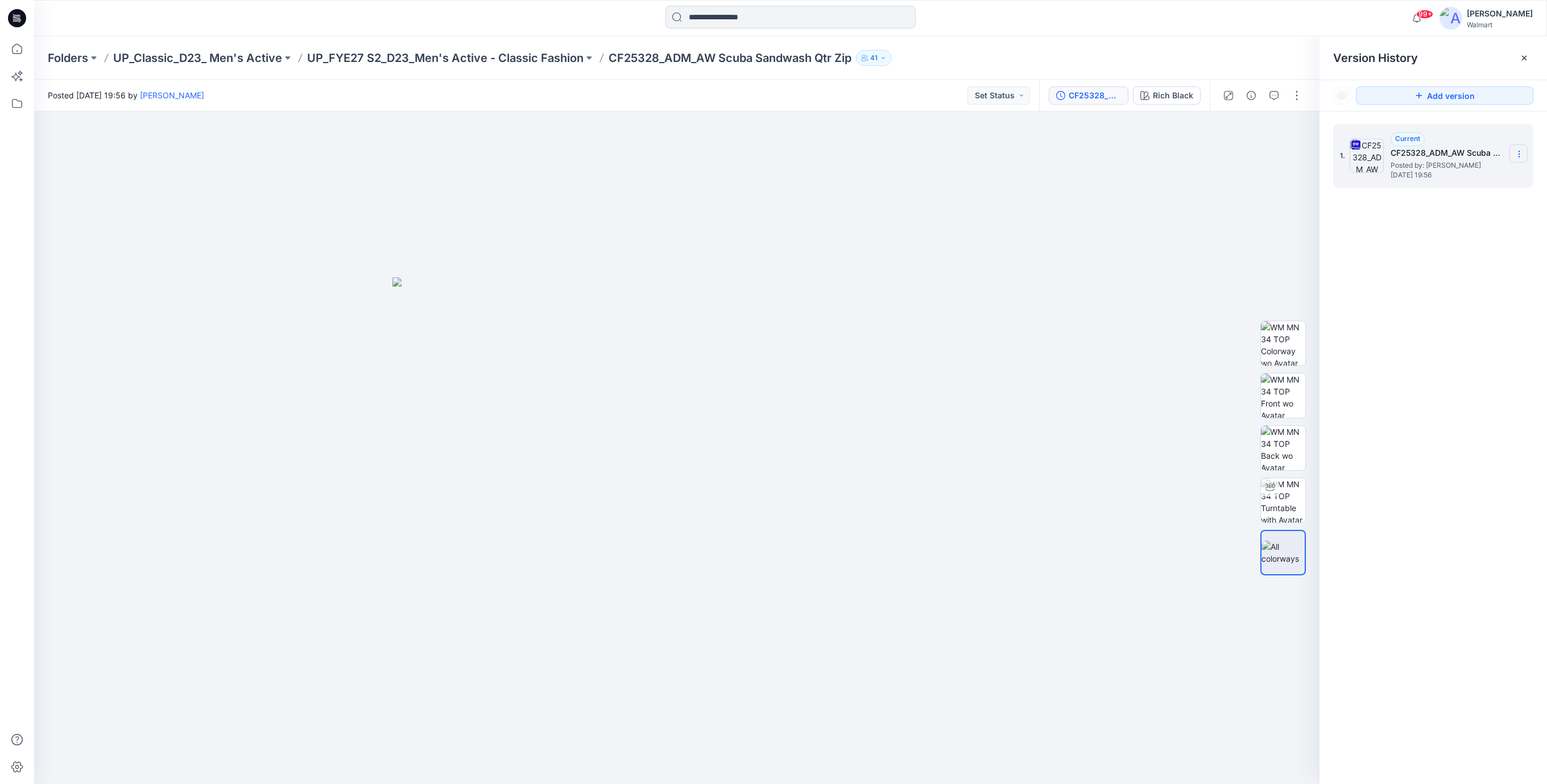
click at [1521, 155] on icon at bounding box center [1519, 154] width 9 height 9
click at [1446, 176] on span "Download Source BW File" at bounding box center [1461, 176] width 95 height 14
click at [1118, 207] on div at bounding box center [677, 448] width 1285 height 672
click at [1519, 154] on icon at bounding box center [1519, 154] width 1 height 1
drag, startPoint x: 1112, startPoint y: 224, endPoint x: 1100, endPoint y: 220, distance: 12.6
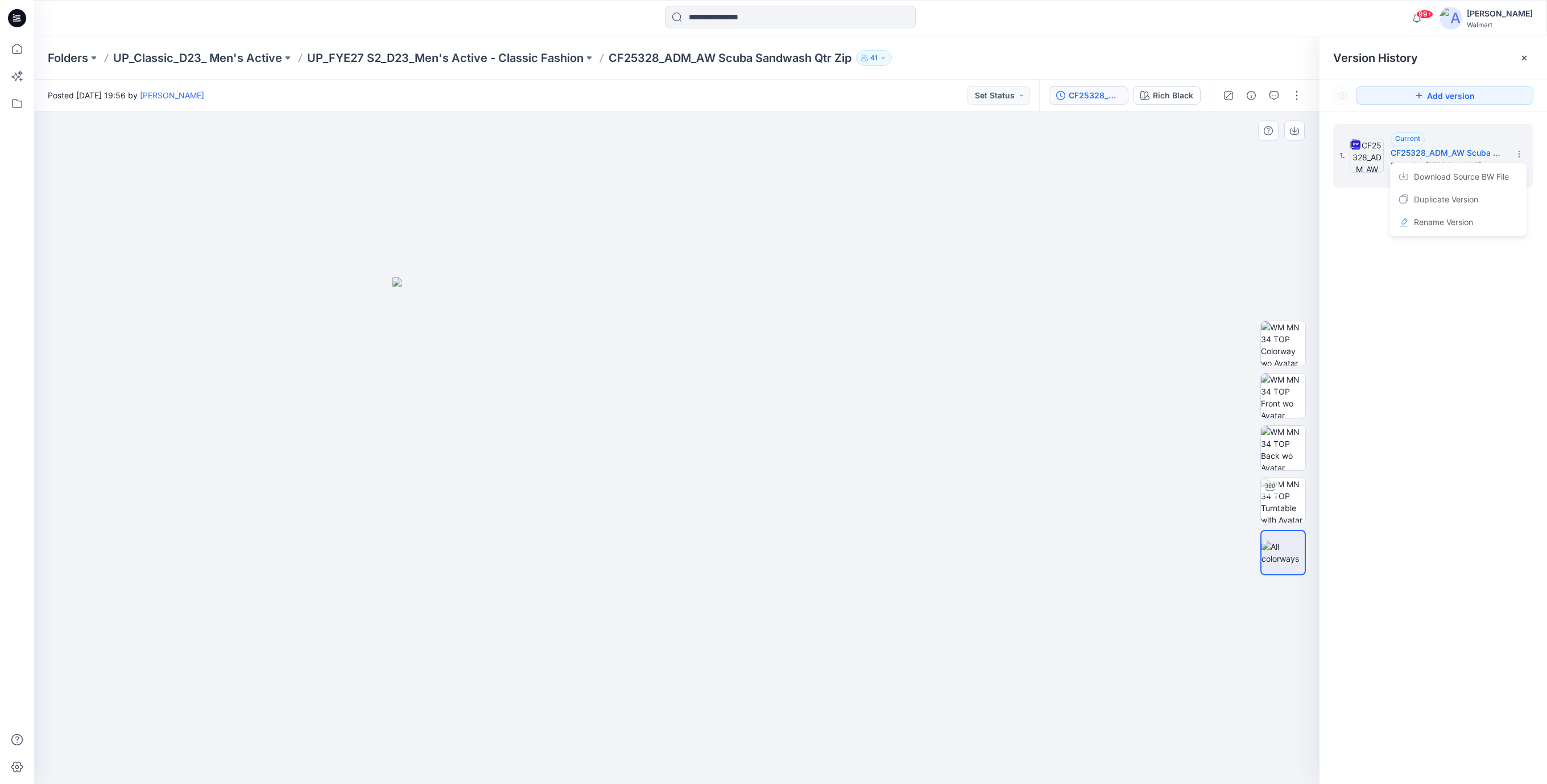
click at [1112, 224] on div at bounding box center [677, 448] width 1285 height 672
drag, startPoint x: 614, startPoint y: 172, endPoint x: 620, endPoint y: 139, distance: 33.5
click at [614, 172] on div at bounding box center [677, 448] width 1285 height 672
click at [697, 21] on input at bounding box center [790, 17] width 250 height 23
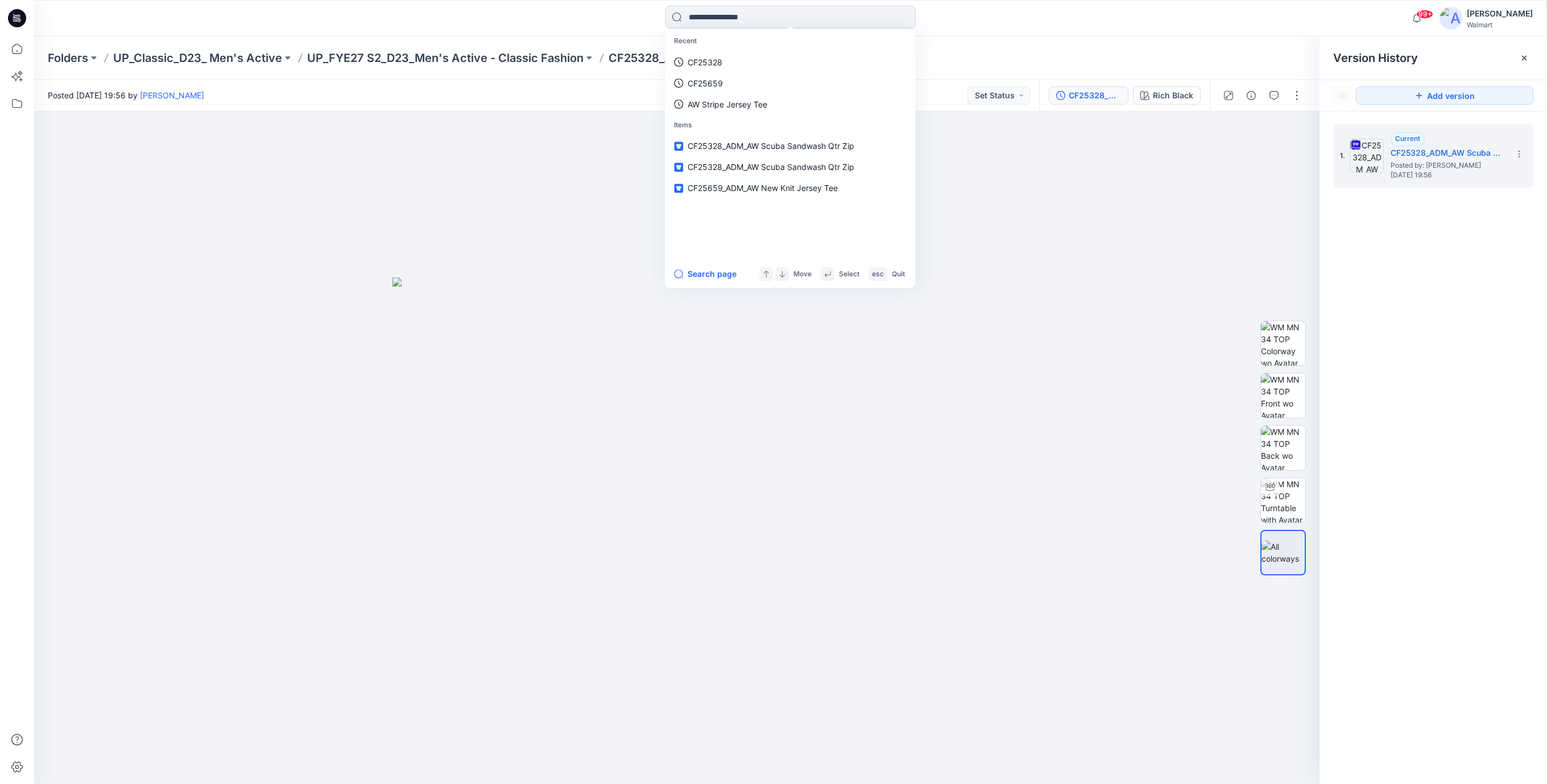
paste input "*******"
type input "*******"
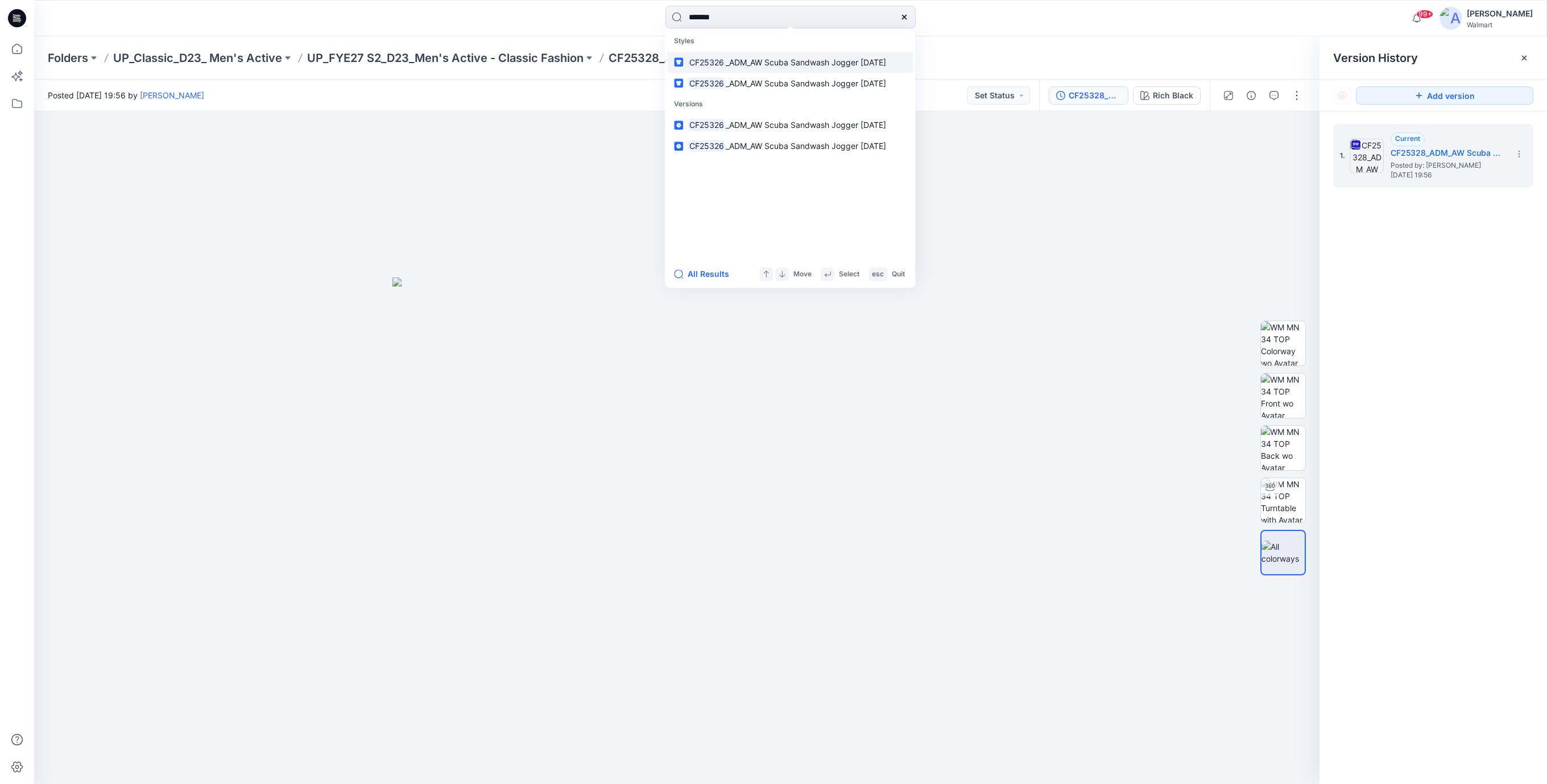
click at [769, 58] on span "_ADM_AW Scuba Sandwash Jogger [DATE]" at bounding box center [805, 62] width 160 height 10
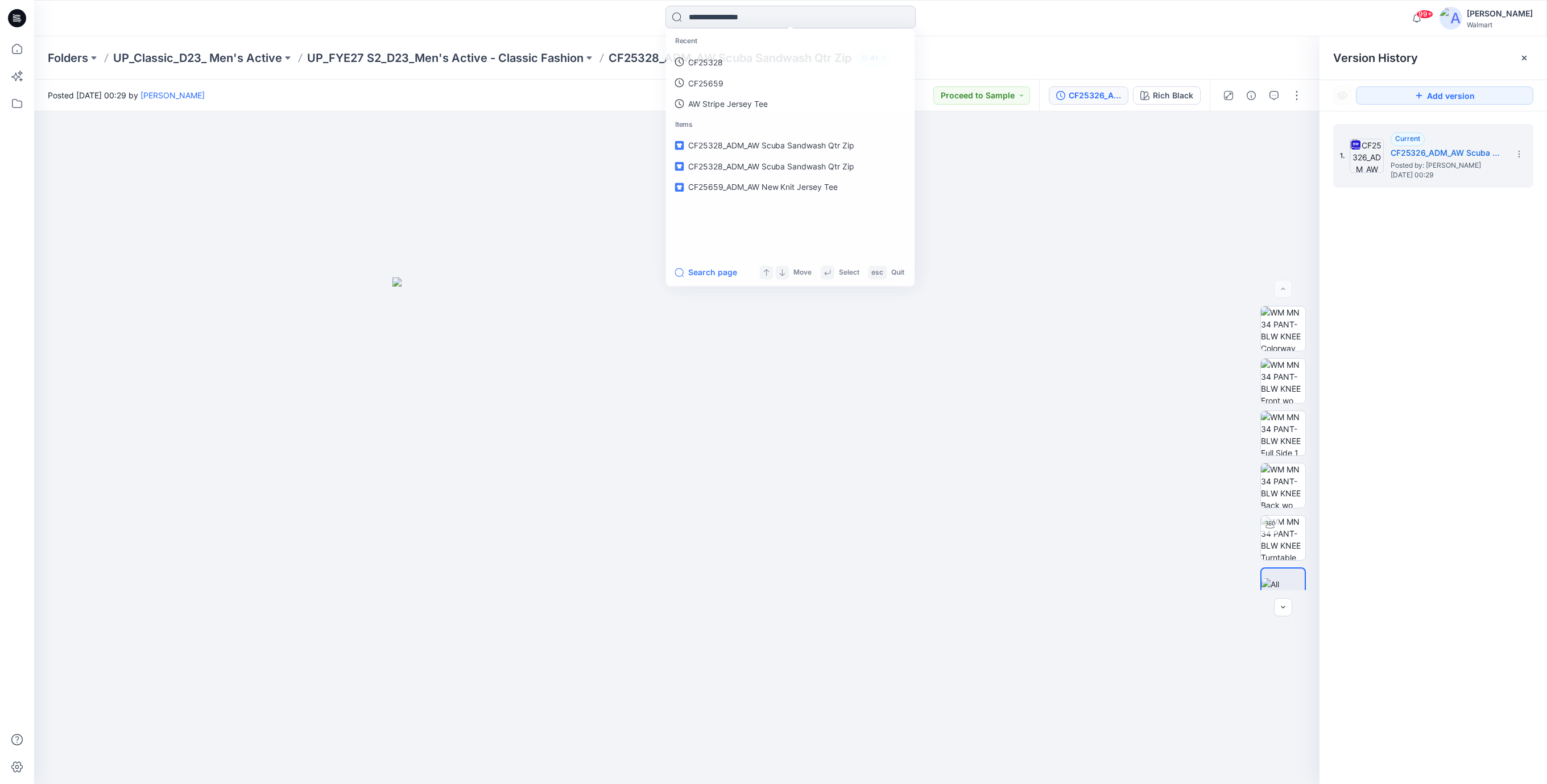
click at [692, 19] on input at bounding box center [790, 17] width 250 height 23
click at [703, 60] on p "CF25326" at bounding box center [705, 62] width 35 height 12
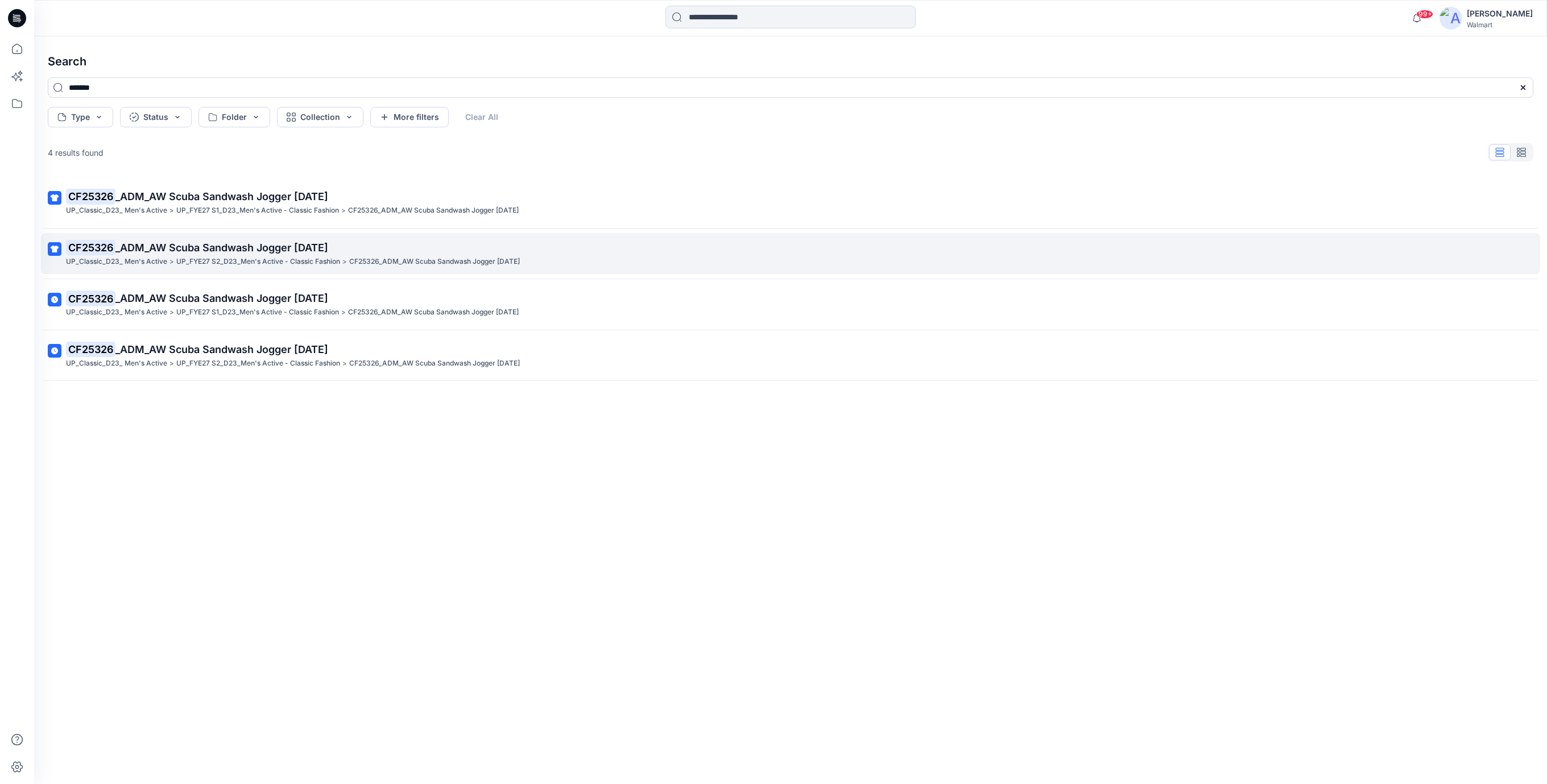
click at [198, 248] on span "_ADM_AW Scuba Sandwash Jogger [DATE]" at bounding box center [222, 247] width 213 height 12
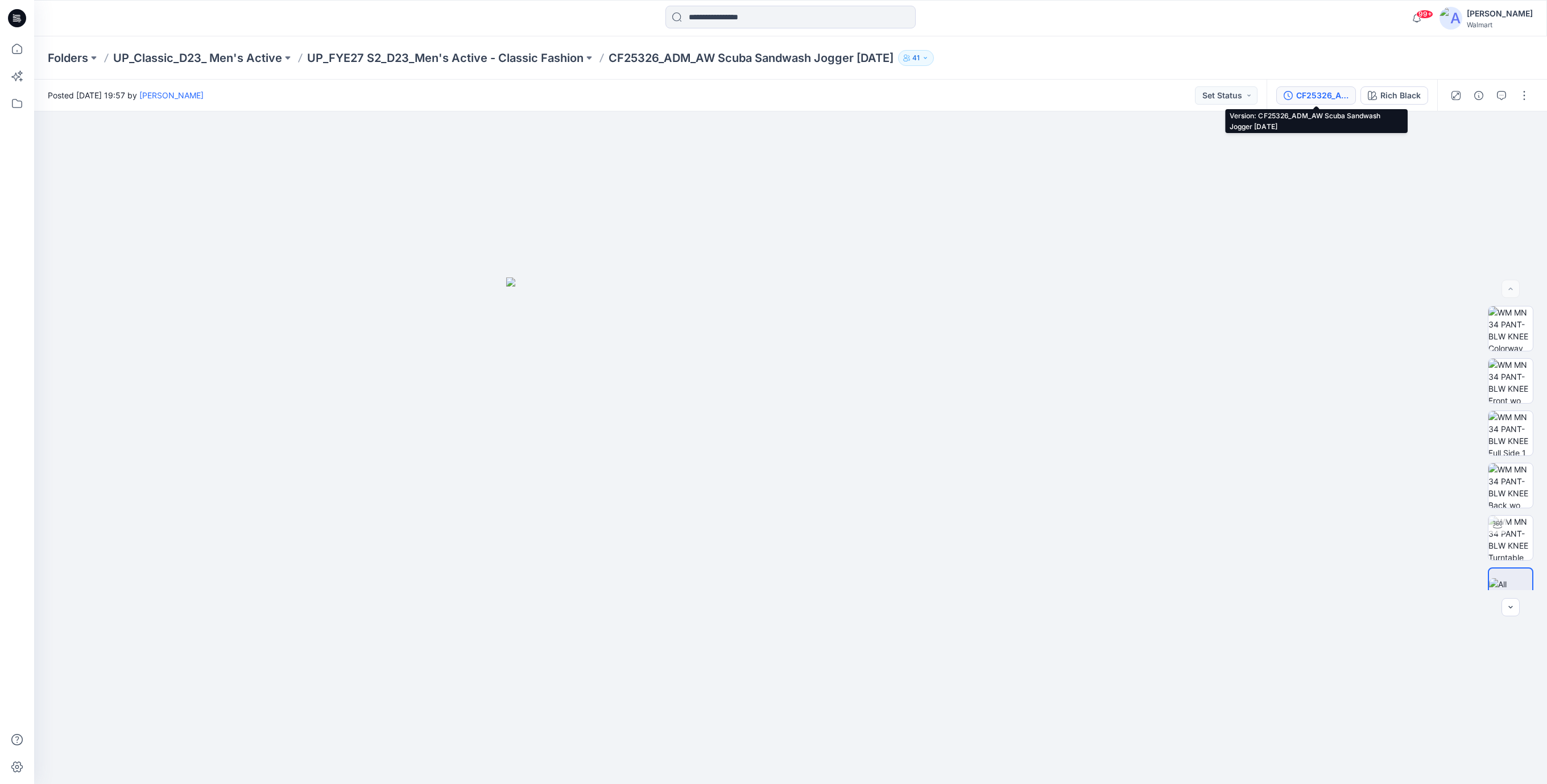
click at [1318, 94] on div "CF25326_ADM_AW Scuba Sandwash Jogger [DATE]" at bounding box center [1322, 95] width 52 height 13
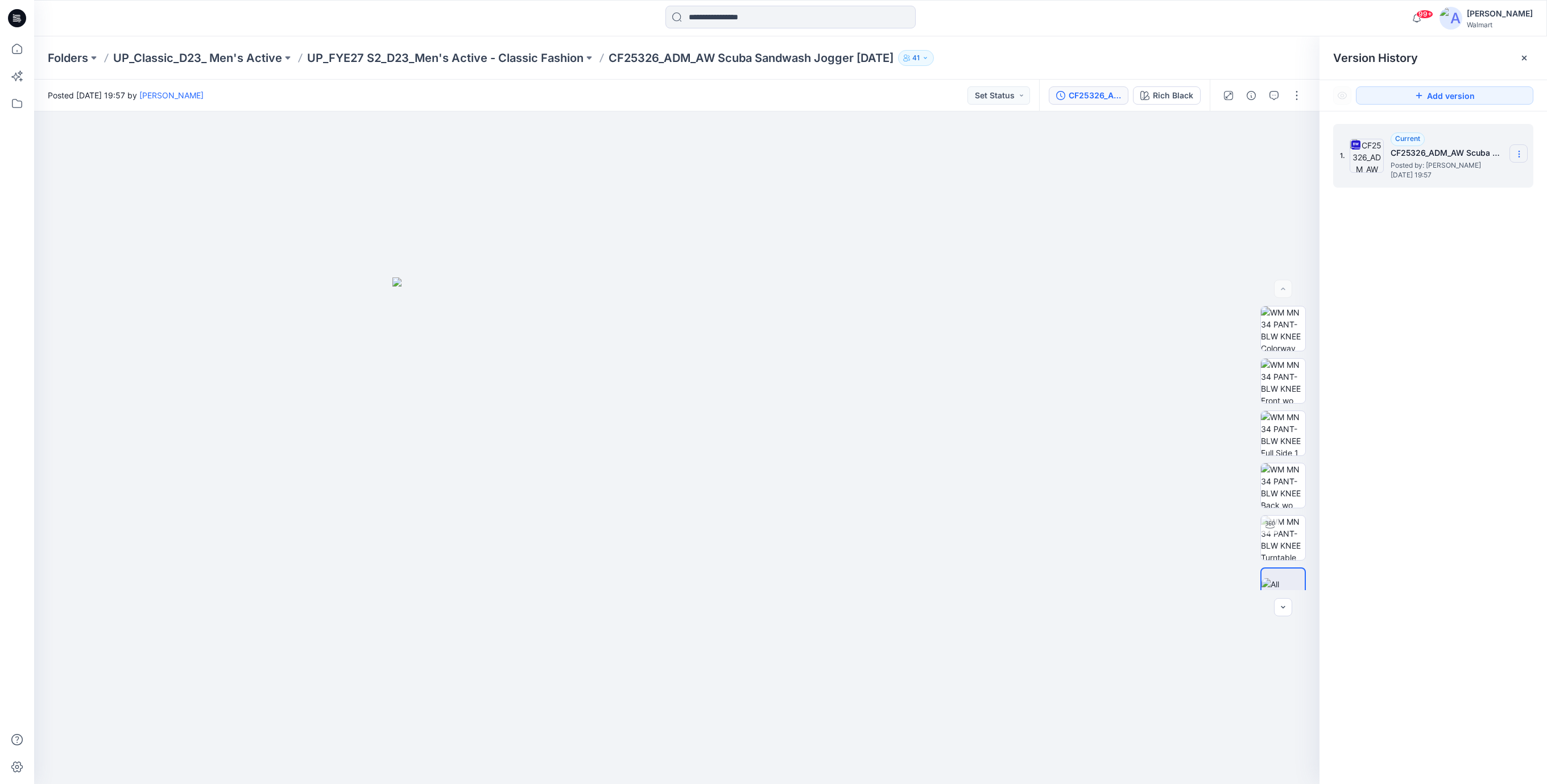
click at [1518, 157] on icon at bounding box center [1519, 154] width 9 height 9
click at [1464, 176] on span "Download Source BW File" at bounding box center [1461, 176] width 95 height 14
